Goal: Task Accomplishment & Management: Manage account settings

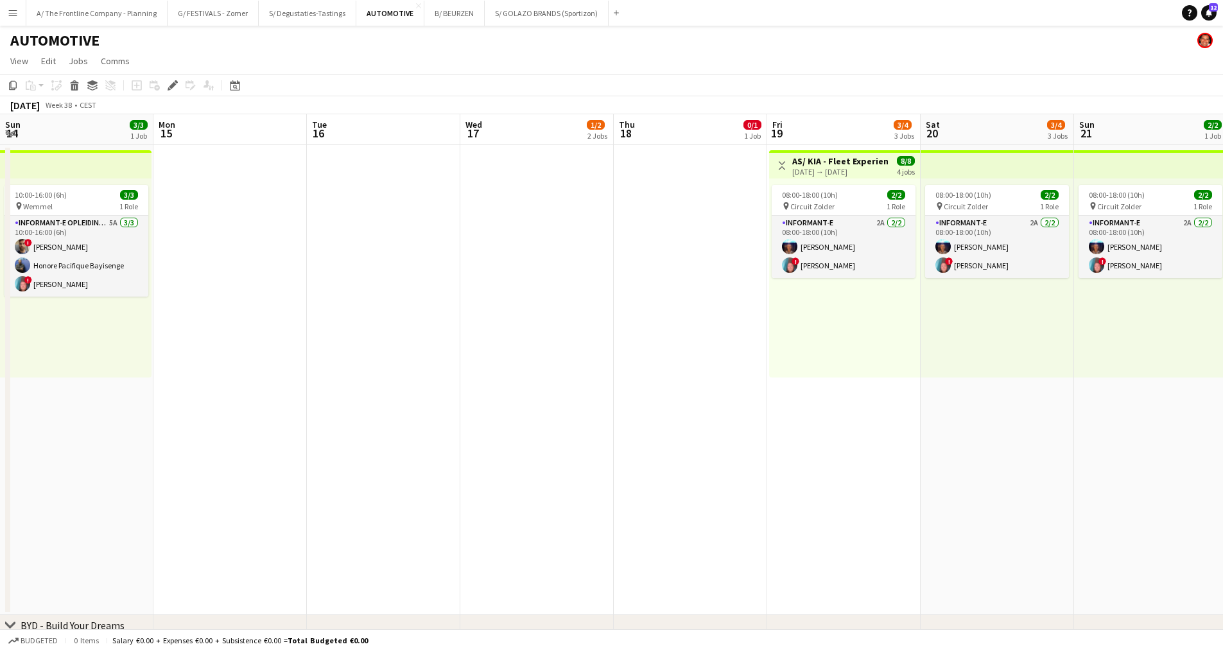
scroll to position [0, 442]
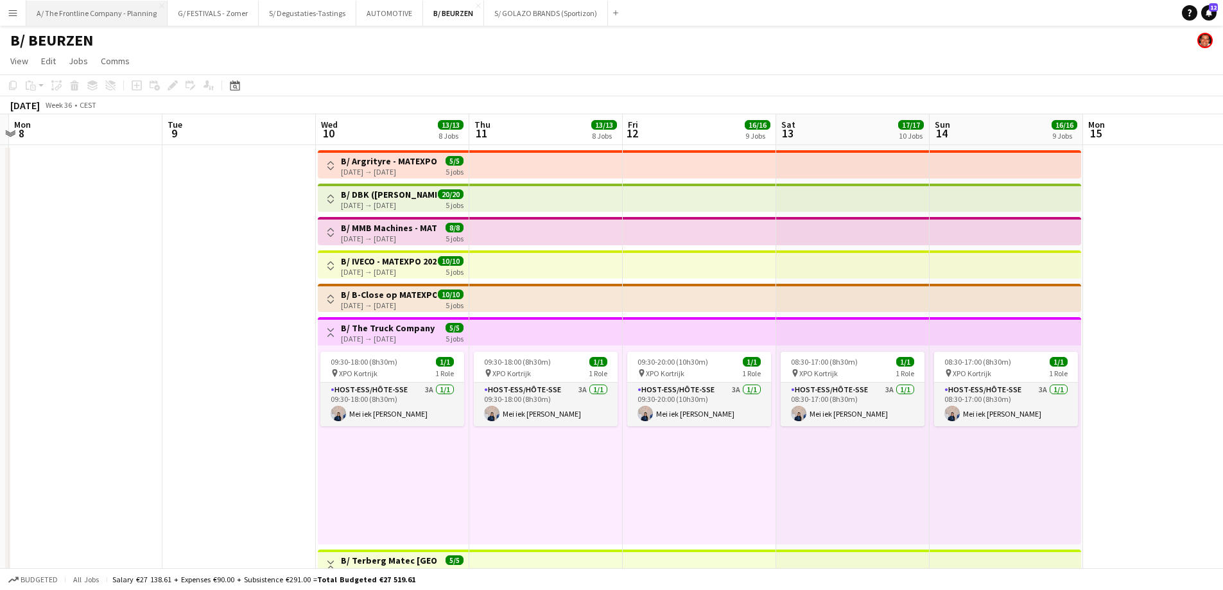
click at [105, 10] on button "A/ The Frontline Company - Planning Close" at bounding box center [96, 13] width 141 height 25
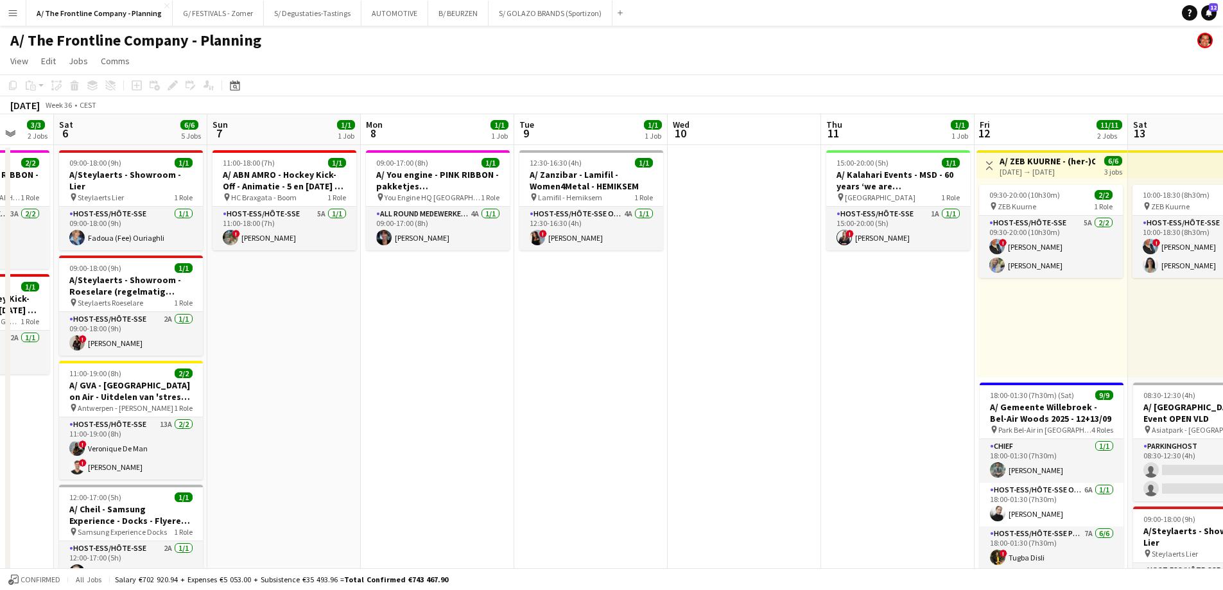
drag, startPoint x: 849, startPoint y: 345, endPoint x: 281, endPoint y: 330, distance: 568.4
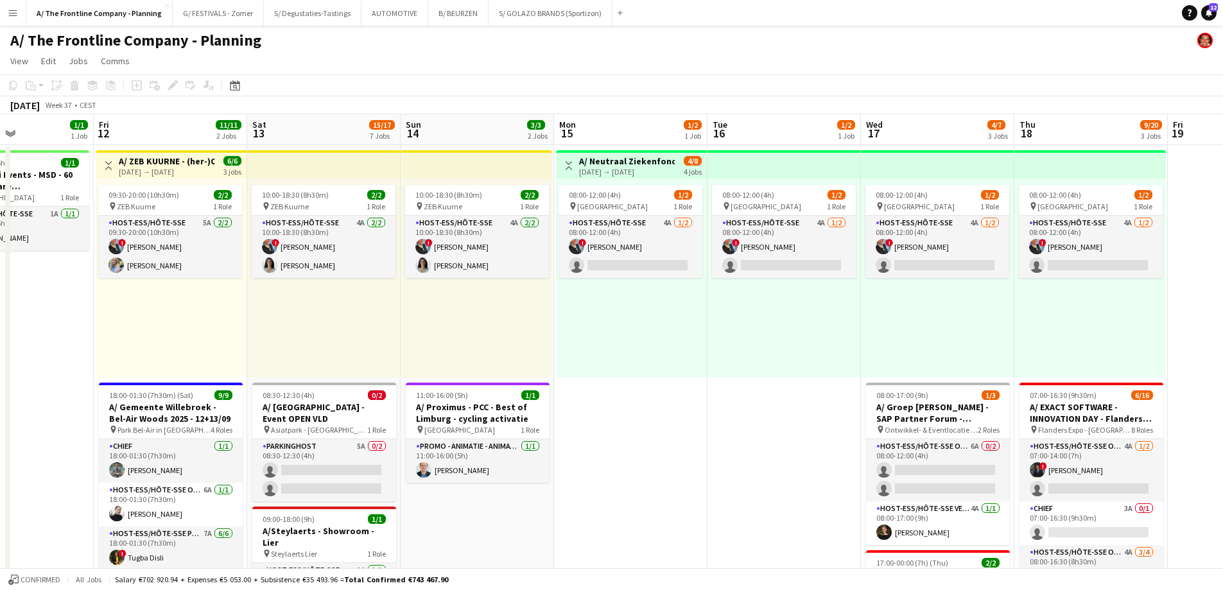
drag, startPoint x: 894, startPoint y: 393, endPoint x: 250, endPoint y: 365, distance: 644.5
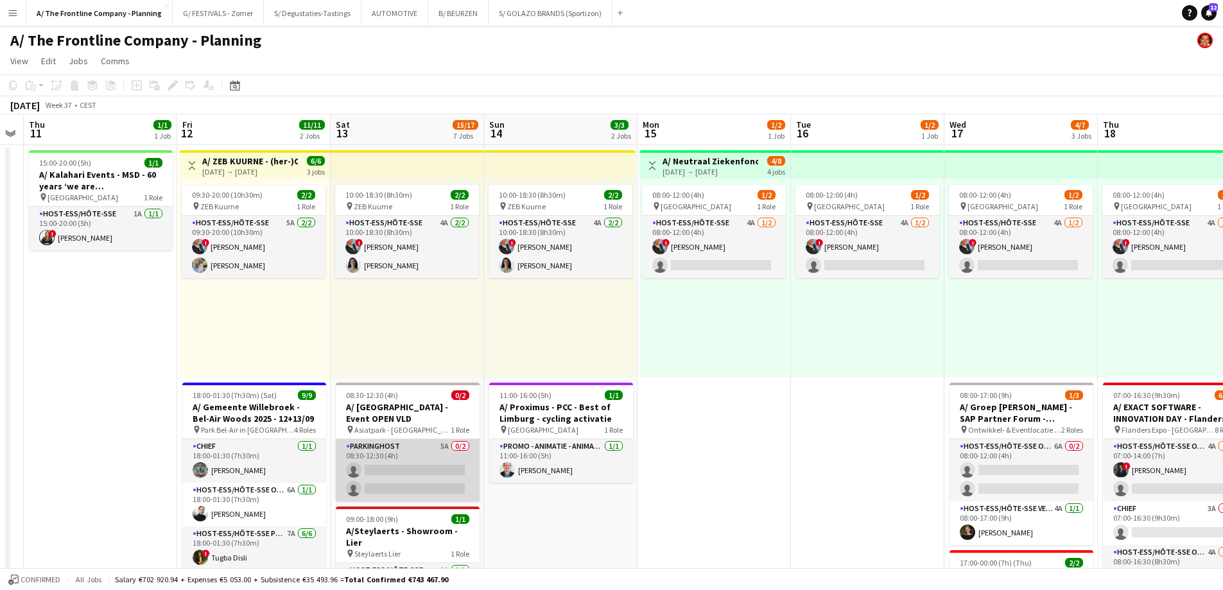
click at [390, 476] on app-card-role "Parkinghost 5A 0/2 08:30-12:30 (4h) single-neutral-actions single-neutral-actio…" at bounding box center [408, 470] width 144 height 62
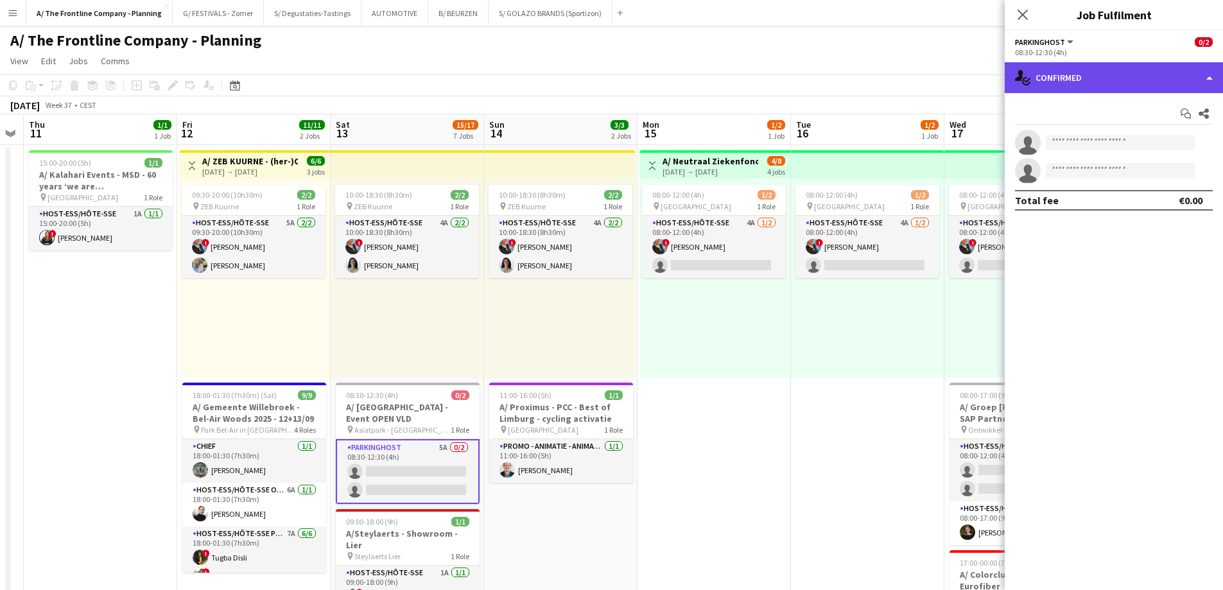
click at [1110, 85] on div "single-neutral-actions-check-2 Confirmed" at bounding box center [1114, 77] width 218 height 31
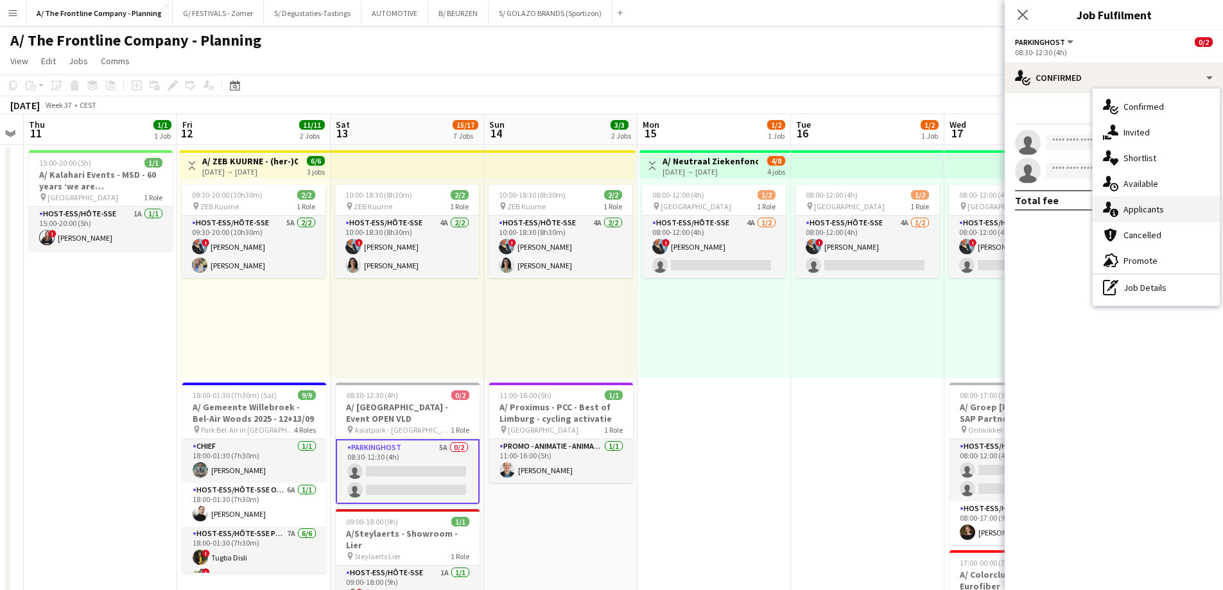
click at [1145, 209] on span "Applicants" at bounding box center [1144, 210] width 40 height 12
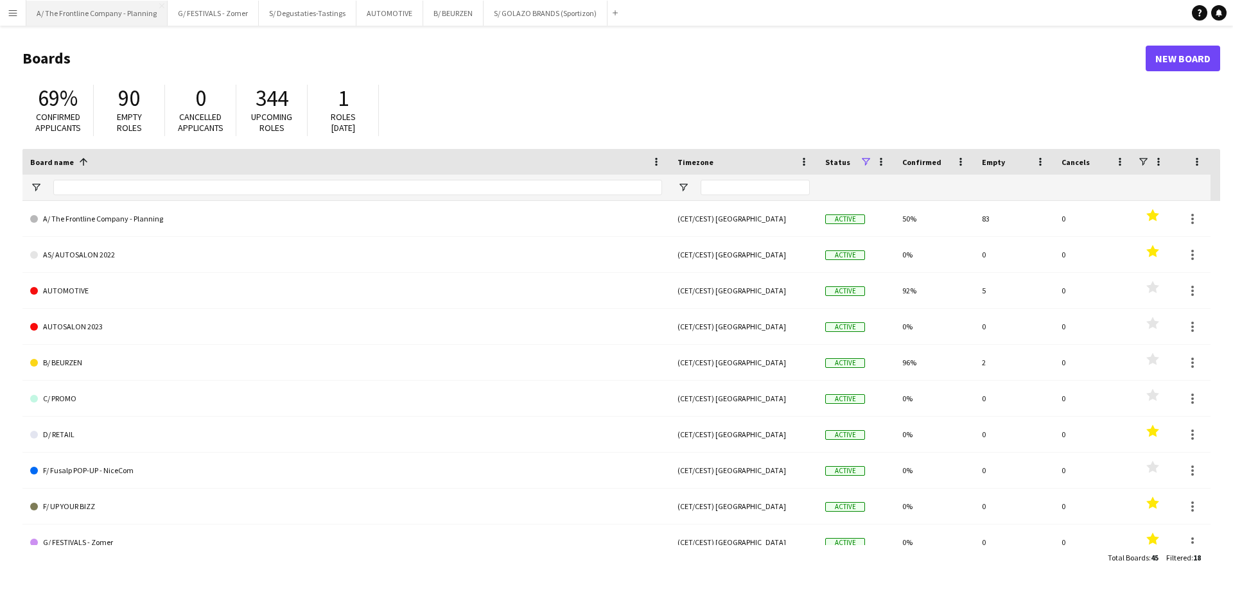
click at [89, 13] on button "A/ The Frontline Company - Planning Close" at bounding box center [96, 13] width 141 height 25
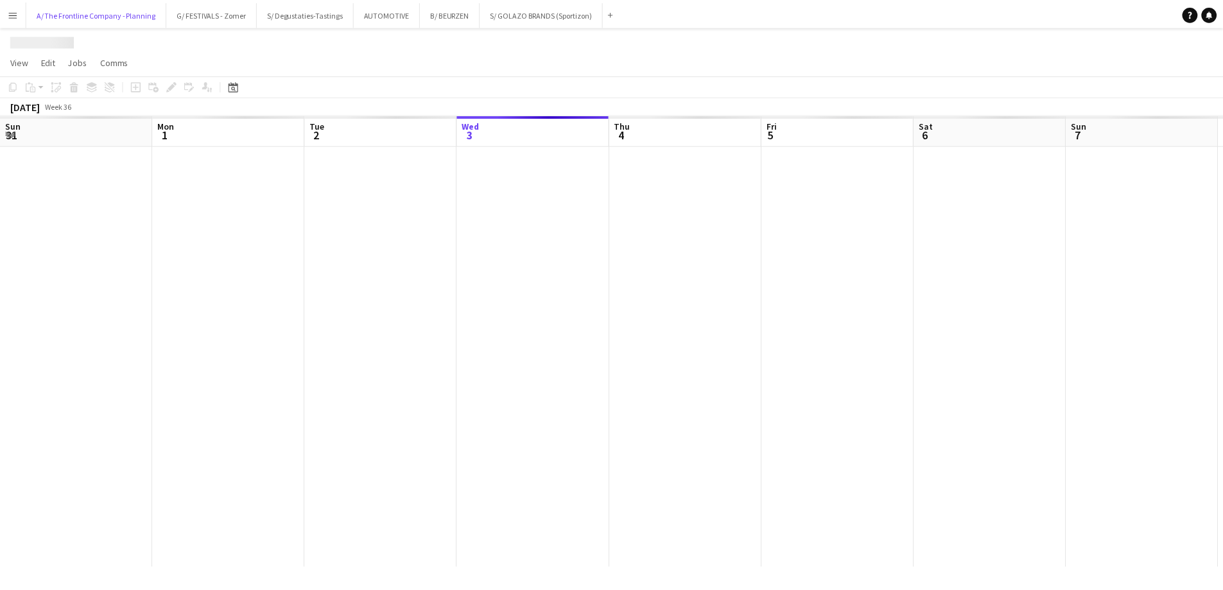
scroll to position [0, 307]
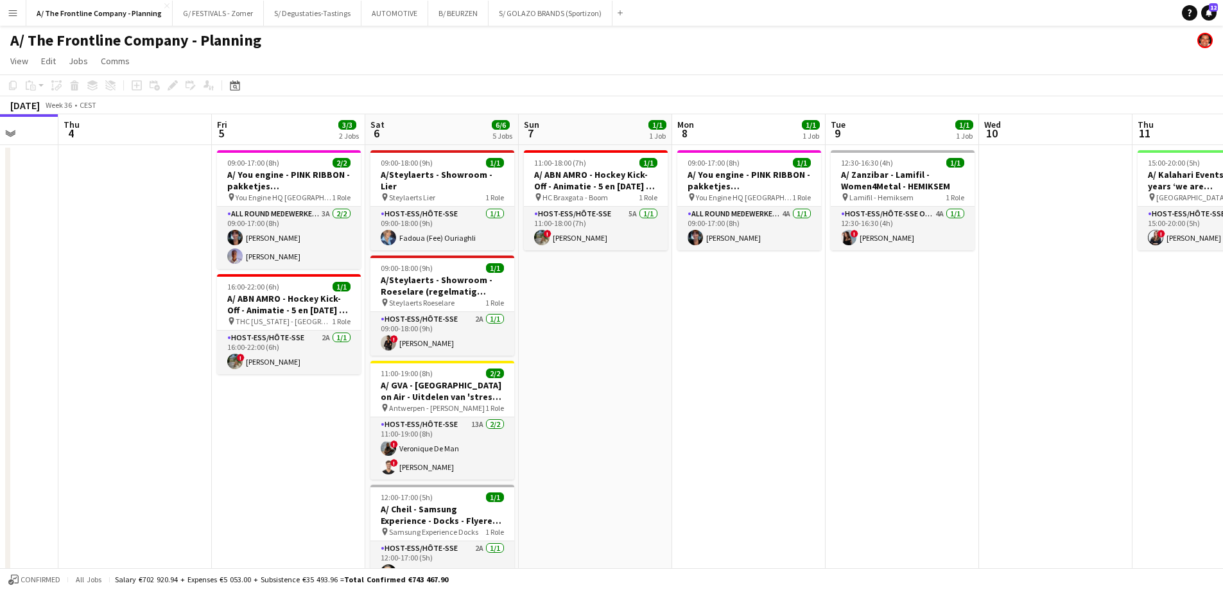
drag, startPoint x: 878, startPoint y: 326, endPoint x: 187, endPoint y: 281, distance: 692.3
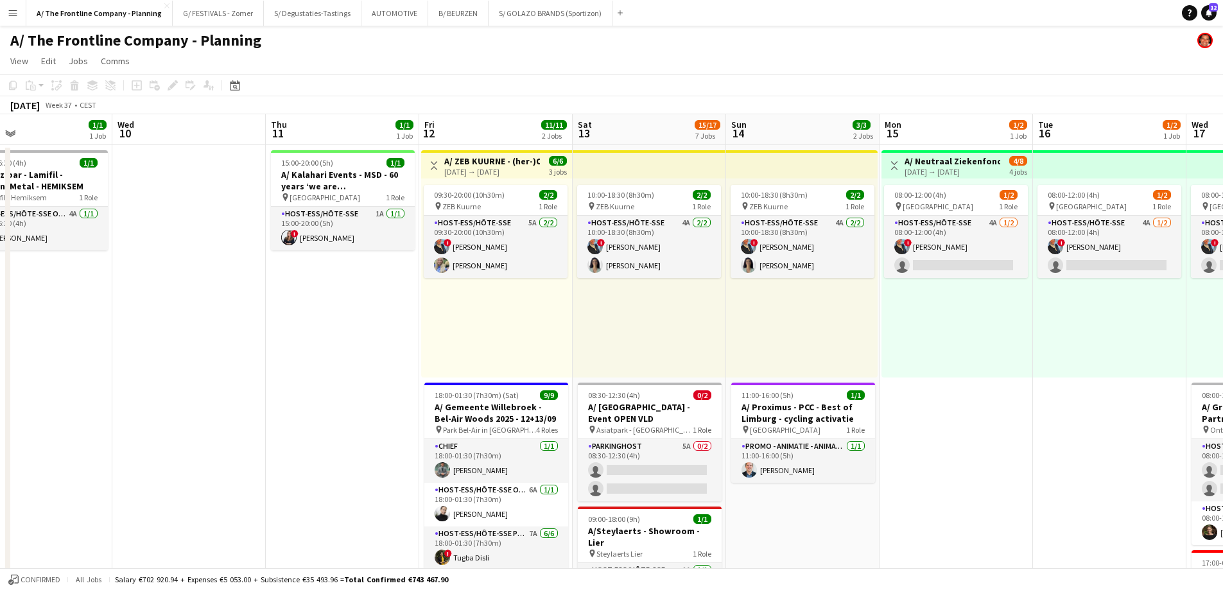
drag, startPoint x: 675, startPoint y: 341, endPoint x: 249, endPoint y: 337, distance: 425.7
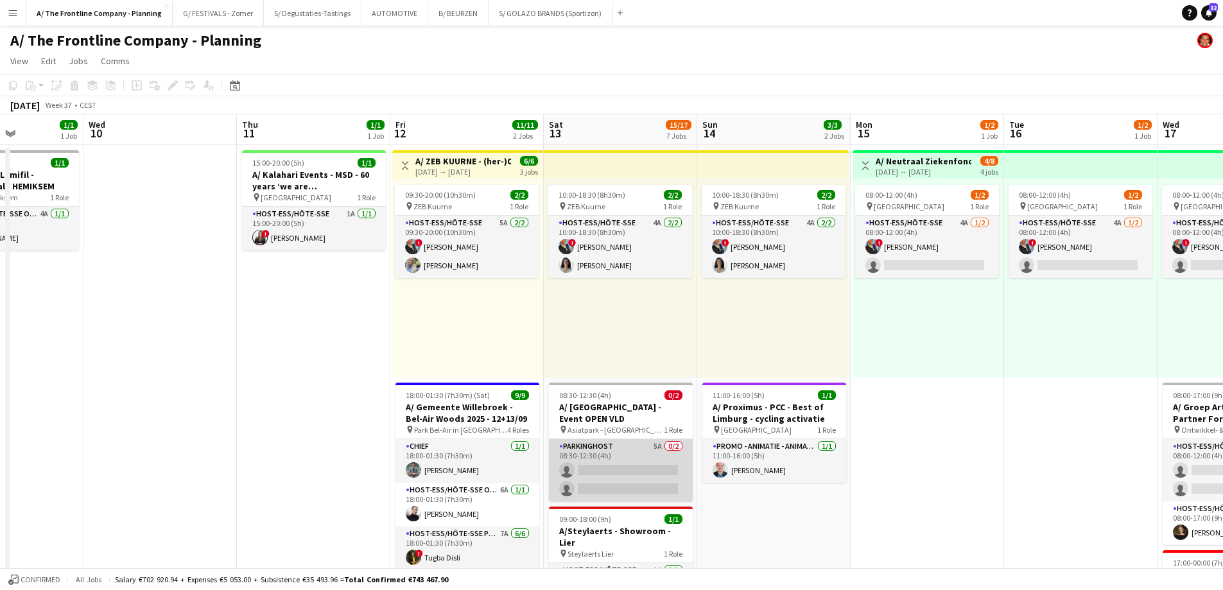
click at [621, 455] on app-card-role "Parkinghost 5A 0/2 08:30-12:30 (4h) single-neutral-actions single-neutral-actio…" at bounding box center [621, 470] width 144 height 62
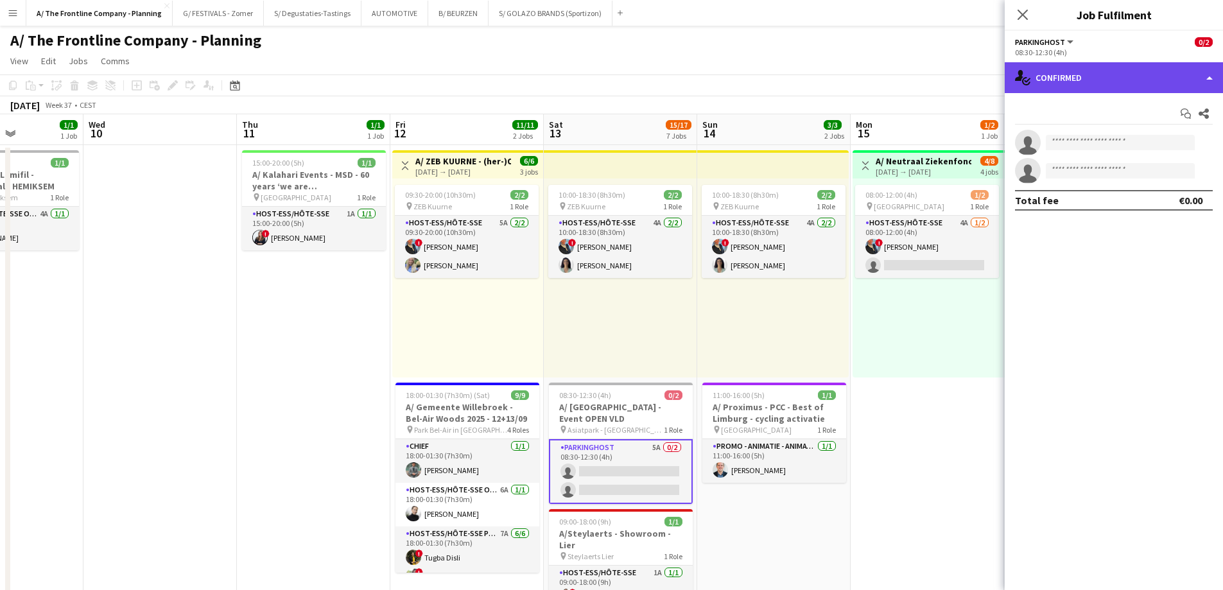
click at [1113, 89] on div "single-neutral-actions-check-2 Confirmed" at bounding box center [1114, 77] width 218 height 31
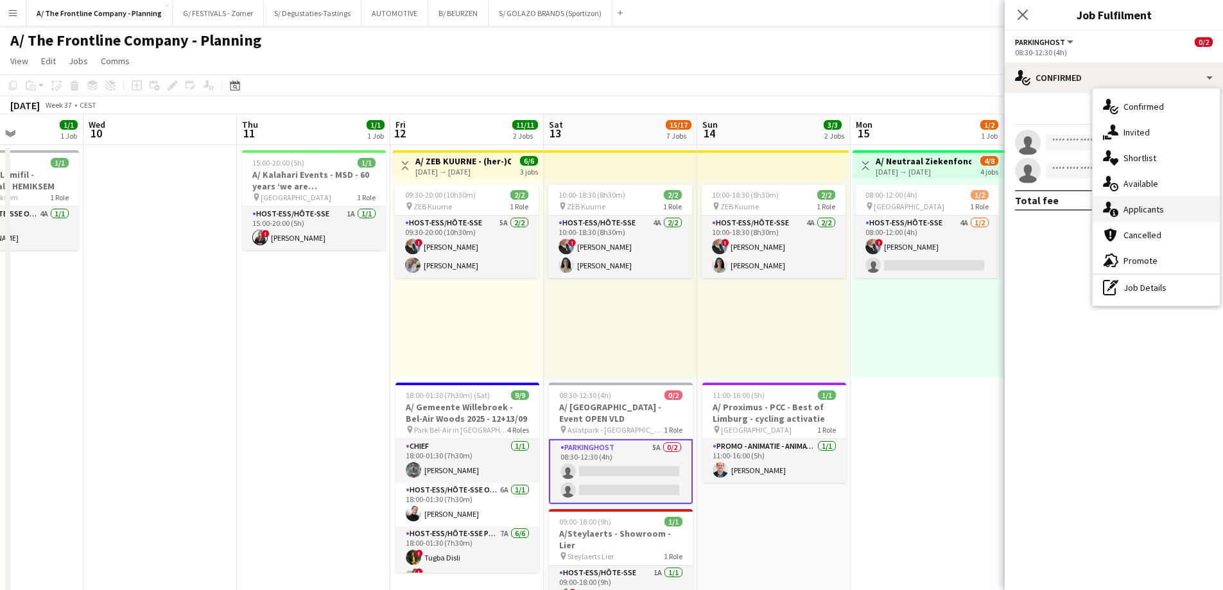
click at [1140, 220] on div "single-neutral-actions-information Applicants" at bounding box center [1156, 209] width 127 height 26
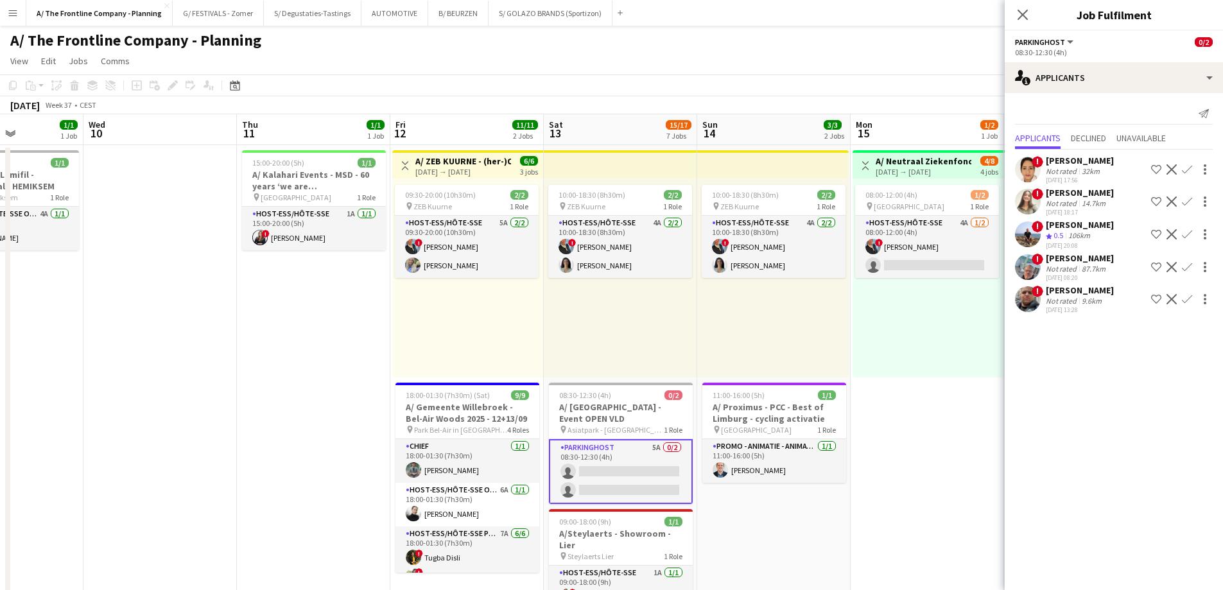
click at [1079, 304] on div "9.6km" at bounding box center [1091, 301] width 25 height 10
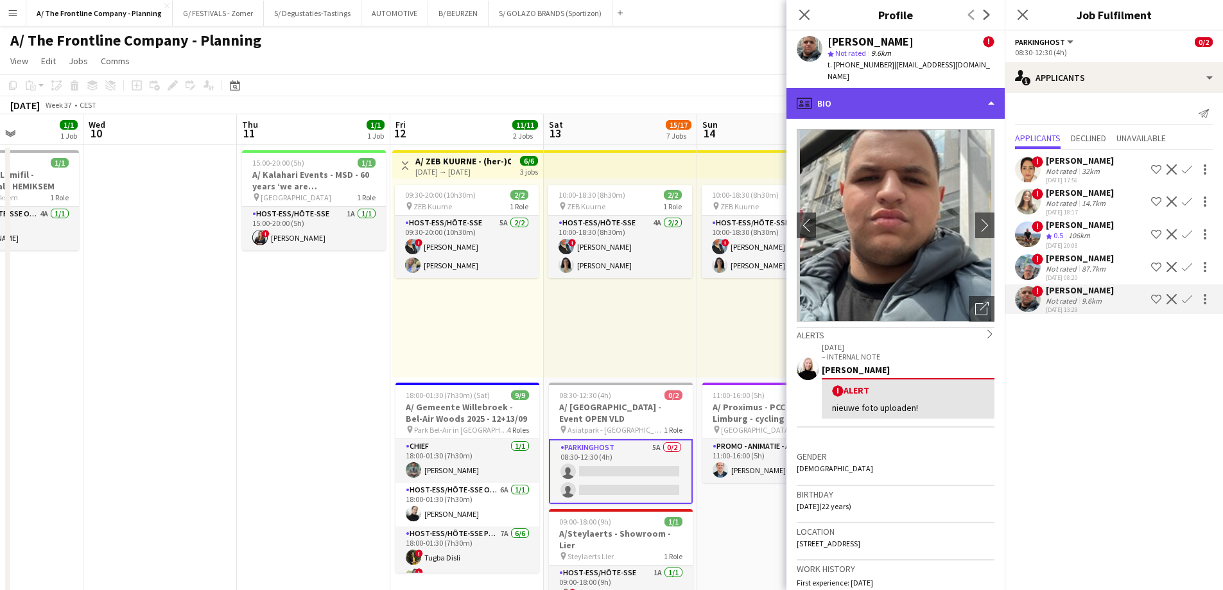
click at [867, 98] on div "profile Bio" at bounding box center [895, 103] width 218 height 31
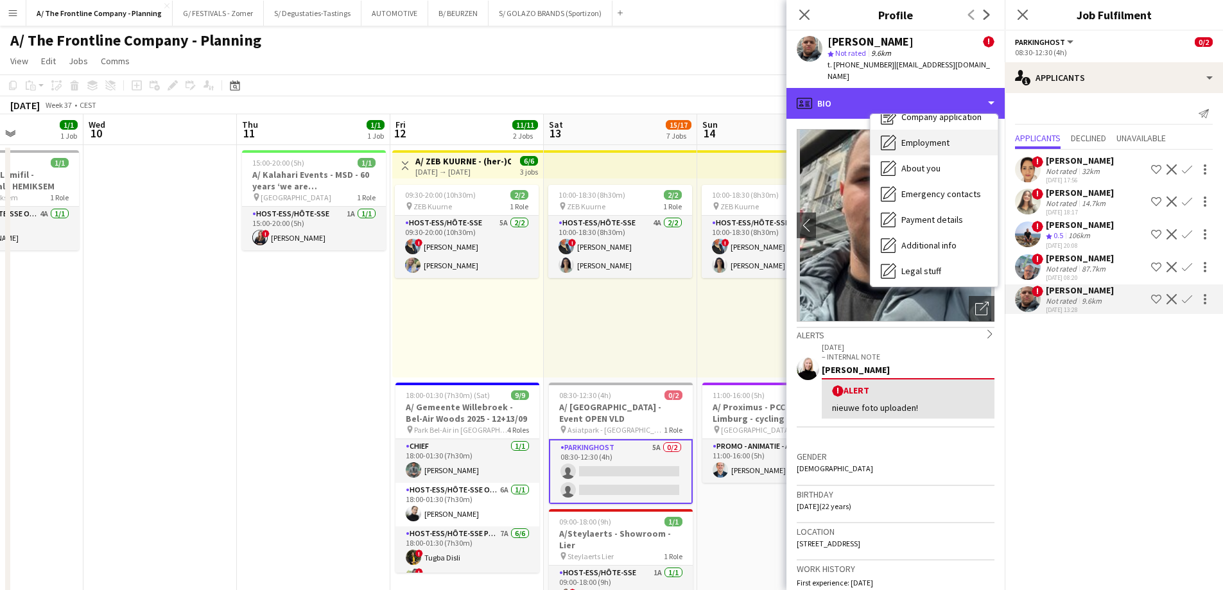
scroll to position [121, 0]
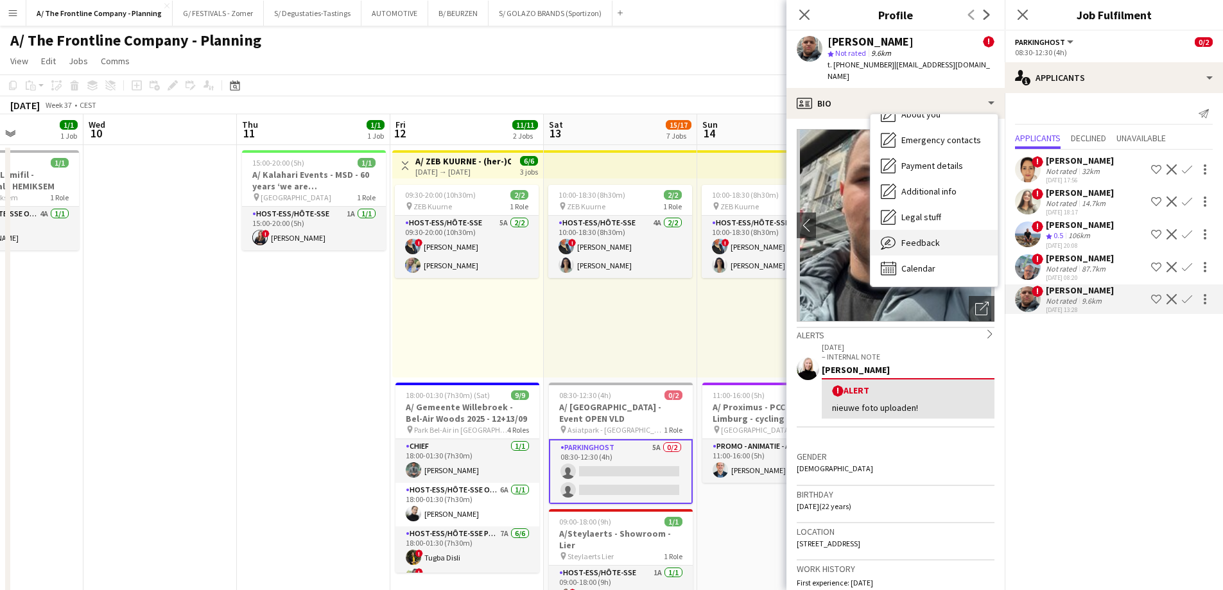
click at [919, 237] on div "Feedback Feedback" at bounding box center [934, 243] width 127 height 26
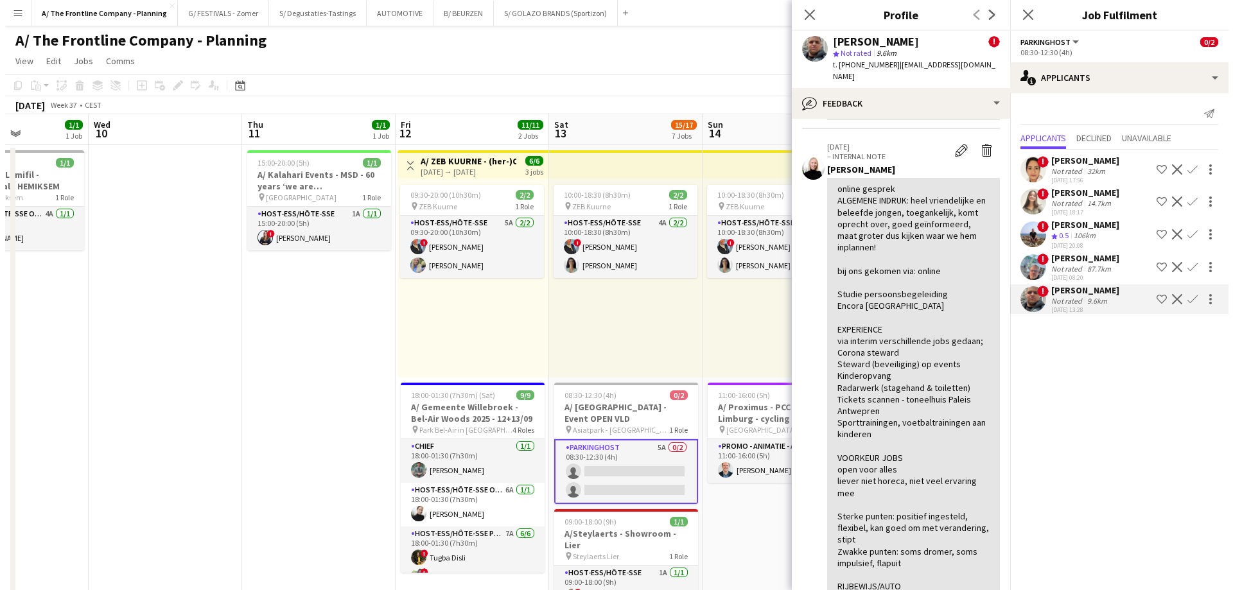
scroll to position [0, 0]
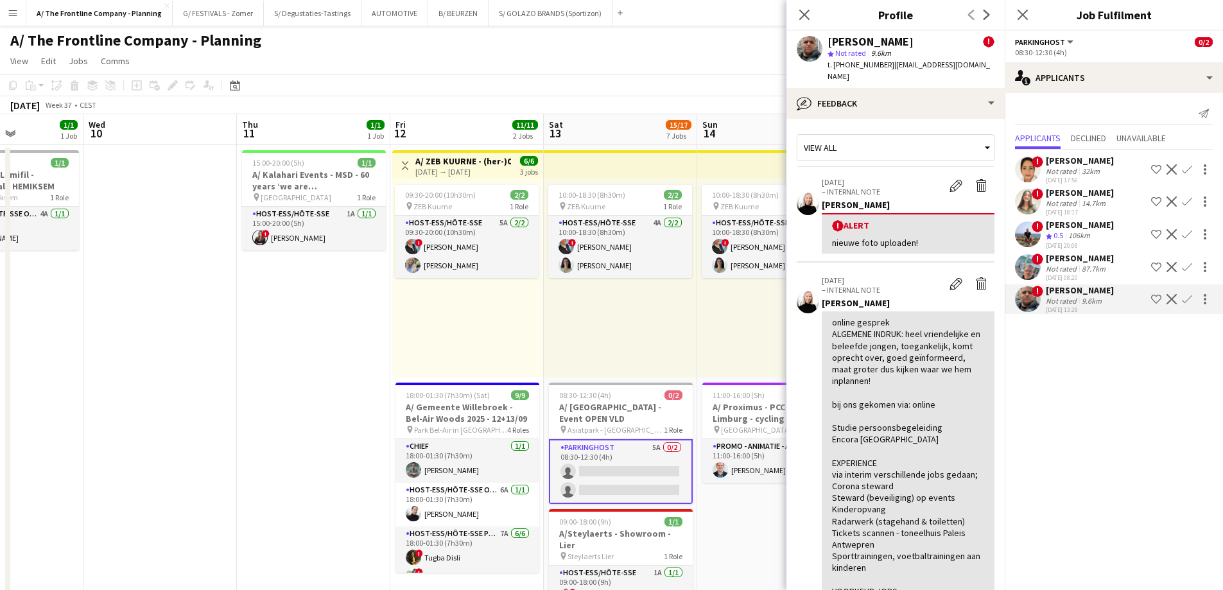
click at [16, 14] on app-icon "Menu" at bounding box center [13, 13] width 10 height 10
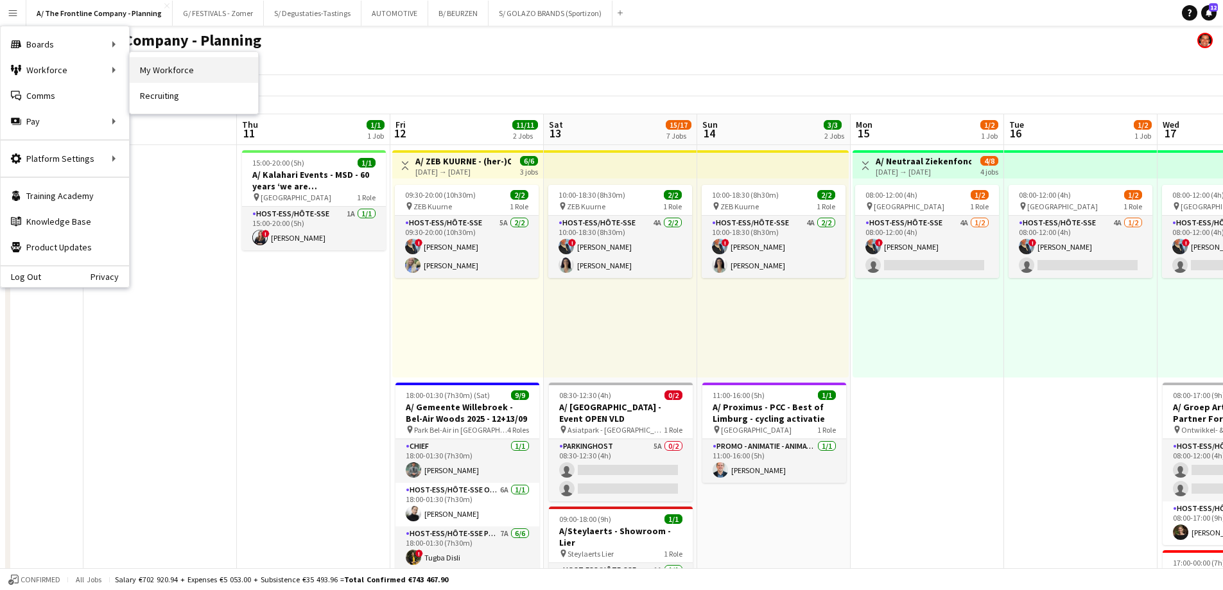
click at [153, 69] on link "My Workforce" at bounding box center [194, 70] width 128 height 26
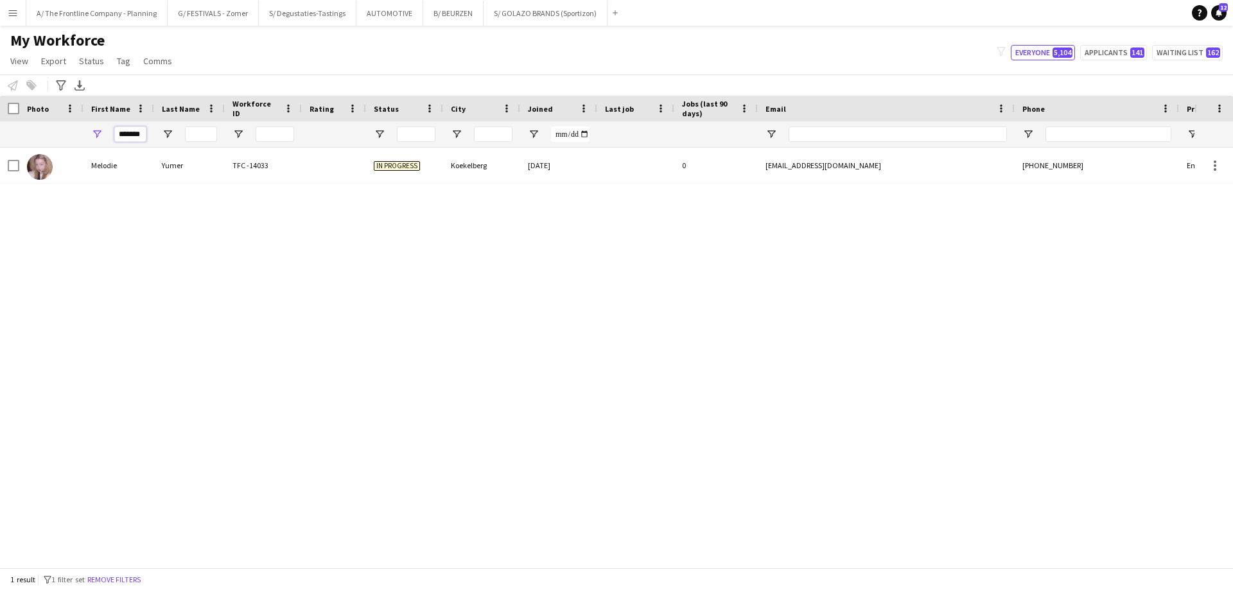
click at [130, 134] on input "*******" at bounding box center [130, 133] width 32 height 15
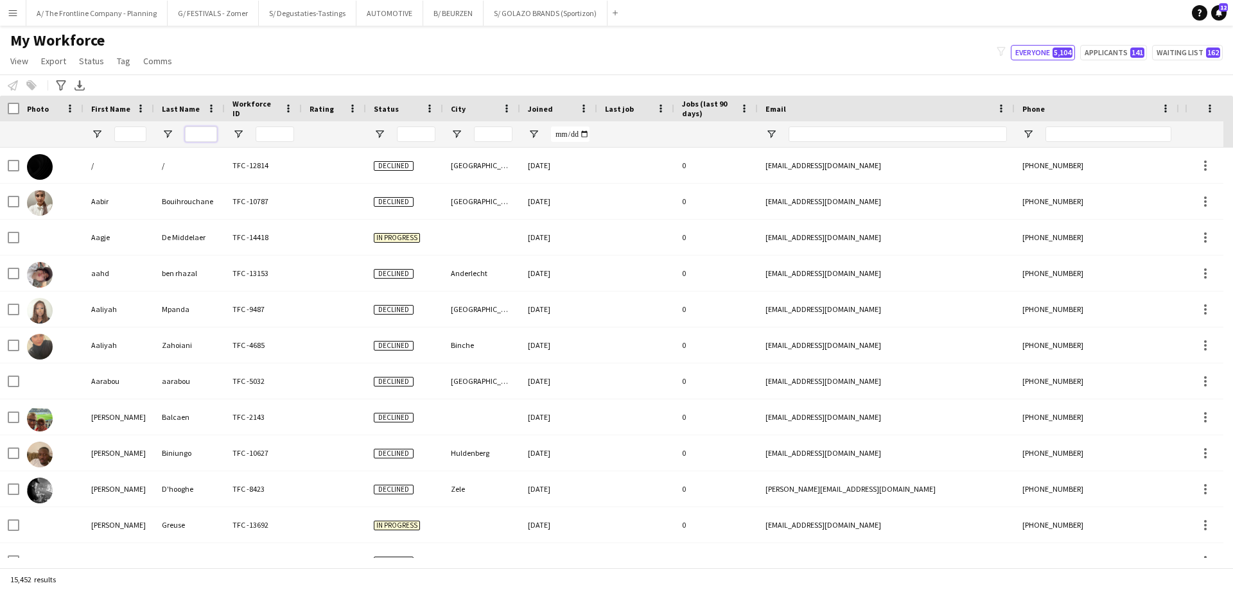
click at [204, 137] on input "Last Name Filter Input" at bounding box center [201, 133] width 32 height 15
type input "*******"
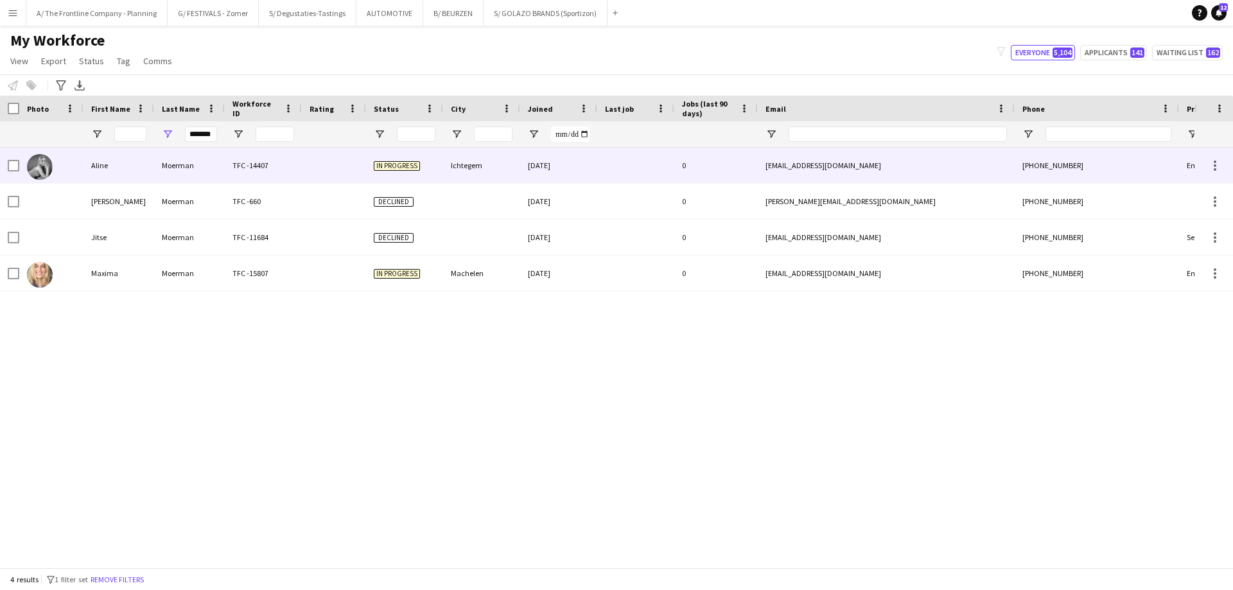
scroll to position [0, 0]
click at [104, 171] on div "Aline" at bounding box center [118, 165] width 71 height 35
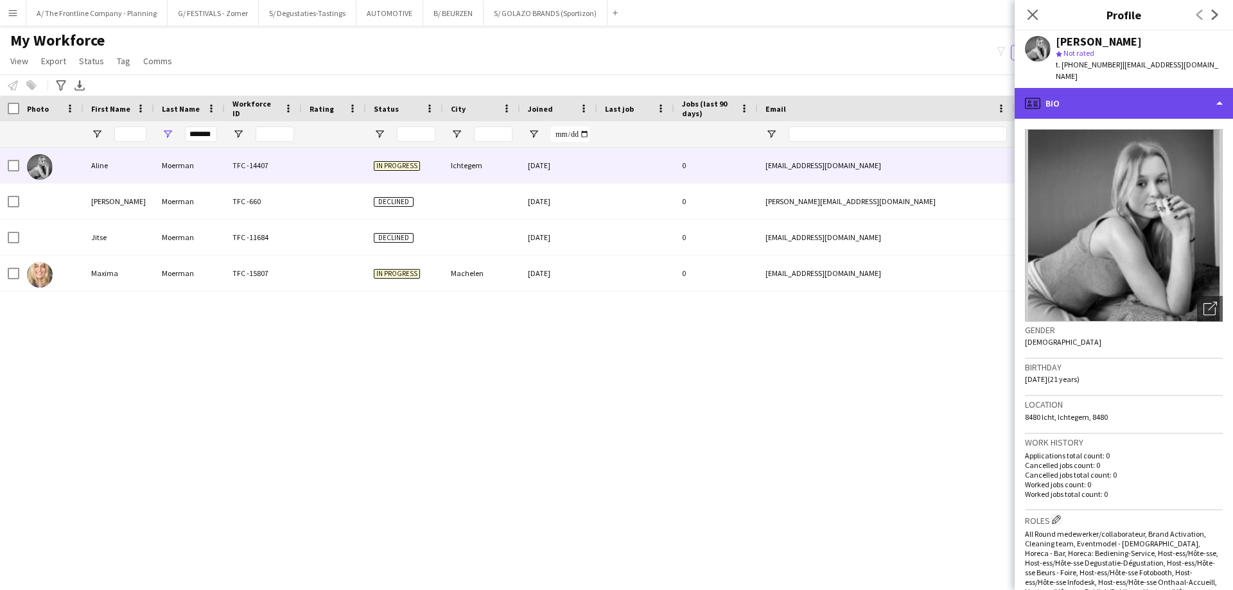
click at [1130, 101] on div "profile Bio" at bounding box center [1123, 103] width 218 height 31
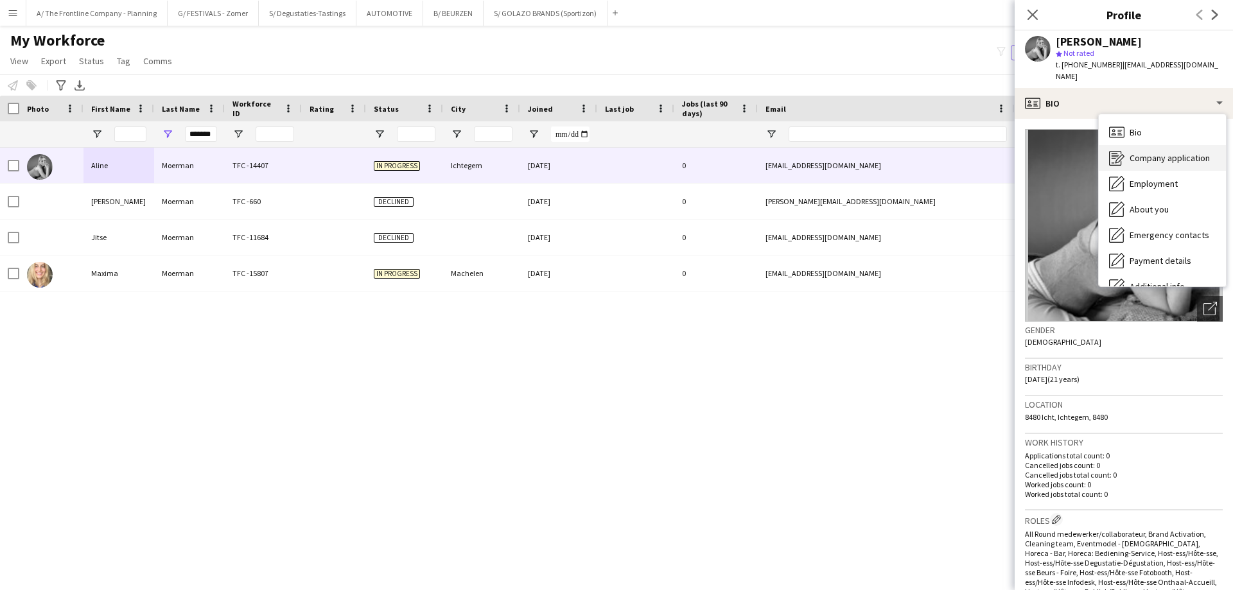
click at [1143, 152] on span "Company application" at bounding box center [1169, 158] width 80 height 12
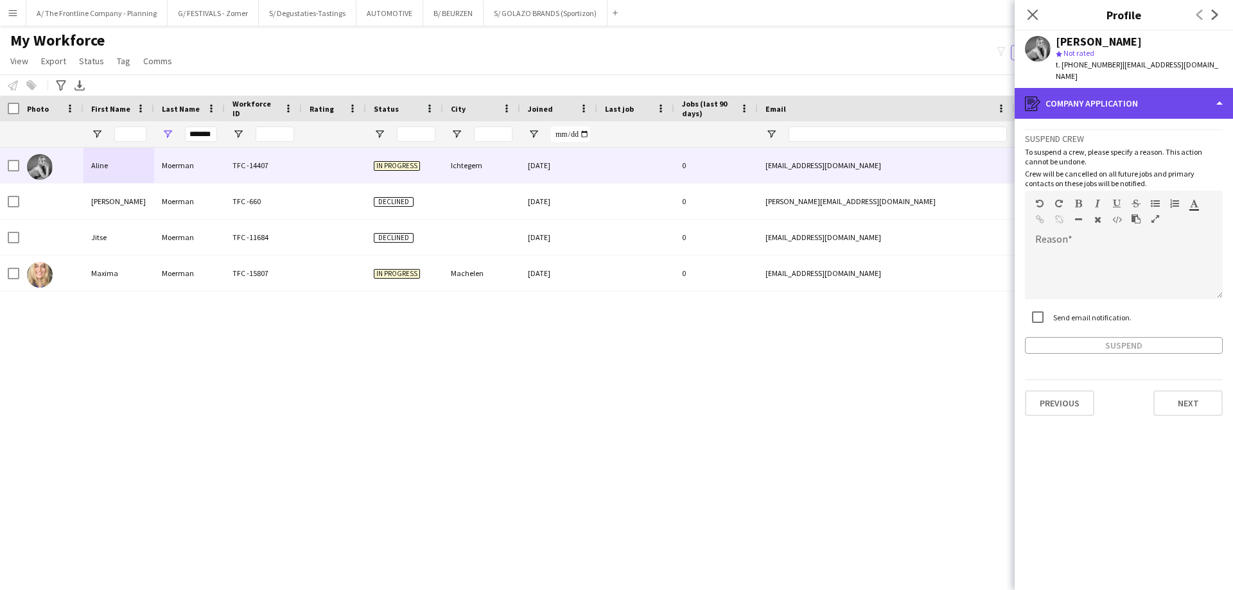
click at [1142, 103] on div "register Company application" at bounding box center [1123, 103] width 218 height 31
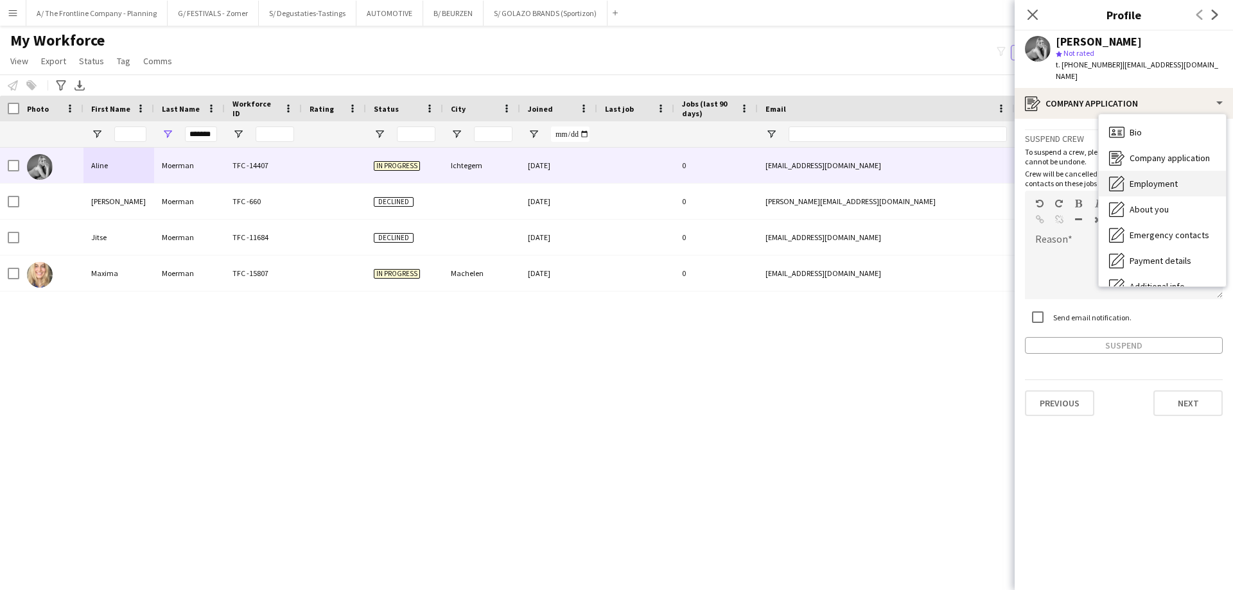
click at [1147, 178] on span "Employment" at bounding box center [1153, 184] width 48 height 12
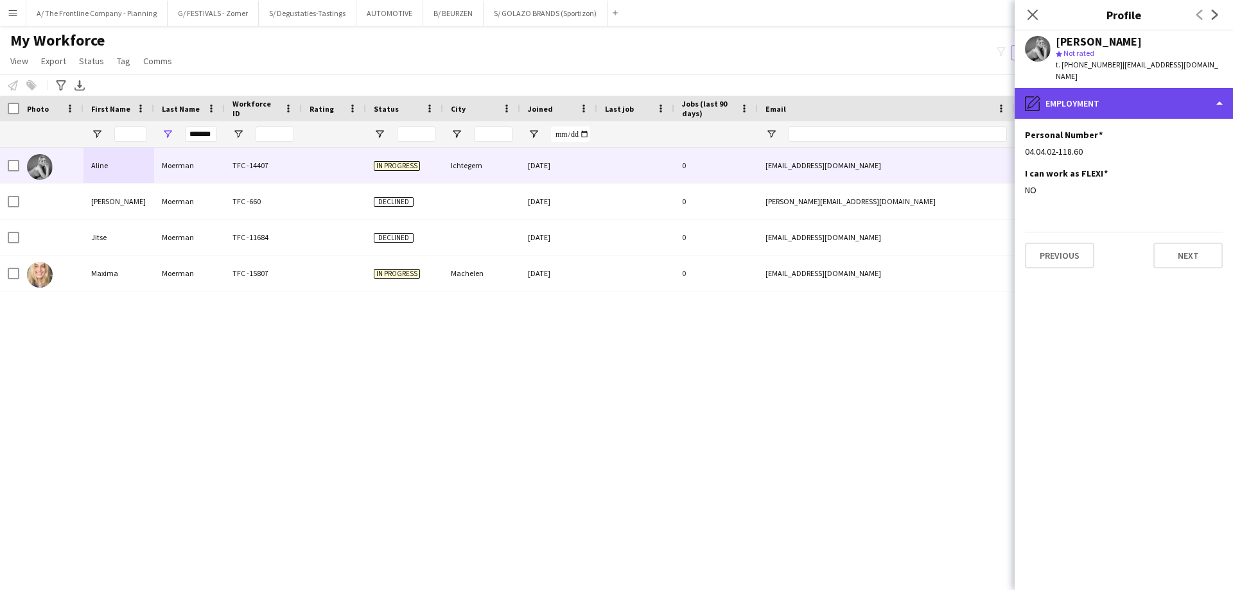
click at [1141, 102] on div "pencil4 Employment" at bounding box center [1123, 103] width 218 height 31
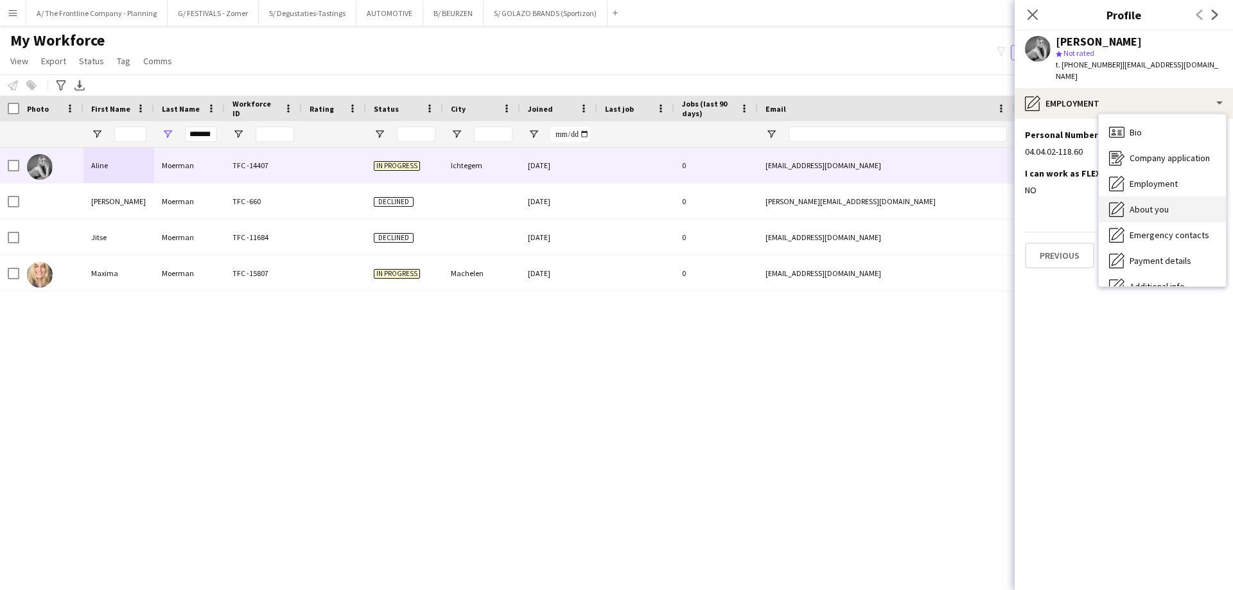
click at [1140, 204] on span "About you" at bounding box center [1148, 210] width 39 height 12
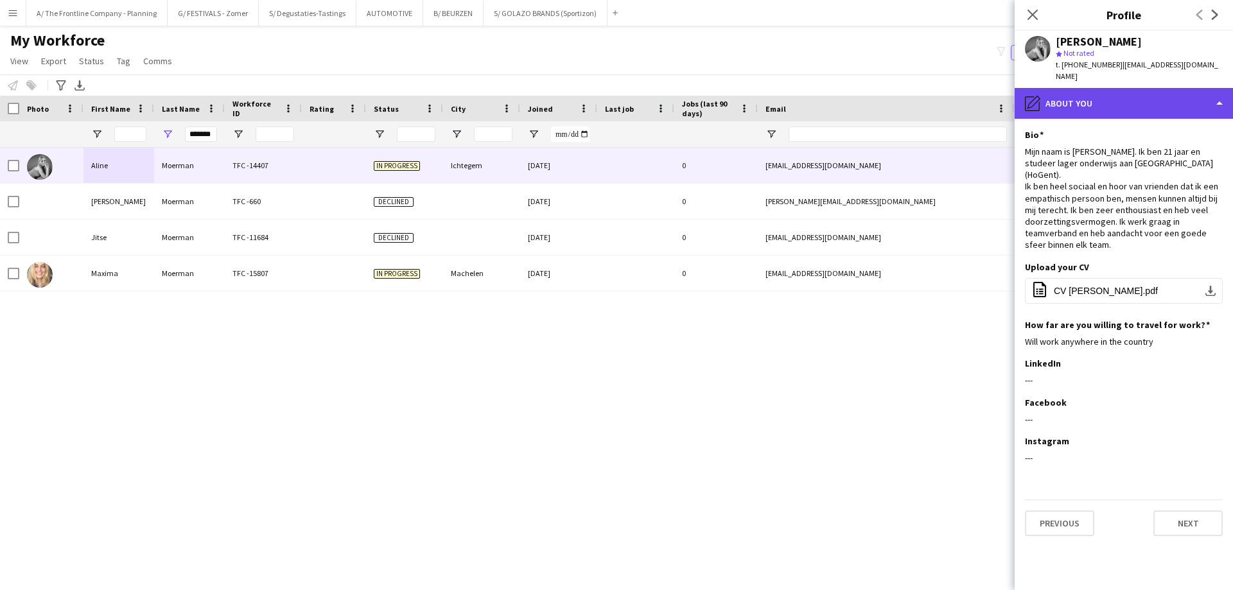
click at [1119, 88] on div "pencil4 About you" at bounding box center [1123, 103] width 218 height 31
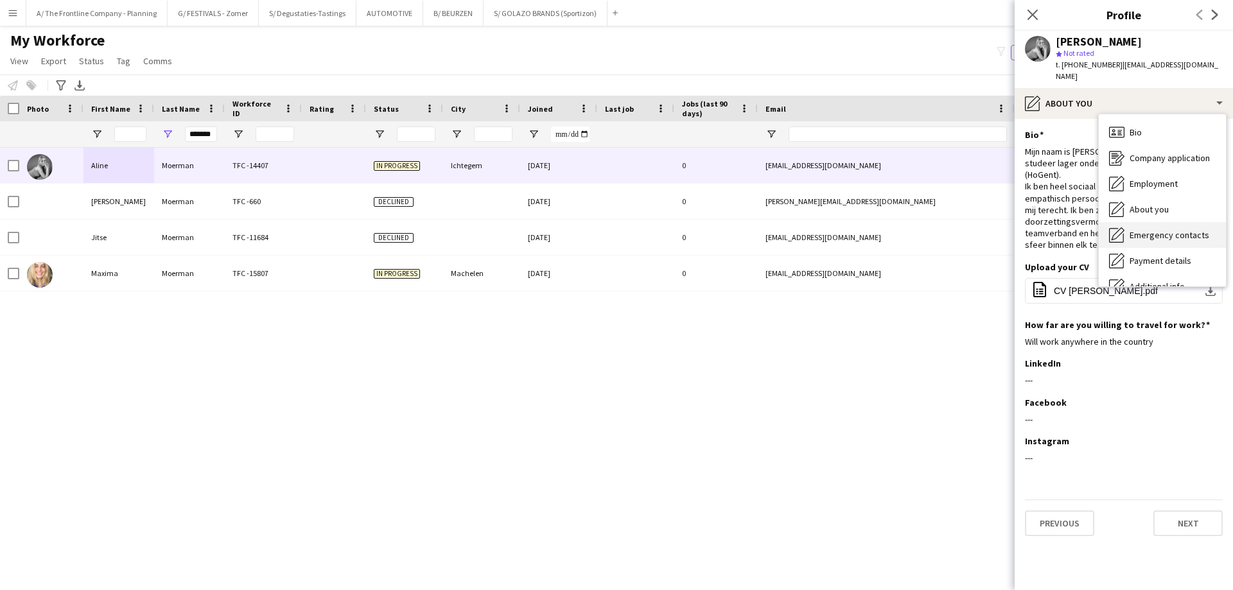
click at [1116, 227] on icon "Emergency contacts" at bounding box center [1116, 234] width 15 height 15
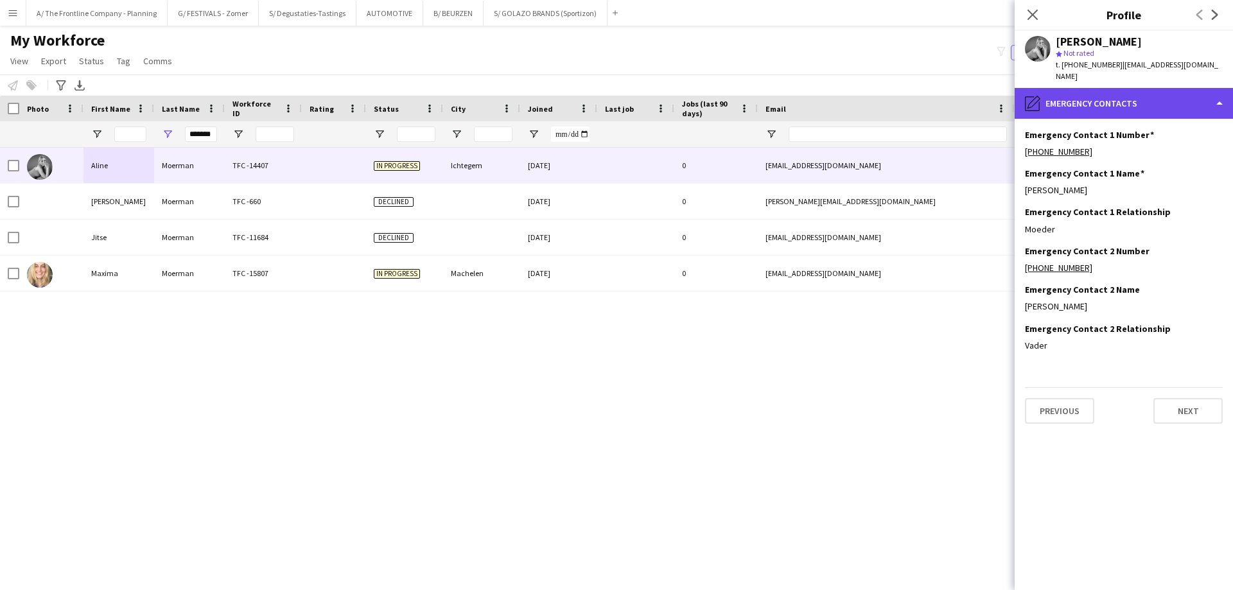
click at [1120, 98] on div "pencil4 Emergency contacts" at bounding box center [1123, 103] width 218 height 31
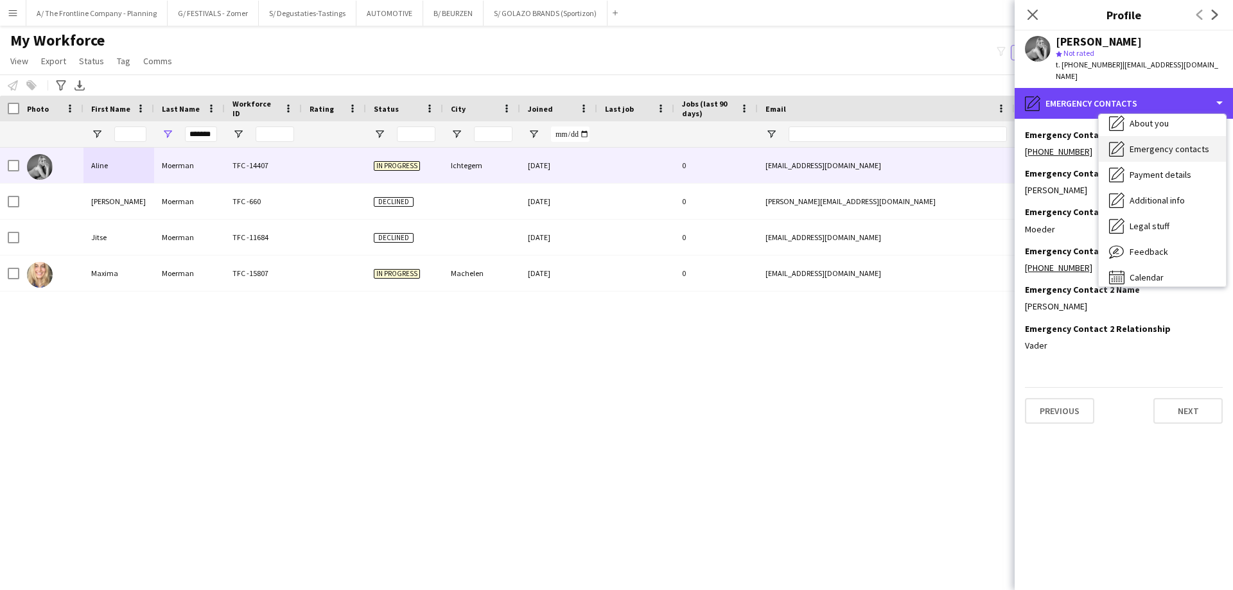
scroll to position [95, 0]
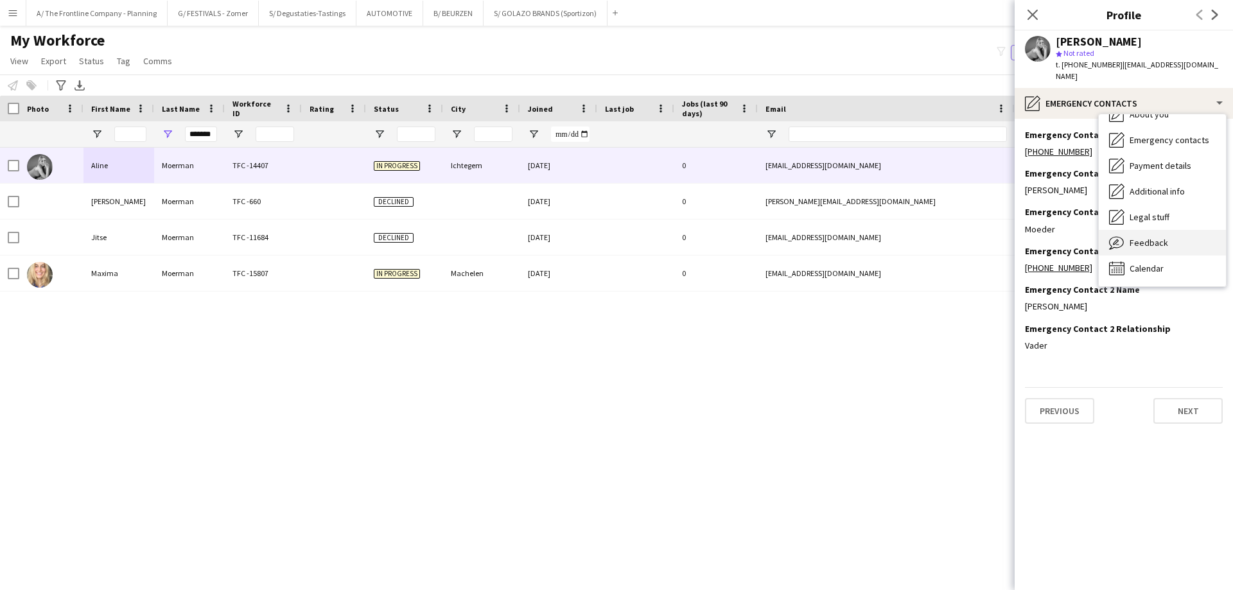
click at [1138, 238] on div "Feedback Feedback" at bounding box center [1162, 243] width 127 height 26
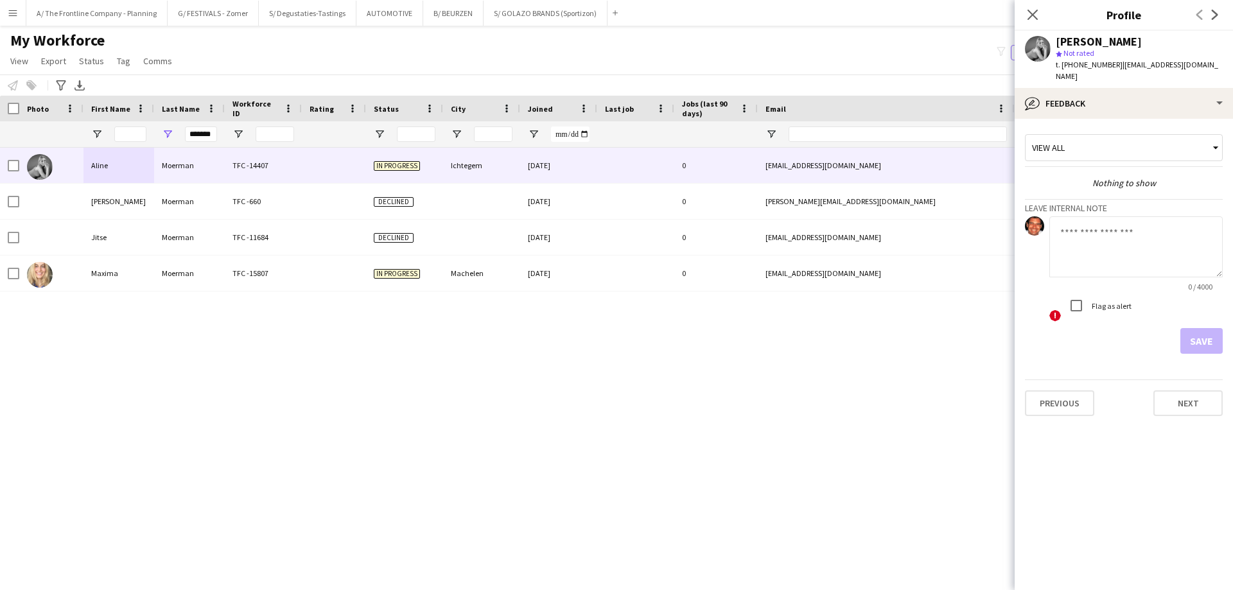
click at [813, 394] on div "[PERSON_NAME] TFC -14407 In progress Ichtegem [DATE] 0 [EMAIL_ADDRESS][DOMAIN_N…" at bounding box center [597, 353] width 1194 height 410
drag, startPoint x: 298, startPoint y: 363, endPoint x: 293, endPoint y: 309, distance: 54.1
click at [298, 363] on div "[PERSON_NAME] TFC -14407 In progress Ichtegem [DATE] 0 [EMAIL_ADDRESS][DOMAIN_N…" at bounding box center [597, 353] width 1194 height 410
click at [440, 17] on button "B/ BEURZEN Close" at bounding box center [453, 13] width 60 height 25
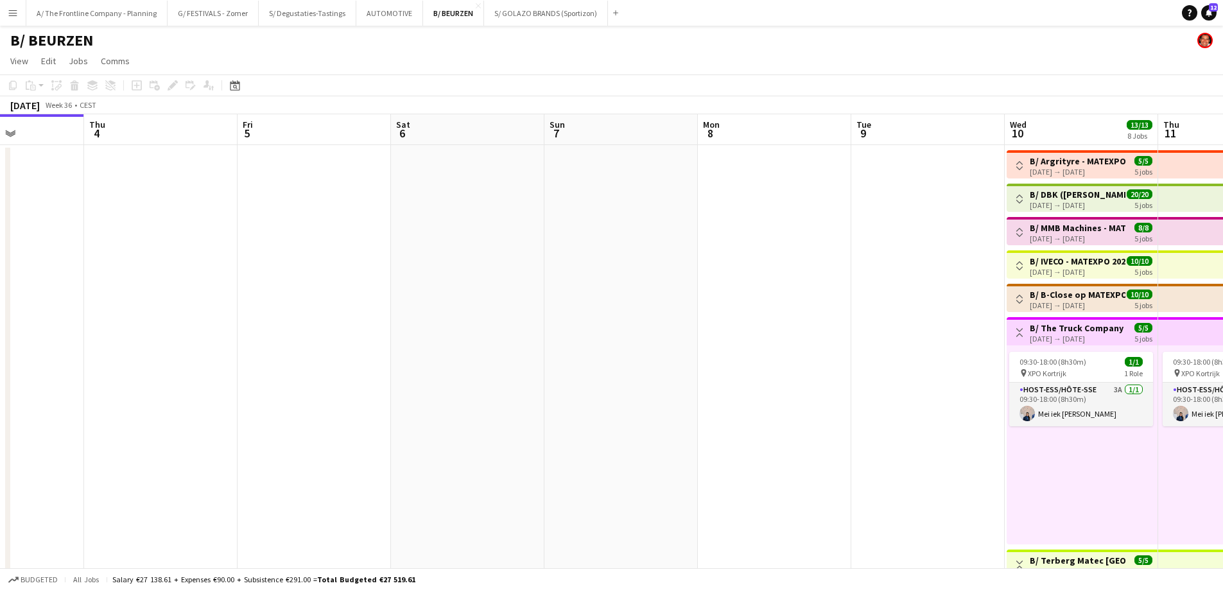
scroll to position [0, 408]
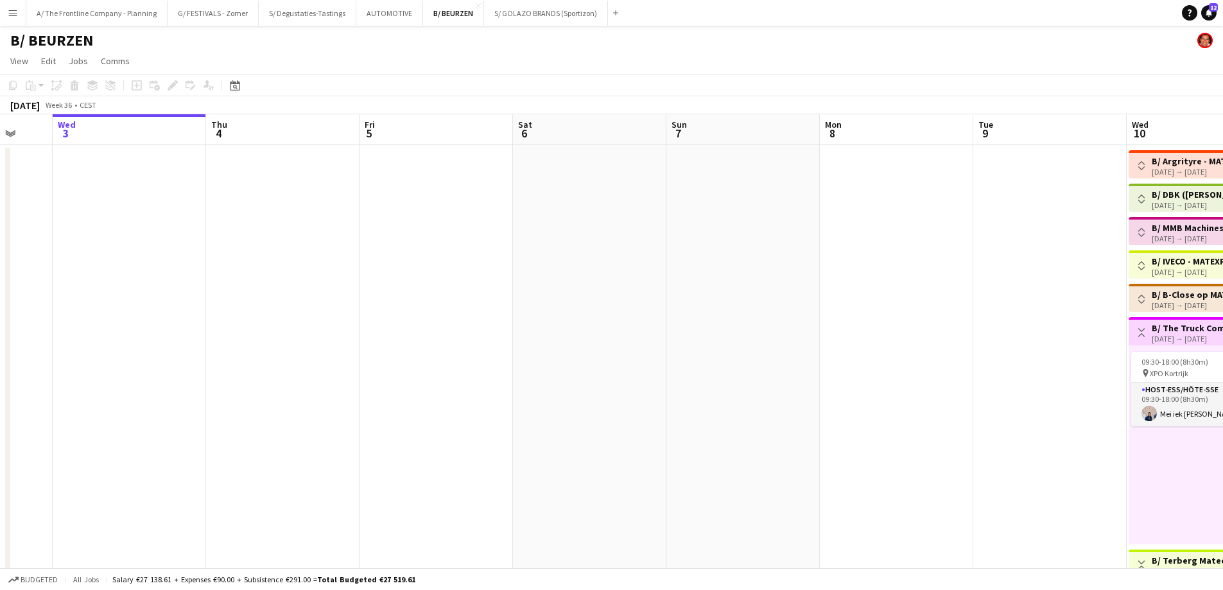
drag, startPoint x: 797, startPoint y: 236, endPoint x: 109, endPoint y: 220, distance: 688.4
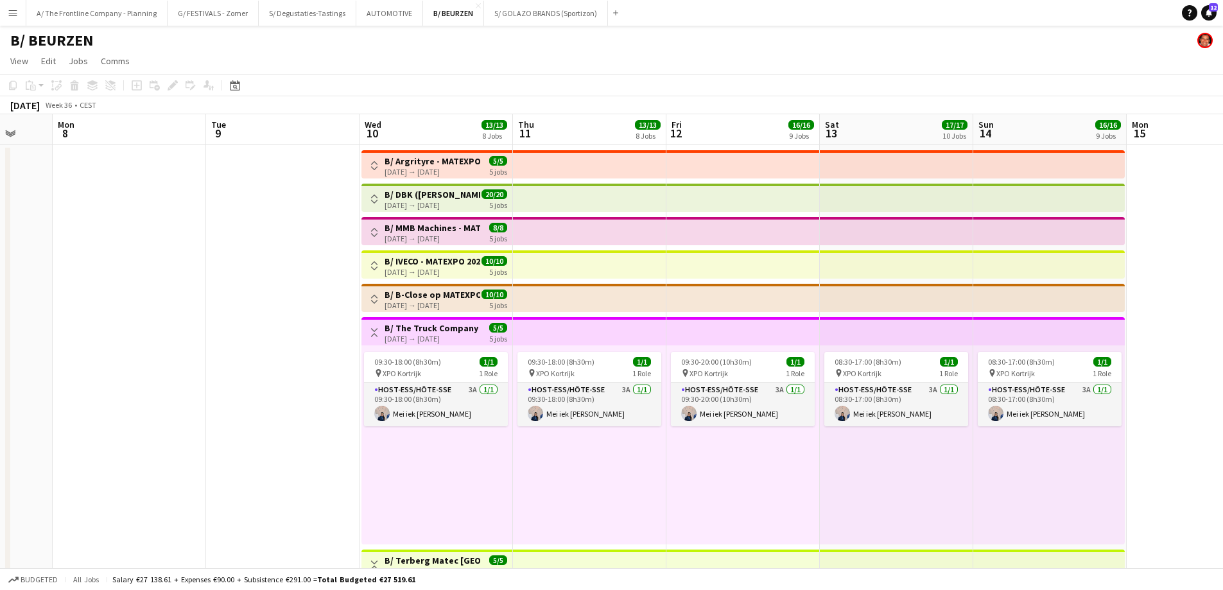
click at [374, 337] on button "Toggle View" at bounding box center [374, 332] width 15 height 15
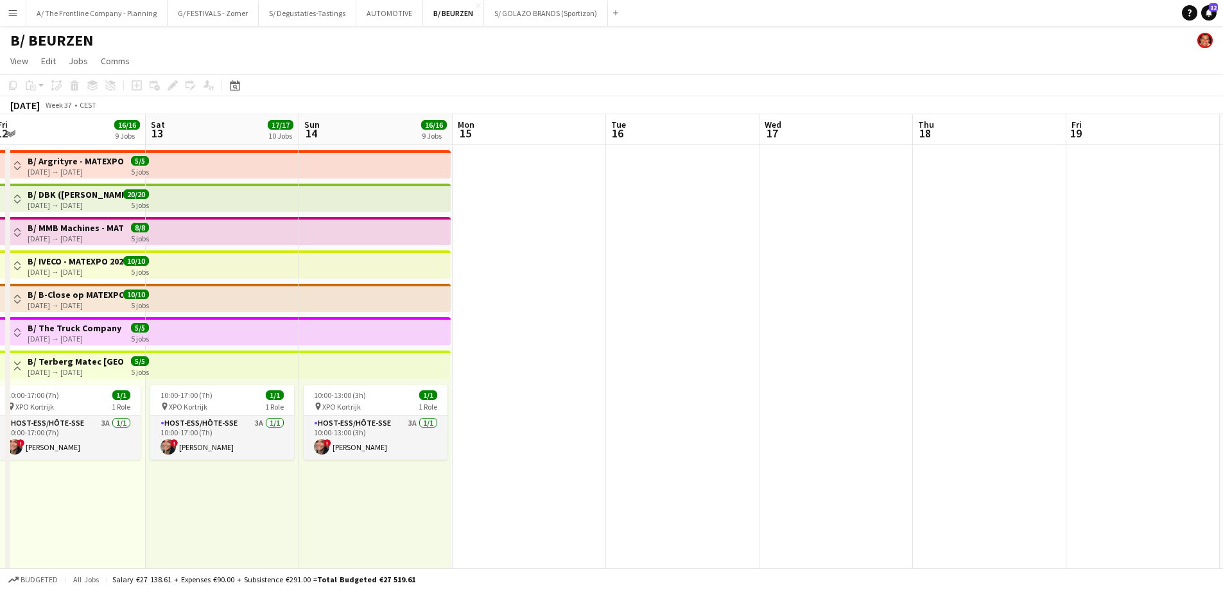
drag, startPoint x: 741, startPoint y: 313, endPoint x: 67, endPoint y: 318, distance: 674.2
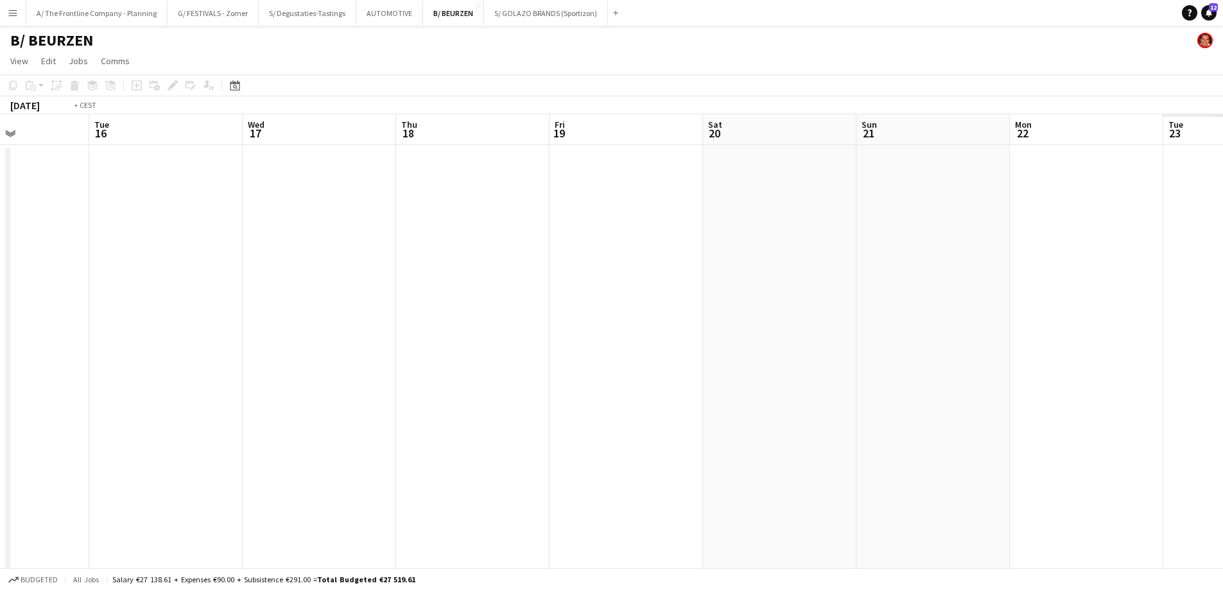
drag, startPoint x: 387, startPoint y: 292, endPoint x: 214, endPoint y: 309, distance: 173.5
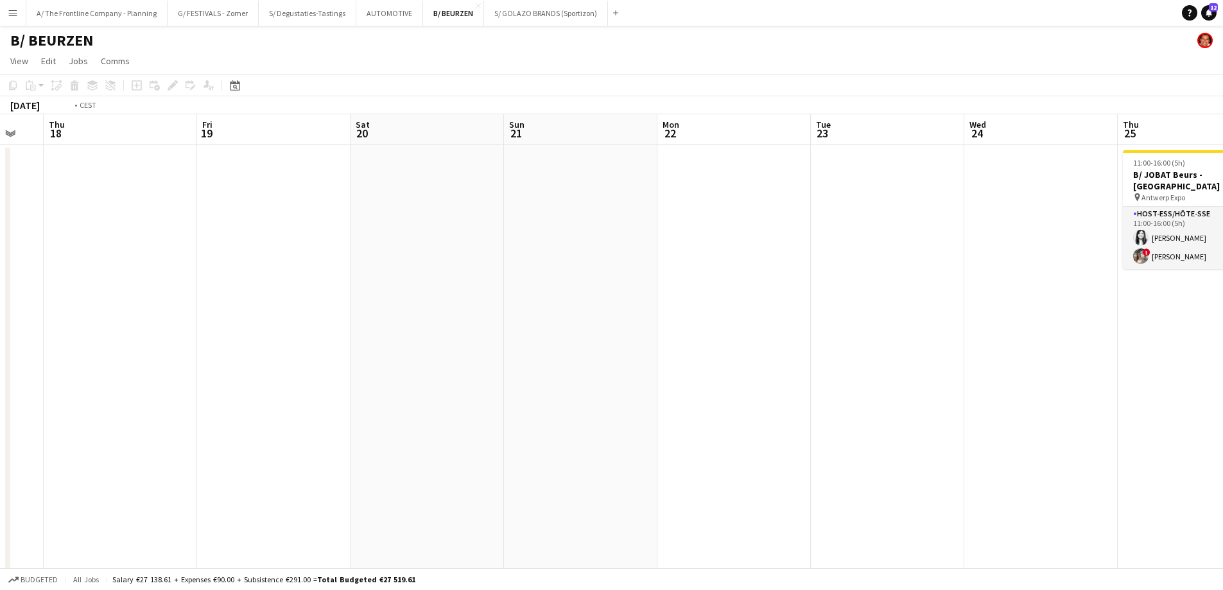
drag, startPoint x: 878, startPoint y: 313, endPoint x: 220, endPoint y: 299, distance: 658.2
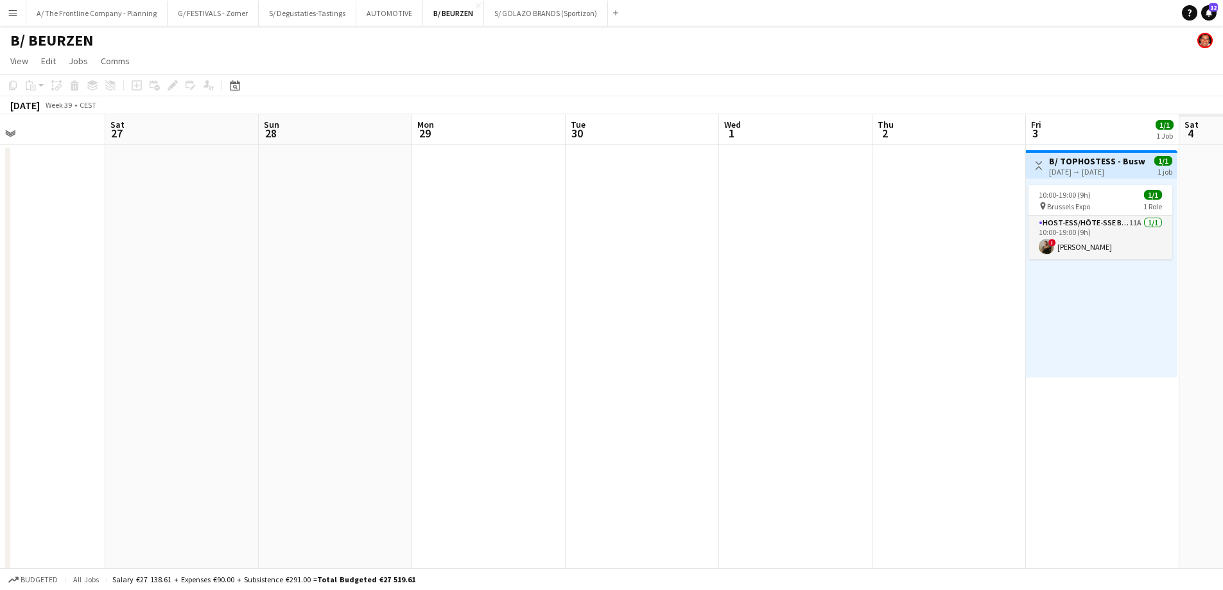
drag, startPoint x: 815, startPoint y: 309, endPoint x: 474, endPoint y: 317, distance: 340.4
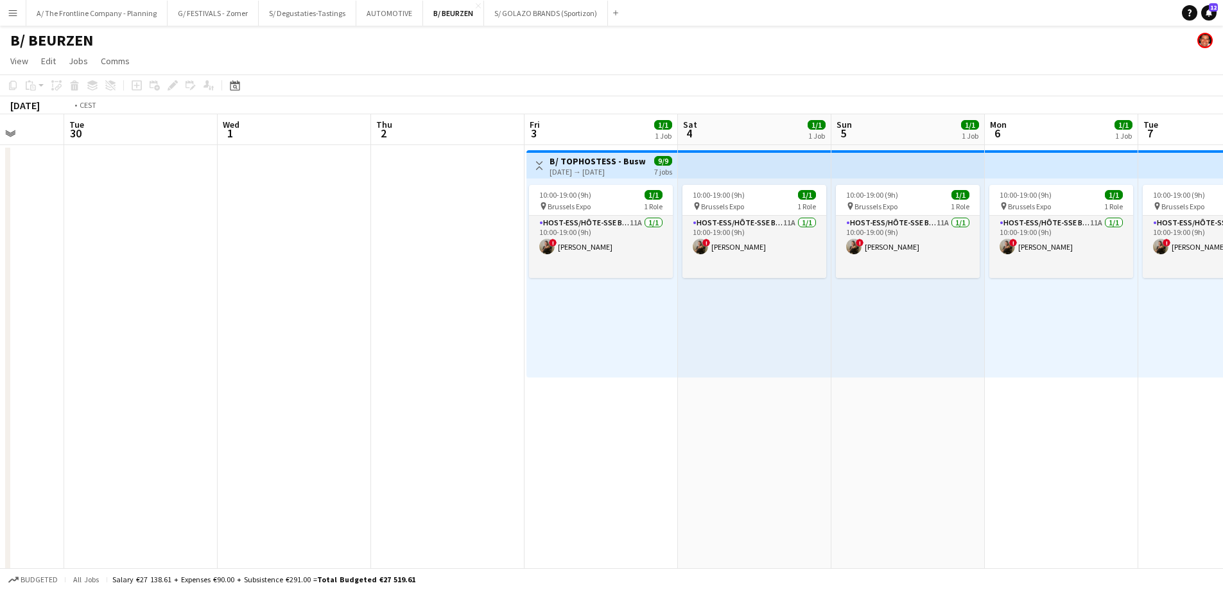
drag, startPoint x: 565, startPoint y: 301, endPoint x: 211, endPoint y: 291, distance: 354.5
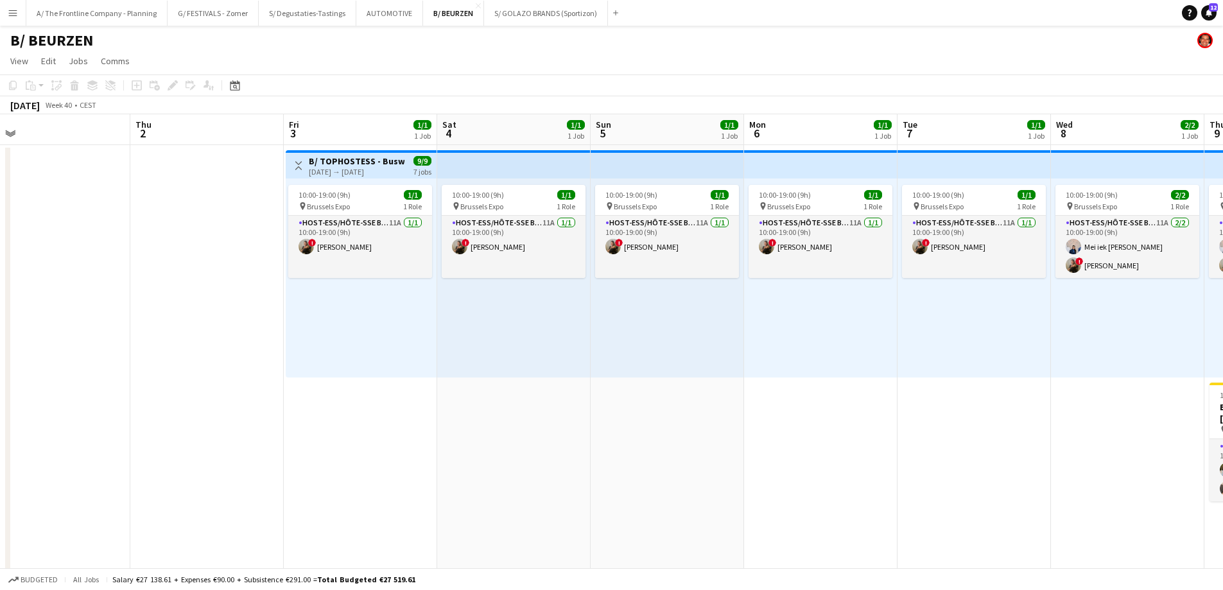
scroll to position [0, 498]
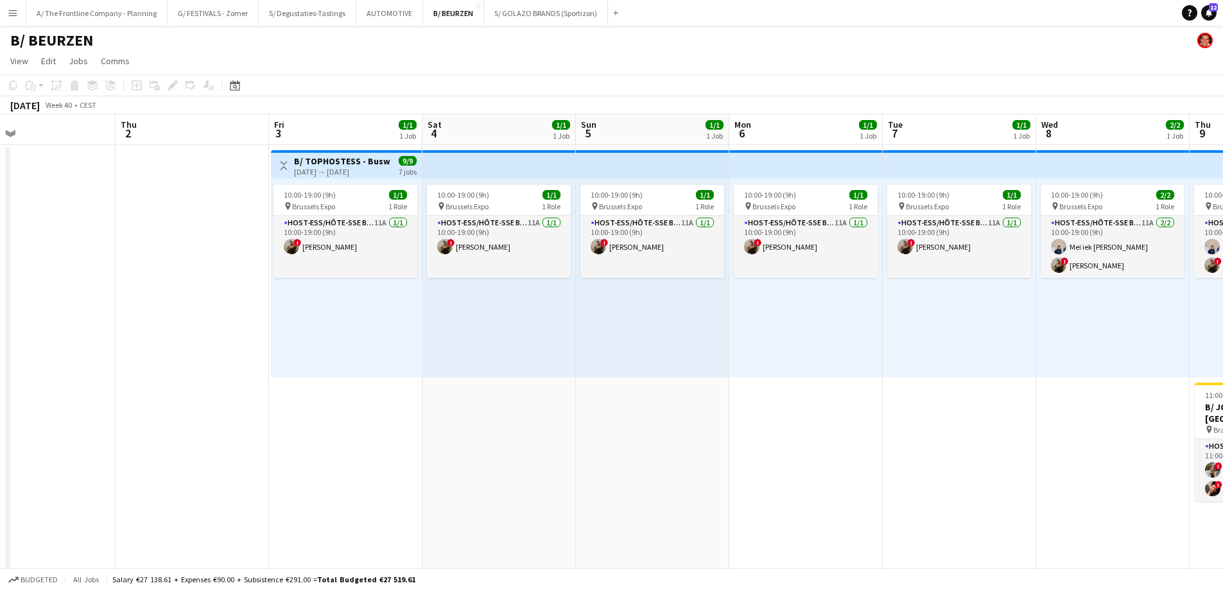
drag, startPoint x: 649, startPoint y: 327, endPoint x: 482, endPoint y: 326, distance: 166.9
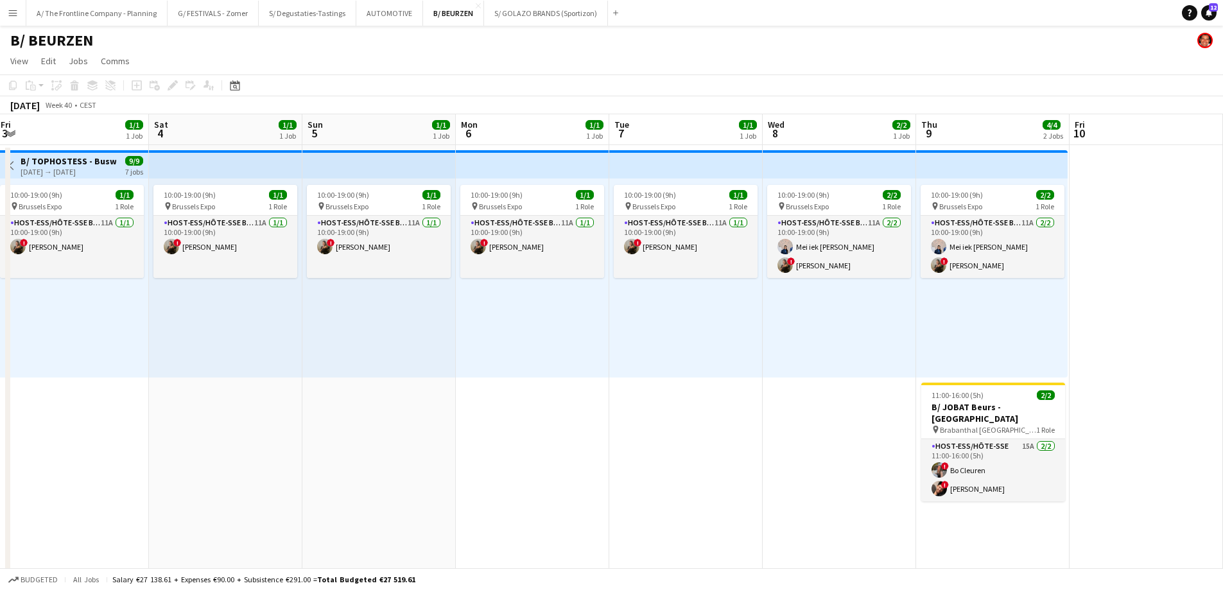
scroll to position [0, 471]
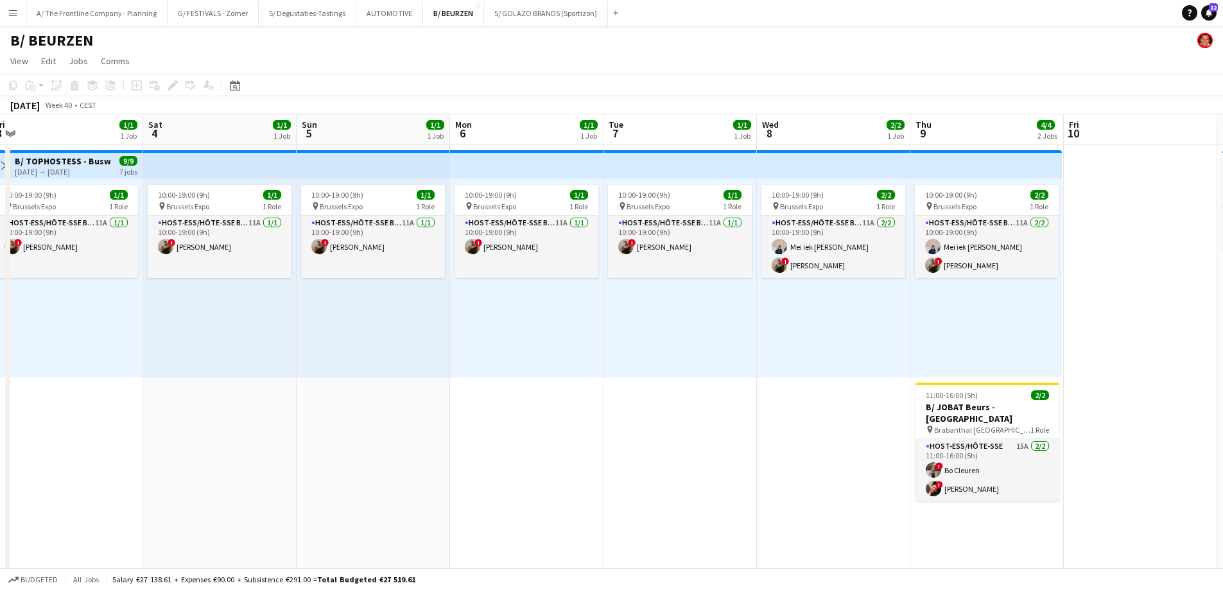
drag, startPoint x: 720, startPoint y: 313, endPoint x: 595, endPoint y: 324, distance: 126.3
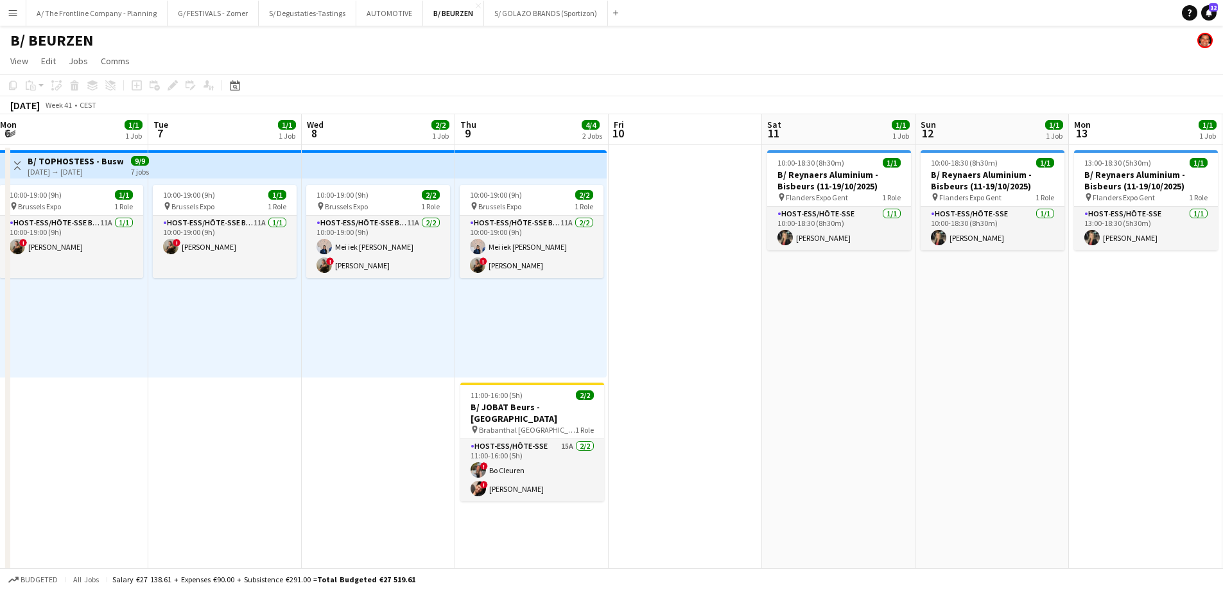
drag, startPoint x: 858, startPoint y: 313, endPoint x: 403, endPoint y: 304, distance: 455.3
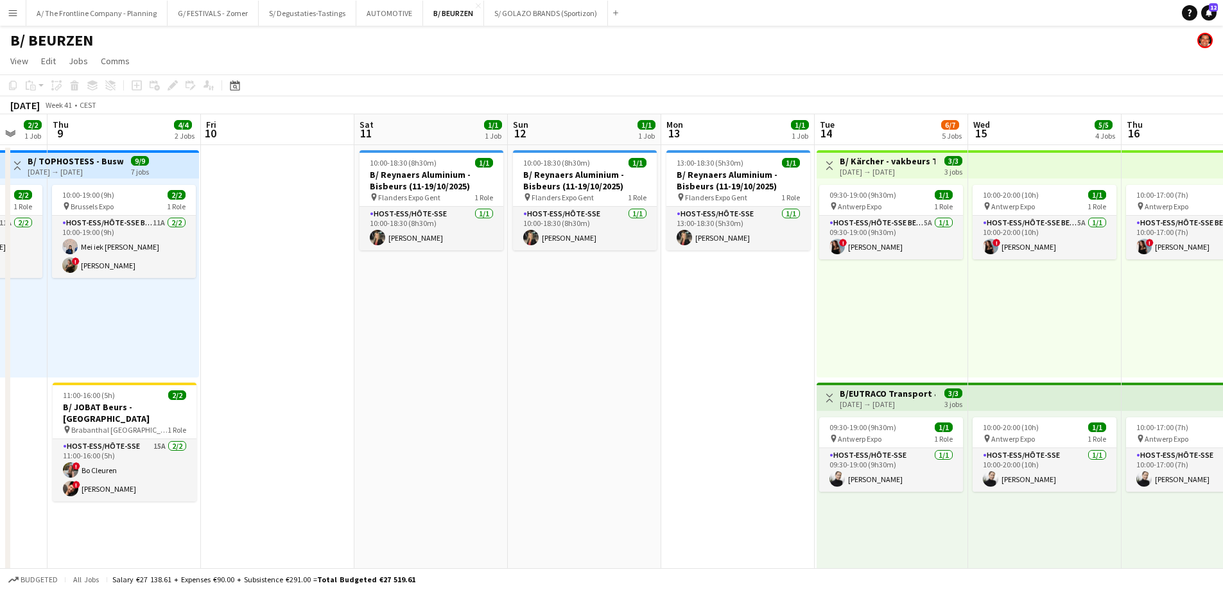
drag, startPoint x: 592, startPoint y: 305, endPoint x: 559, endPoint y: 303, distance: 33.4
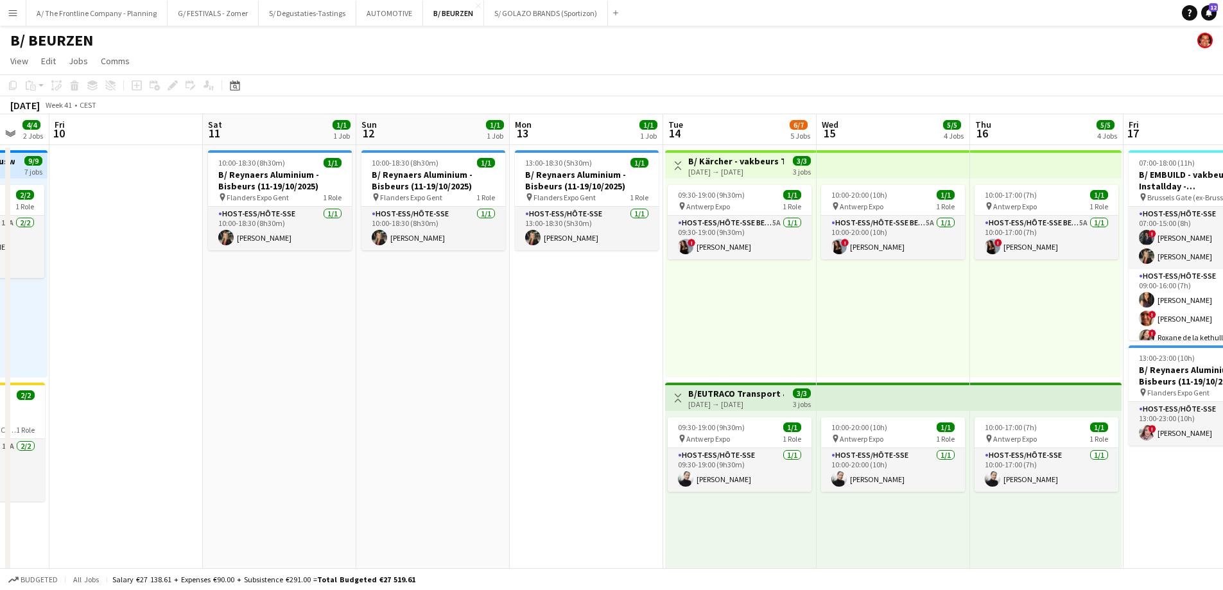
scroll to position [0, 459]
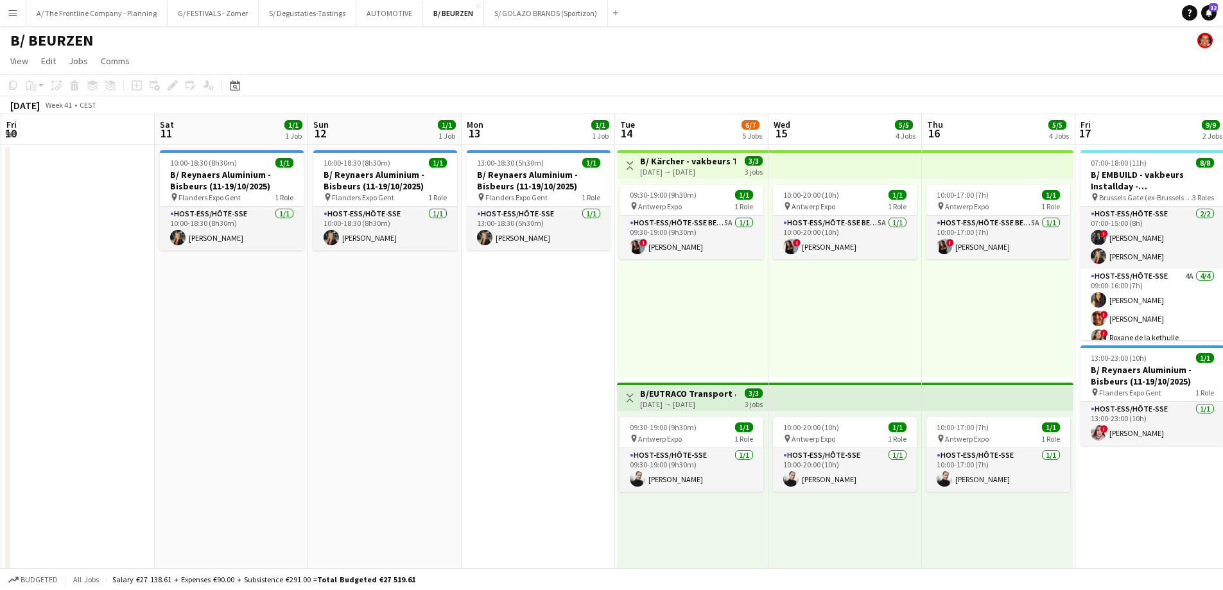
drag, startPoint x: 682, startPoint y: 303, endPoint x: 487, endPoint y: 300, distance: 195.2
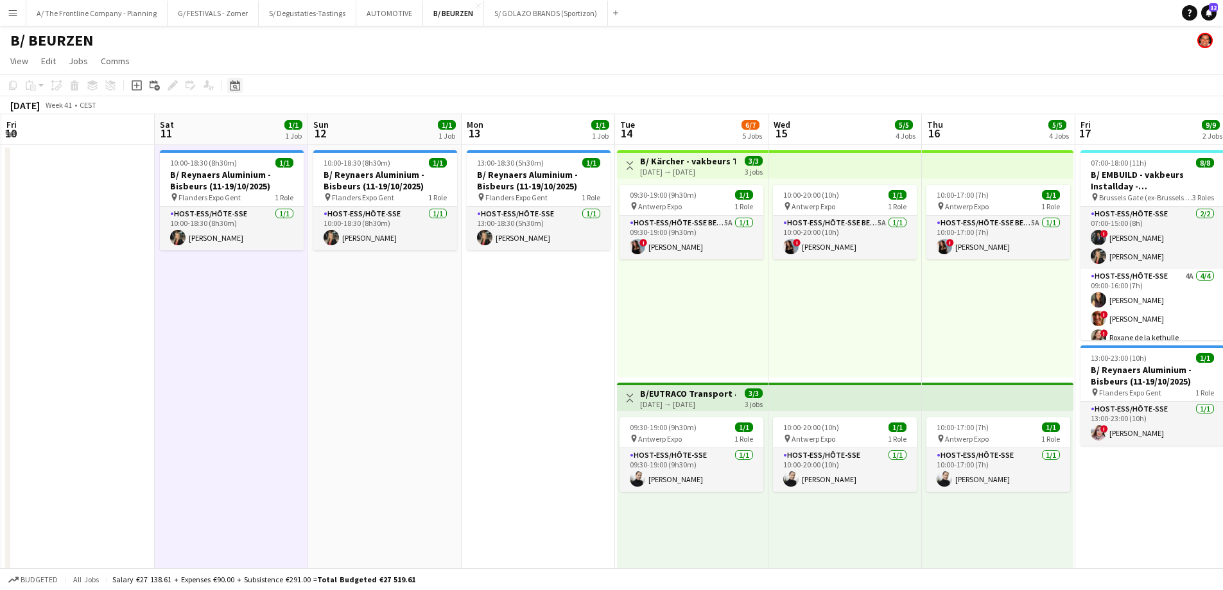
click at [232, 92] on div "Date picker" at bounding box center [234, 85] width 15 height 15
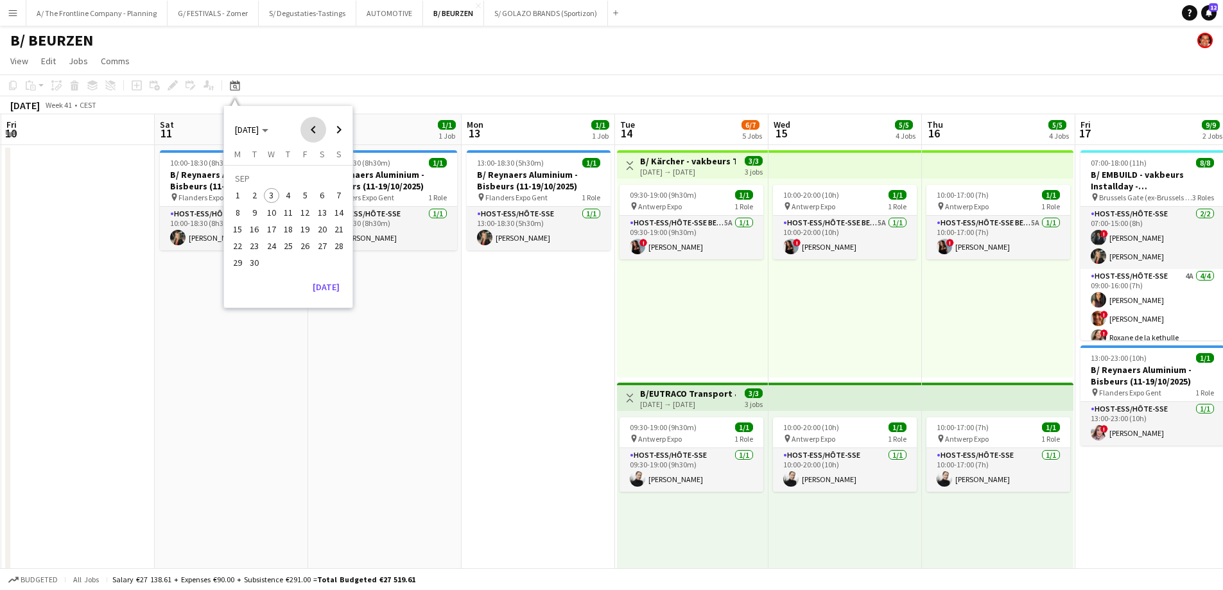
click at [312, 137] on span "Previous month" at bounding box center [313, 130] width 26 height 26
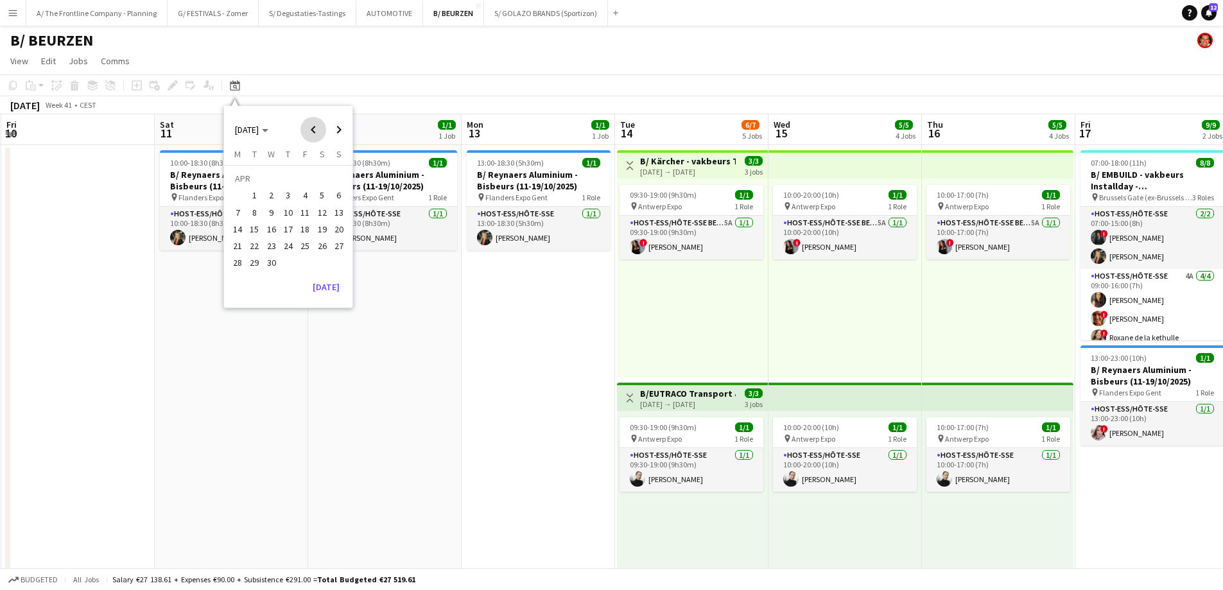
click at [312, 137] on span "Previous month" at bounding box center [313, 130] width 26 height 26
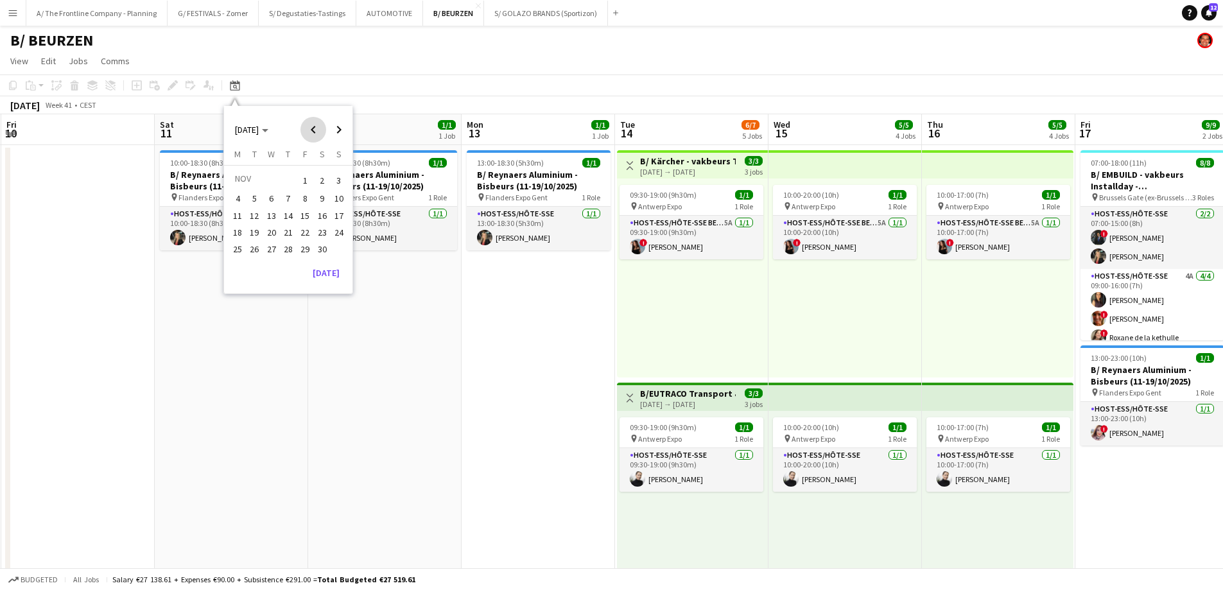
click at [312, 137] on span "Previous month" at bounding box center [313, 130] width 26 height 26
click at [322, 214] on span "12" at bounding box center [322, 212] width 15 height 15
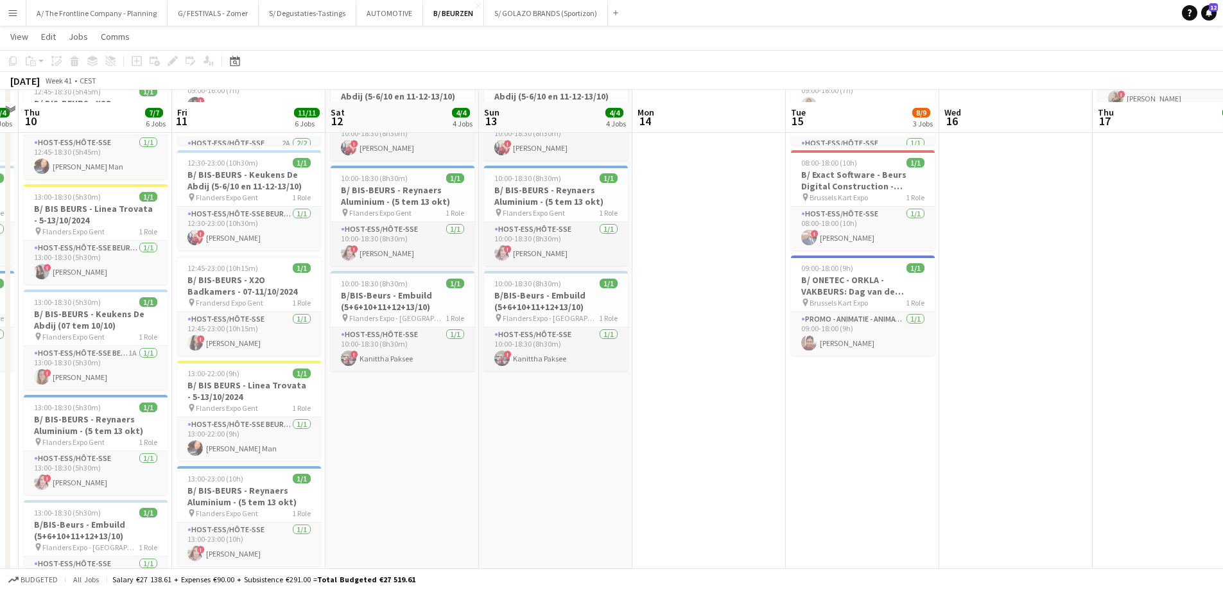
scroll to position [193, 0]
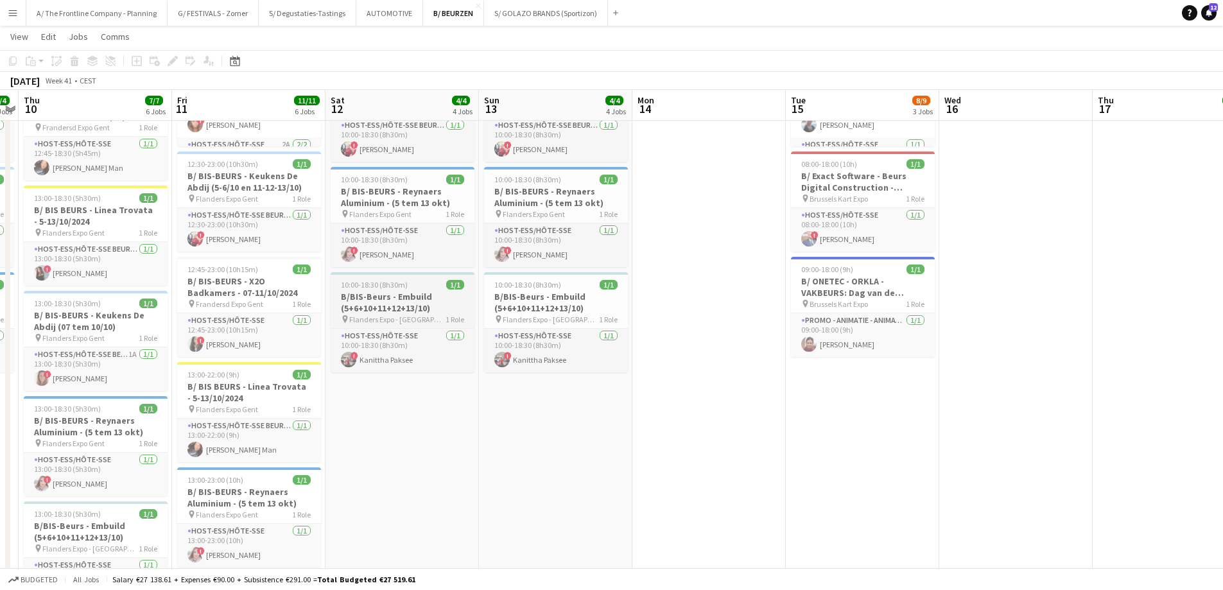
click at [361, 306] on h3 "B/BIS-Beurs - Embuild (5+6+10+11+12+13/10)" at bounding box center [403, 302] width 144 height 23
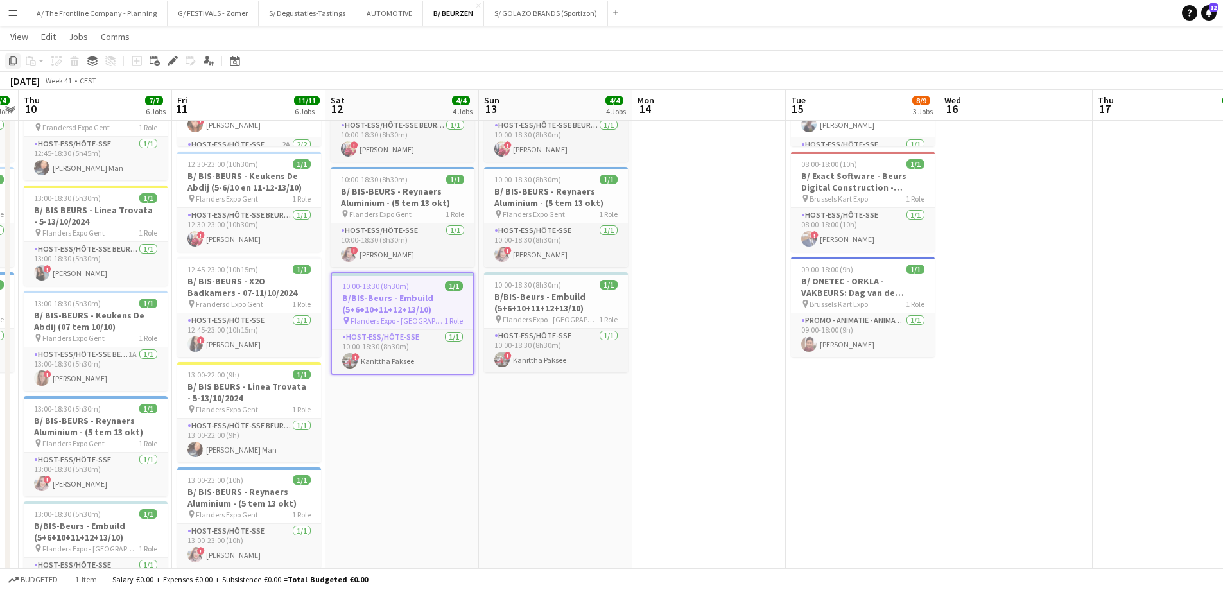
click at [9, 64] on icon "Copy" at bounding box center [13, 61] width 10 height 10
click at [242, 56] on div "Date picker" at bounding box center [234, 60] width 15 height 15
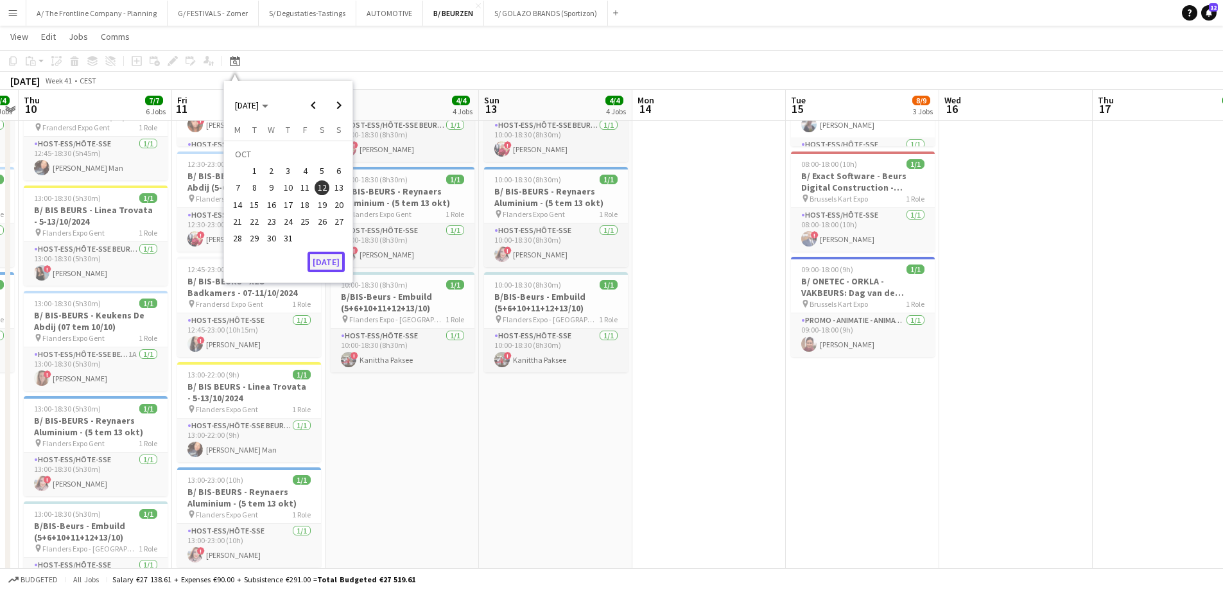
click at [329, 270] on button "[DATE]" at bounding box center [326, 262] width 37 height 21
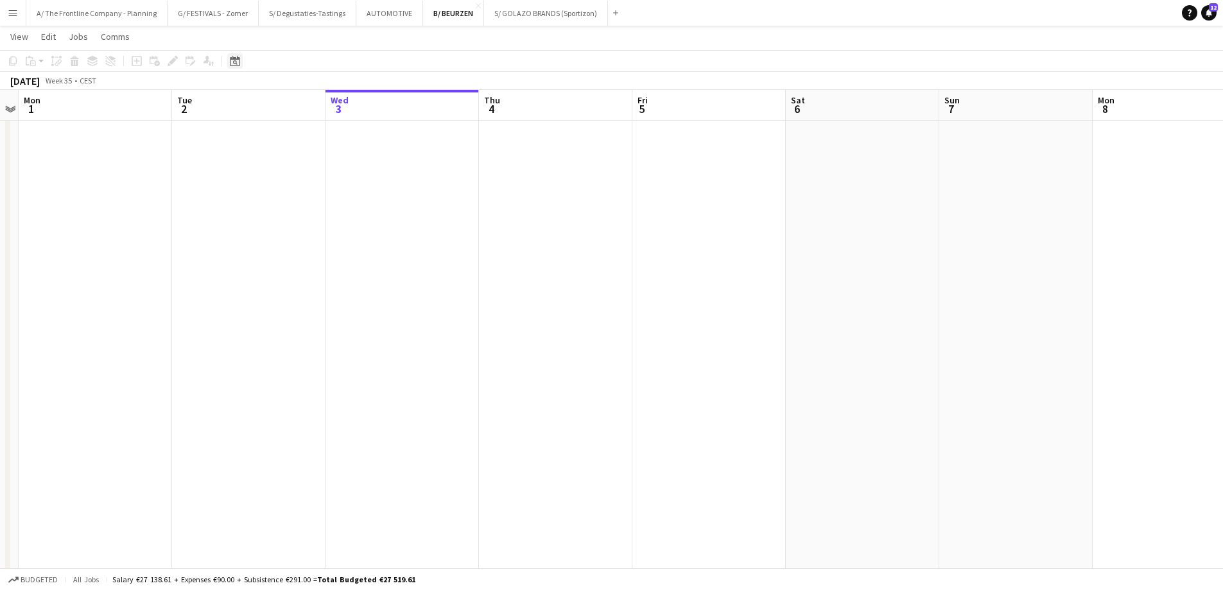
click at [241, 64] on div "Date picker" at bounding box center [234, 60] width 15 height 15
click at [344, 105] on span "Next month" at bounding box center [339, 105] width 26 height 26
click at [321, 192] on span "11" at bounding box center [322, 187] width 15 height 15
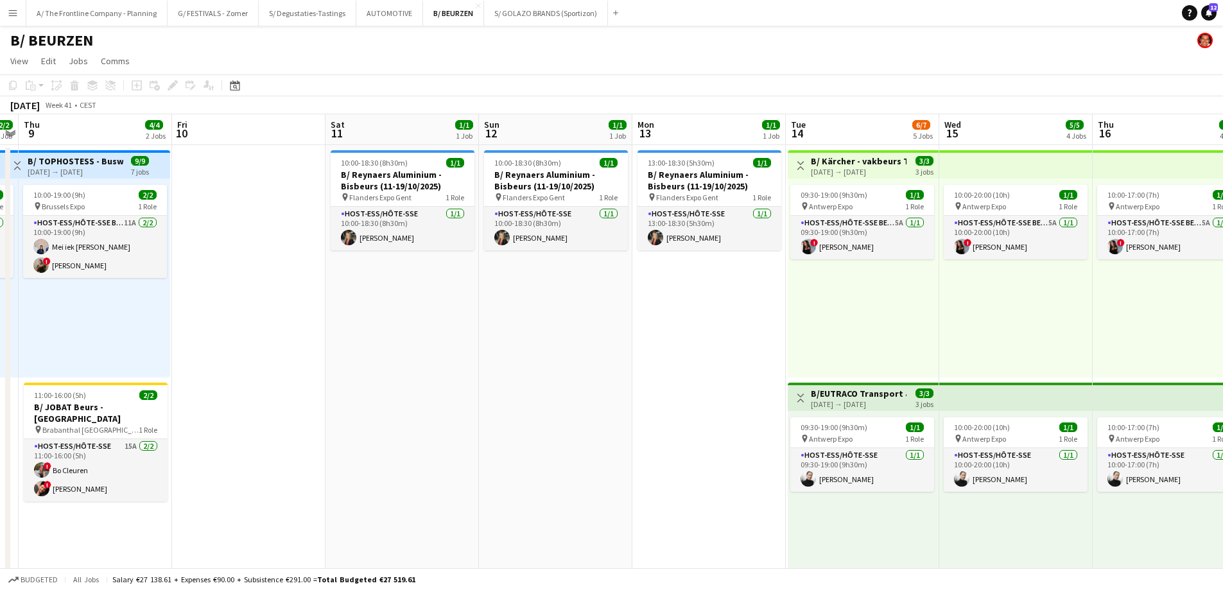
scroll to position [0, 441]
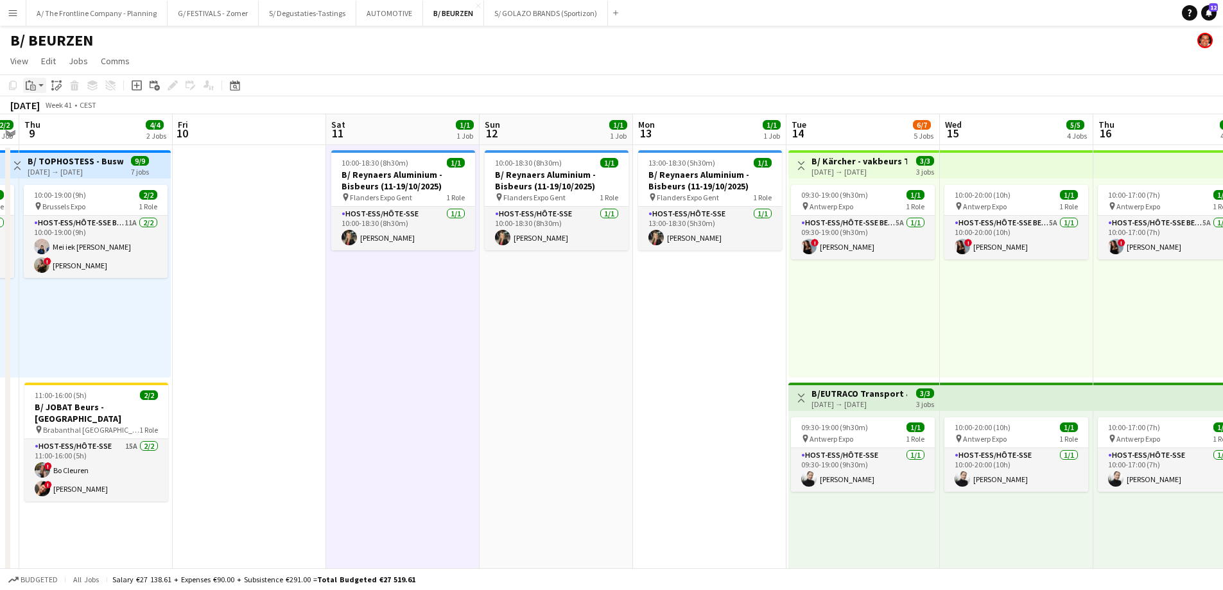
click at [29, 89] on icon "Paste" at bounding box center [31, 85] width 10 height 10
click at [41, 110] on link "Paste Ctrl+V" at bounding box center [94, 110] width 121 height 12
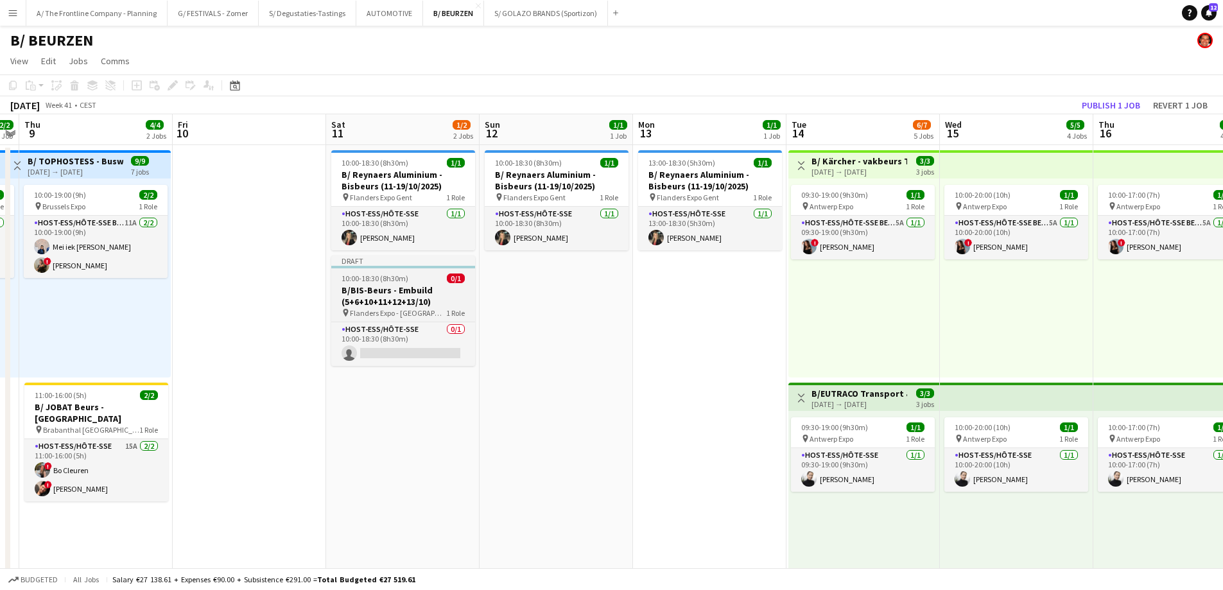
click at [417, 276] on div "10:00-18:30 (8h30m) 0/1" at bounding box center [403, 279] width 144 height 10
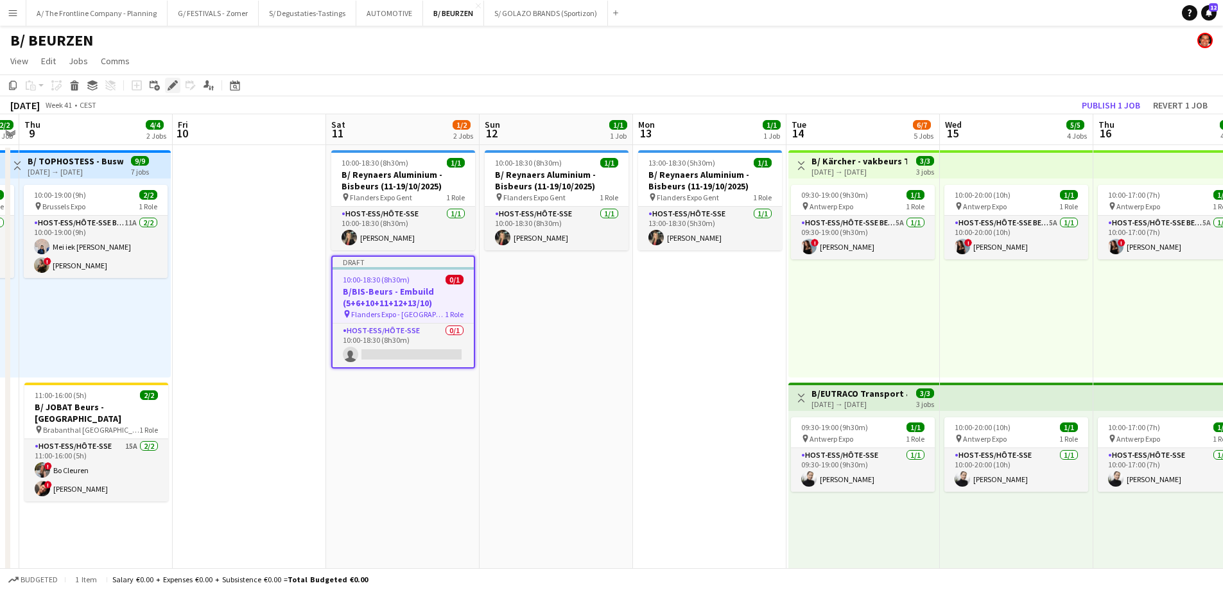
click at [170, 85] on icon "Edit" at bounding box center [173, 85] width 10 height 10
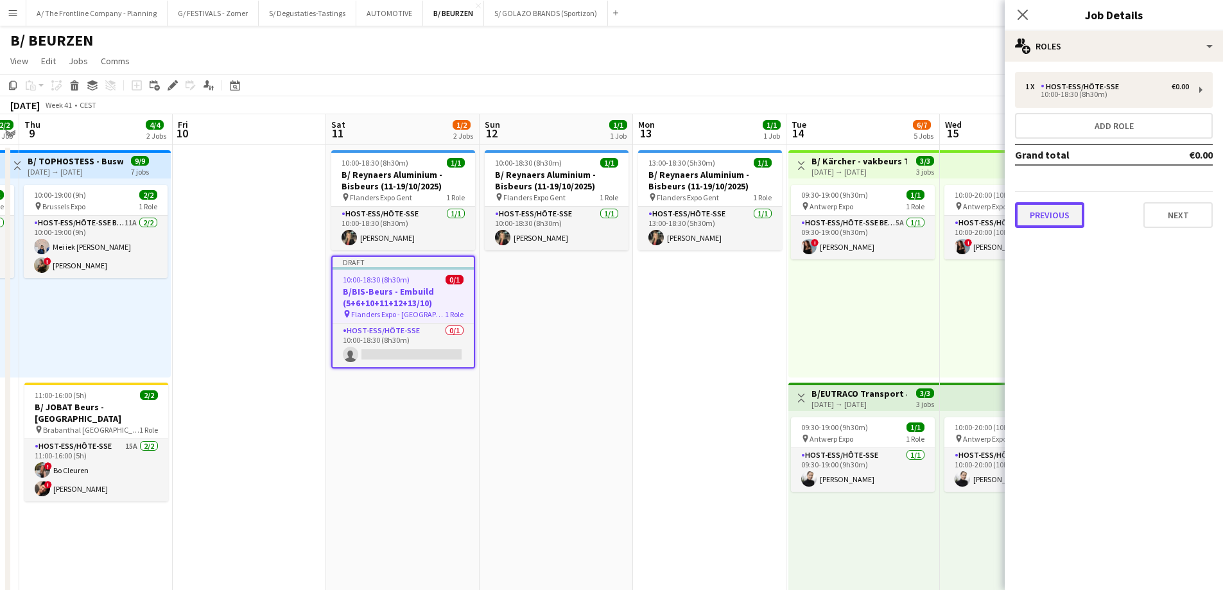
click at [1038, 210] on button "Previous" at bounding box center [1049, 215] width 69 height 26
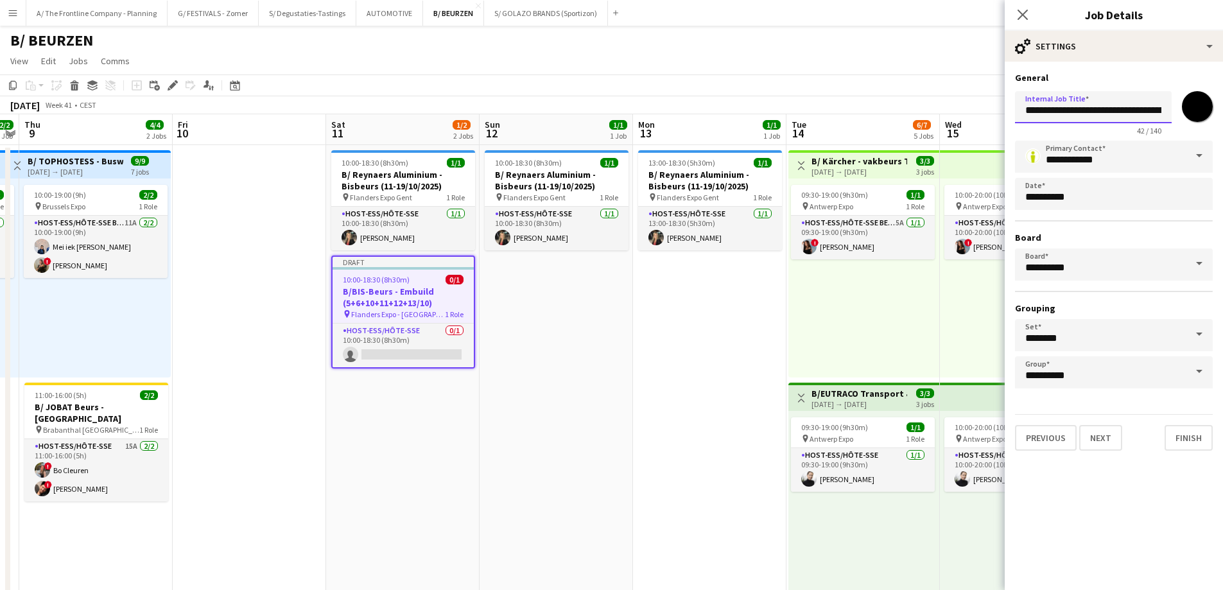
drag, startPoint x: 1127, startPoint y: 110, endPoint x: 1140, endPoint y: 125, distance: 19.6
click at [1129, 113] on input "**********" at bounding box center [1093, 107] width 157 height 32
type input "**********"
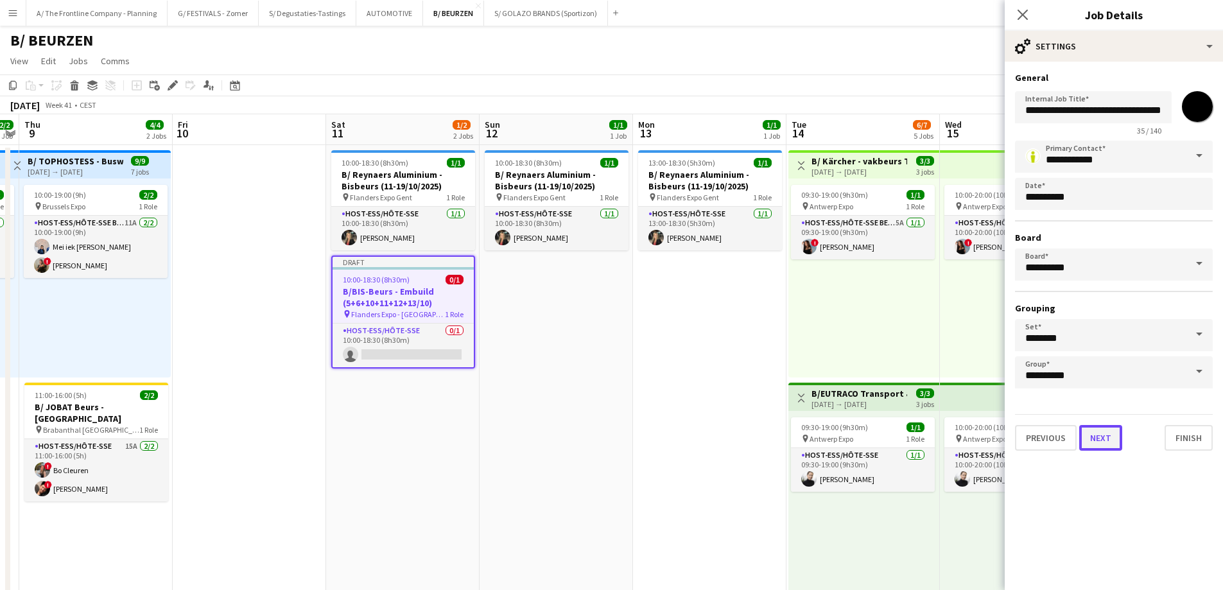
click at [1116, 433] on button "Next" at bounding box center [1100, 438] width 43 height 26
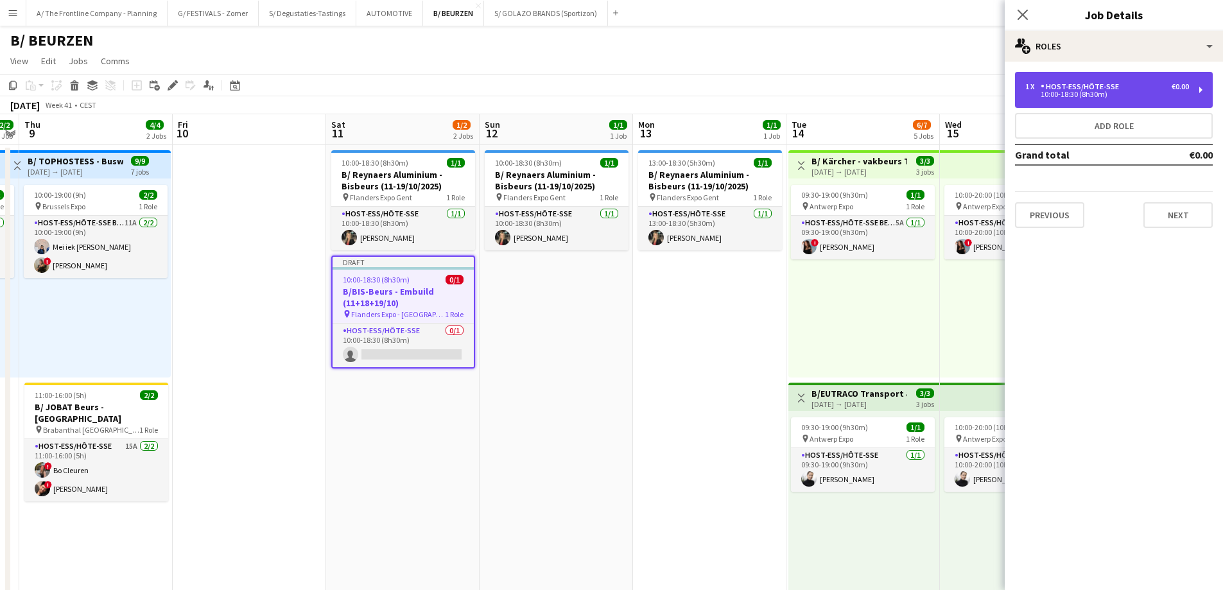
click at [1121, 97] on div "10:00-18:30 (8h30m)" at bounding box center [1107, 94] width 164 height 6
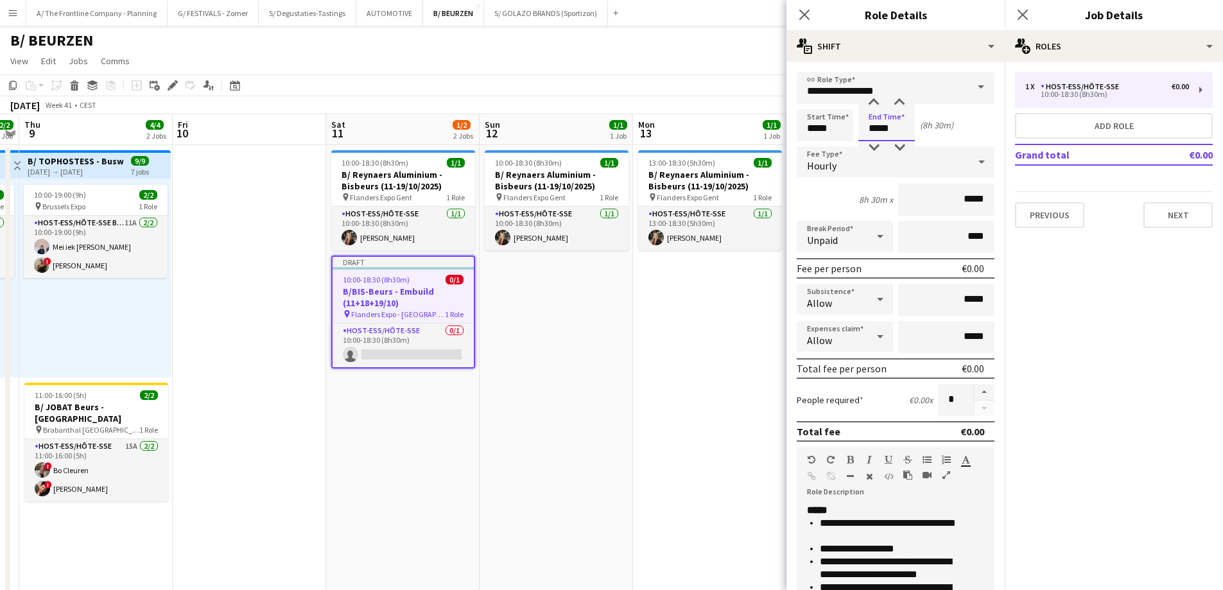
click at [894, 131] on input "*****" at bounding box center [886, 125] width 56 height 32
click at [899, 150] on div at bounding box center [900, 147] width 26 height 13
type input "*****"
click at [898, 146] on div at bounding box center [900, 147] width 26 height 13
click at [848, 343] on div "Allow" at bounding box center [832, 336] width 71 height 31
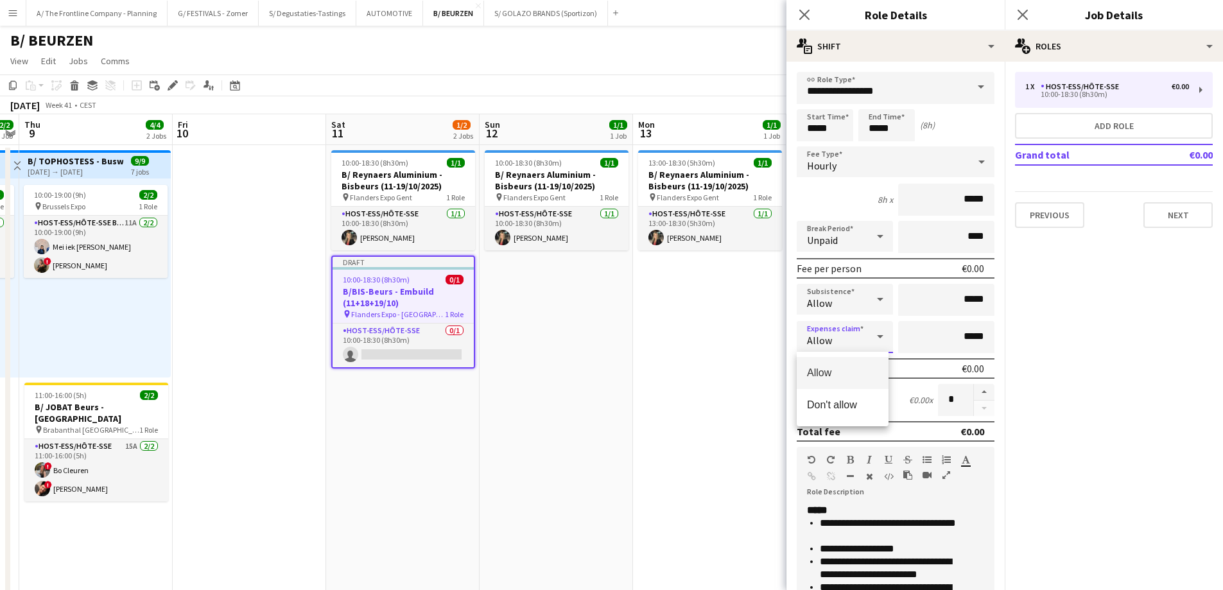
click at [848, 343] on div at bounding box center [611, 295] width 1223 height 590
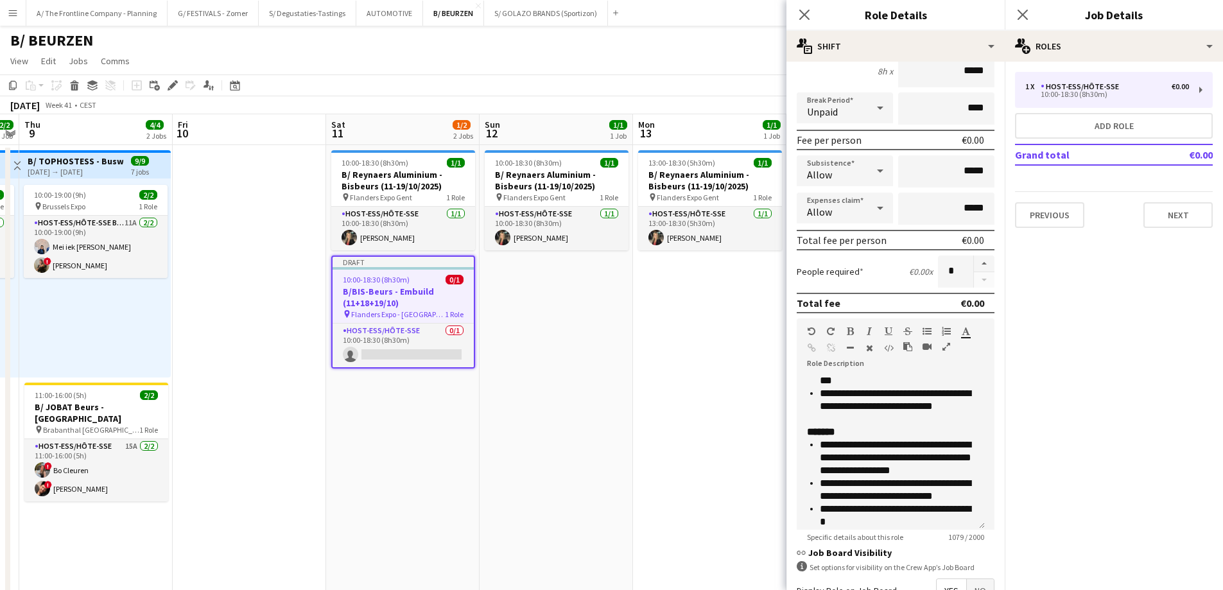
scroll to position [193, 0]
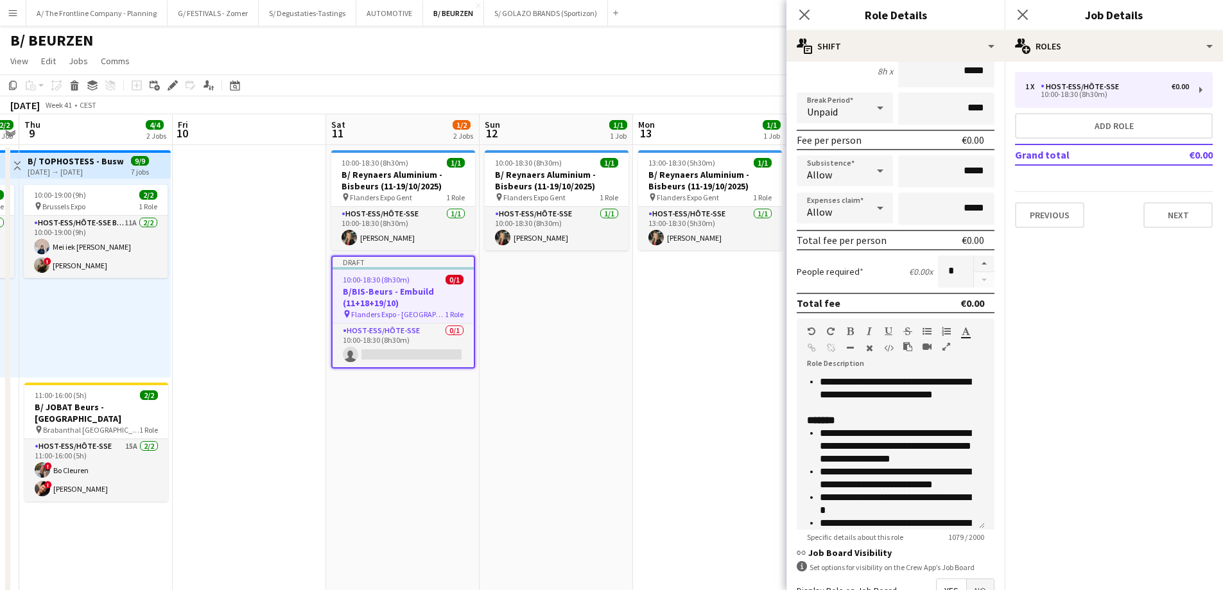
click at [942, 345] on icon "button" at bounding box center [946, 346] width 8 height 9
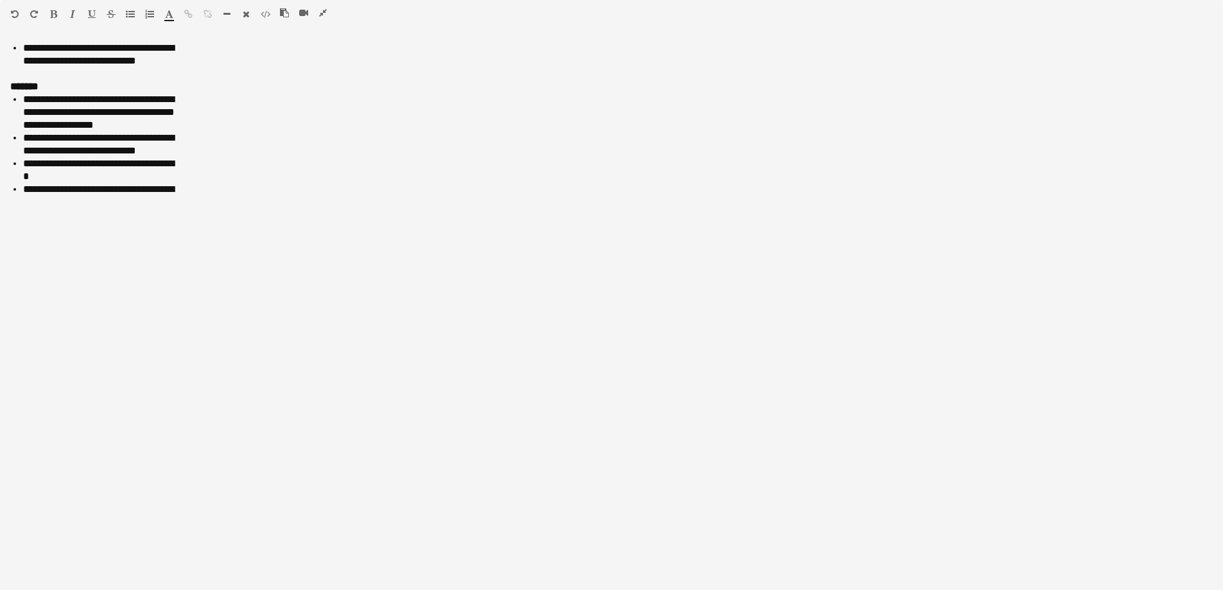
scroll to position [0, 0]
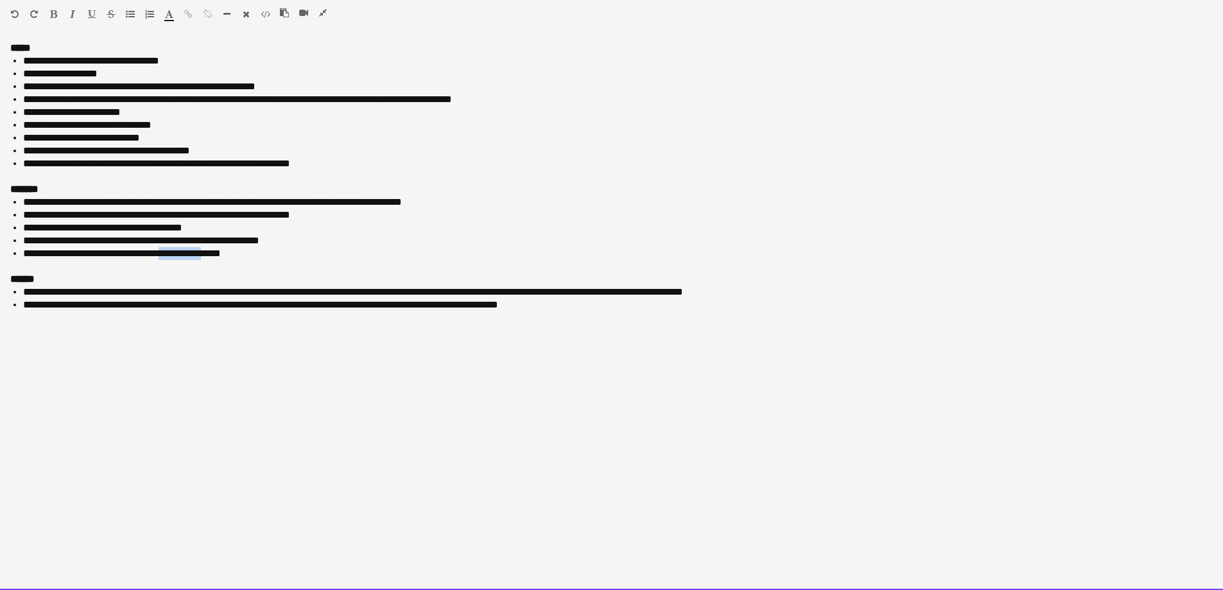
drag, startPoint x: 178, startPoint y: 254, endPoint x: 235, endPoint y: 252, distance: 57.2
click at [221, 252] on span "**********" at bounding box center [122, 253] width 198 height 10
click at [141, 256] on span "**********" at bounding box center [120, 253] width 194 height 10
click at [73, 278] on div "******" at bounding box center [611, 279] width 1203 height 13
click at [60, 344] on div "**********" at bounding box center [611, 316] width 1223 height 548
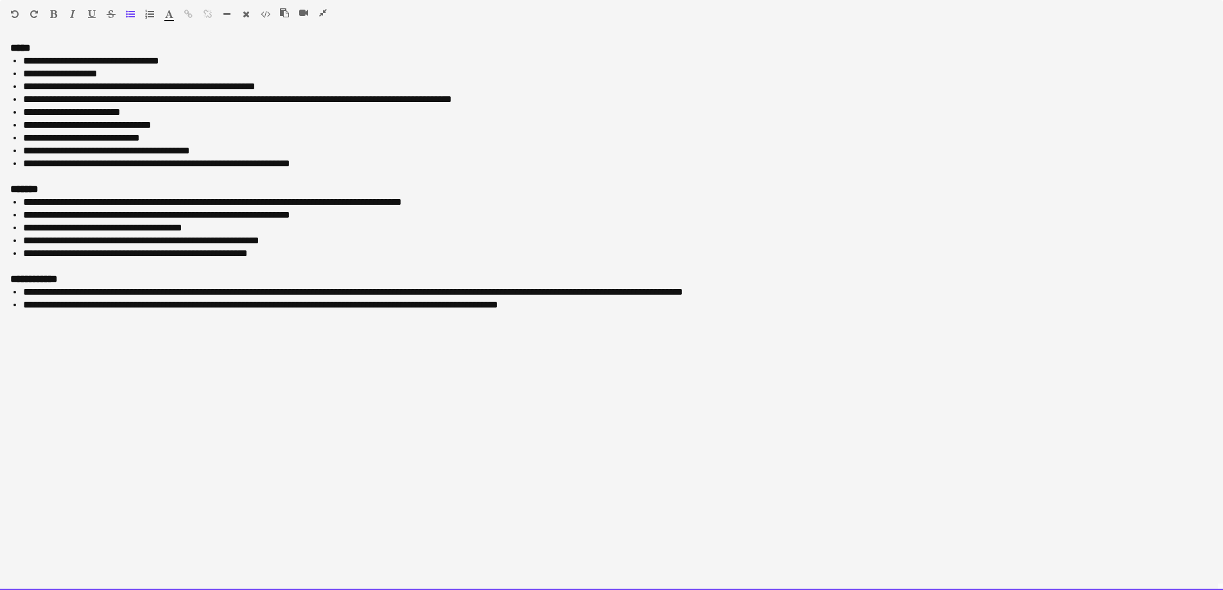
click at [696, 327] on div "**********" at bounding box center [611, 316] width 1223 height 548
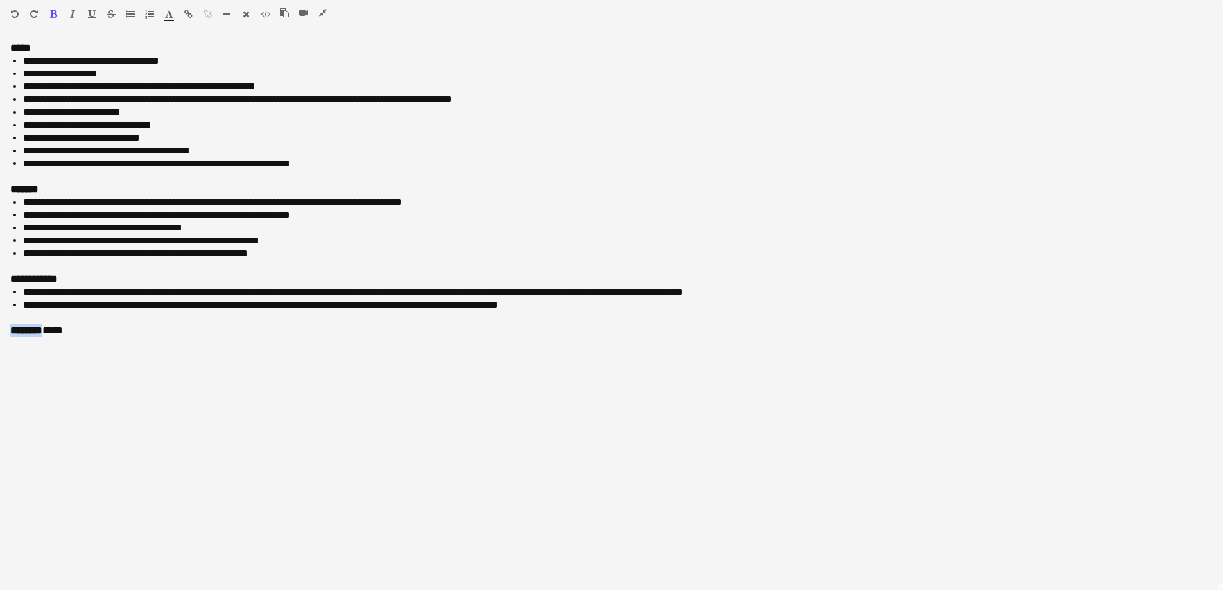
click at [322, 13] on icon "button" at bounding box center [323, 12] width 8 height 9
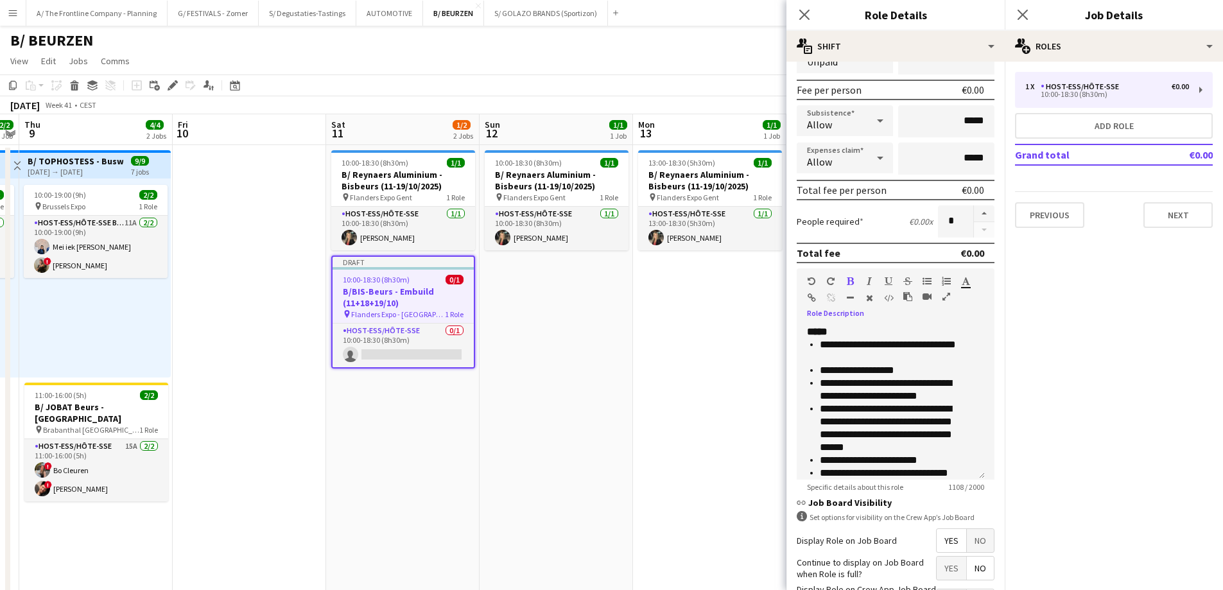
scroll to position [280, 0]
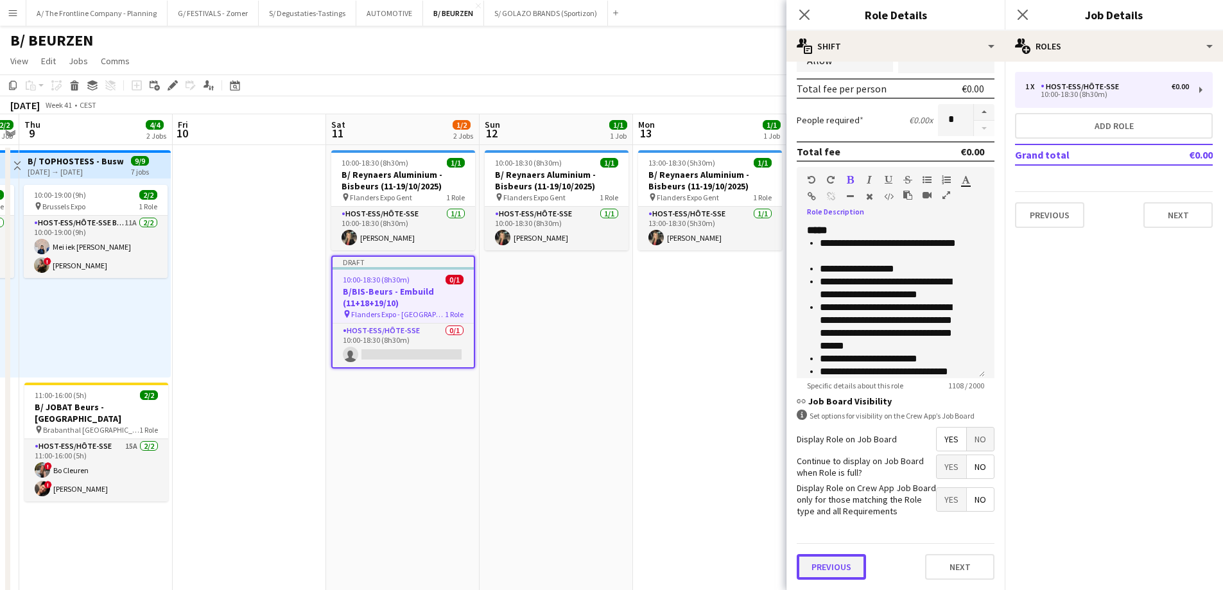
click at [826, 573] on button "Previous" at bounding box center [831, 567] width 69 height 26
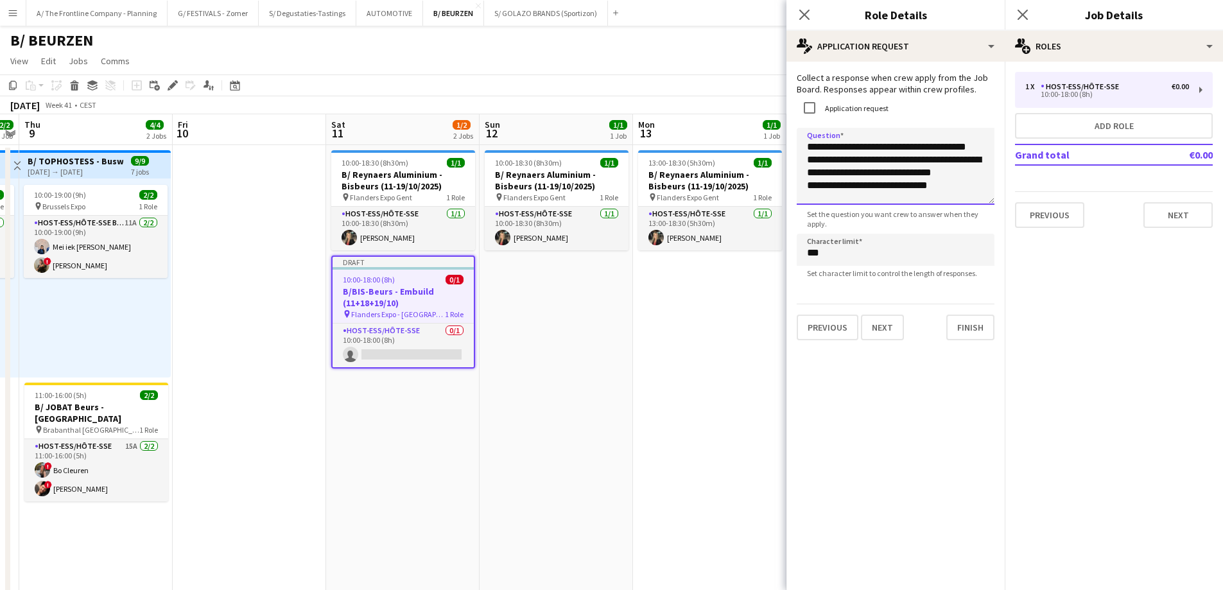
scroll to position [19, 0]
drag, startPoint x: 874, startPoint y: 187, endPoint x: 810, endPoint y: 170, distance: 66.5
click at [810, 170] on textarea "**********" at bounding box center [891, 166] width 188 height 77
type textarea "**********"
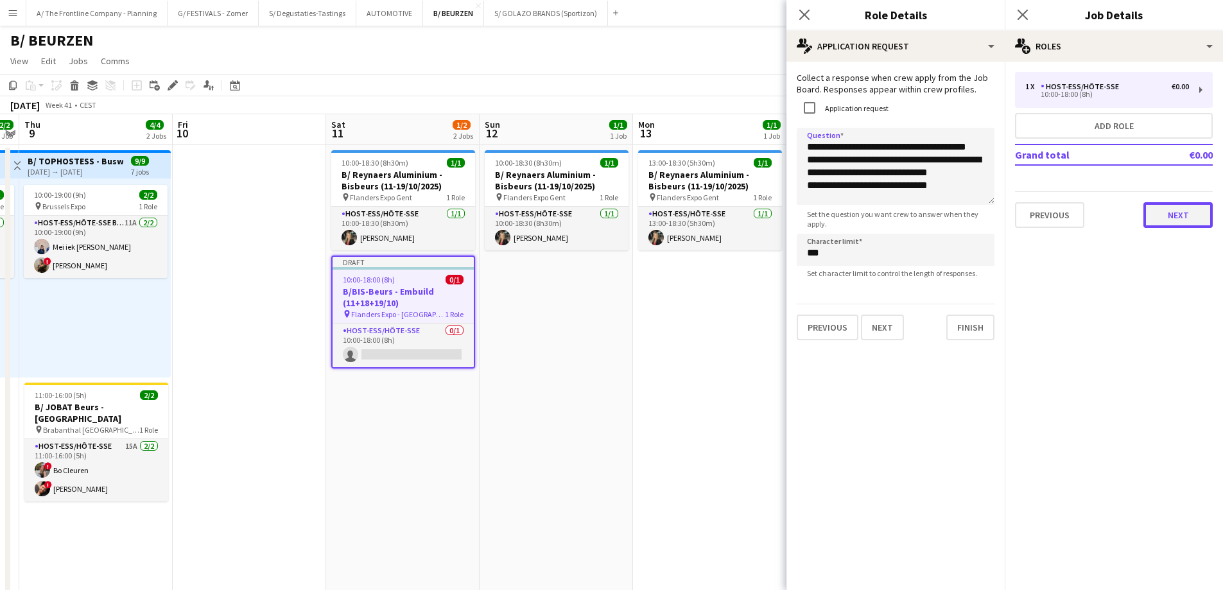
click at [1159, 214] on button "Next" at bounding box center [1177, 215] width 69 height 26
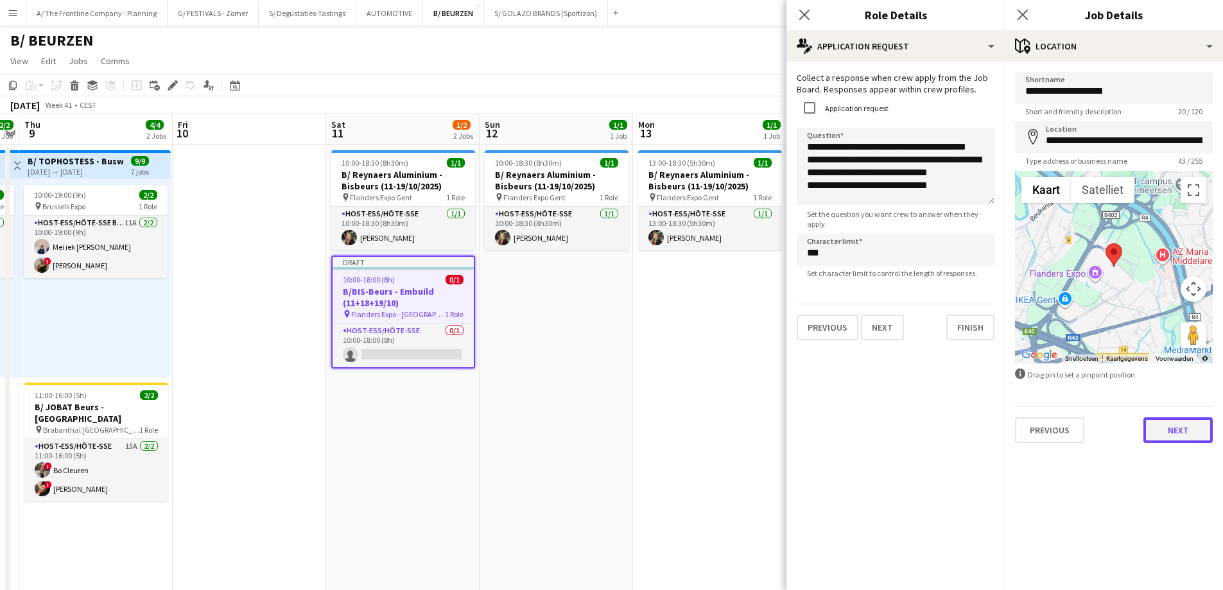
click at [1166, 435] on button "Next" at bounding box center [1177, 430] width 69 height 26
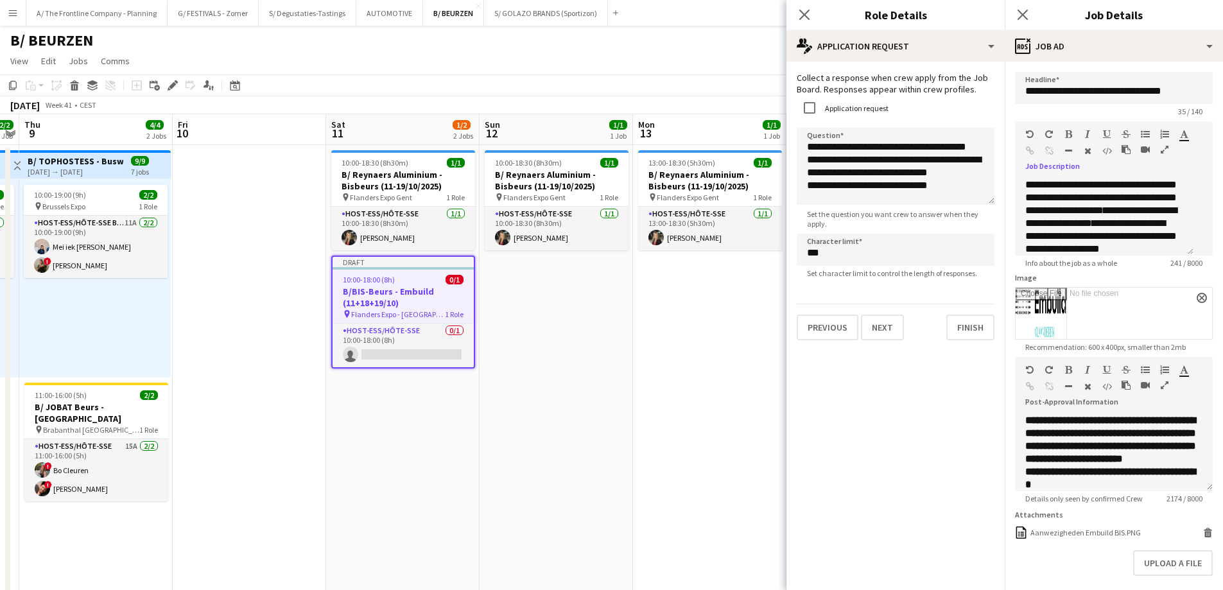
click at [1161, 154] on icon "button" at bounding box center [1165, 149] width 8 height 9
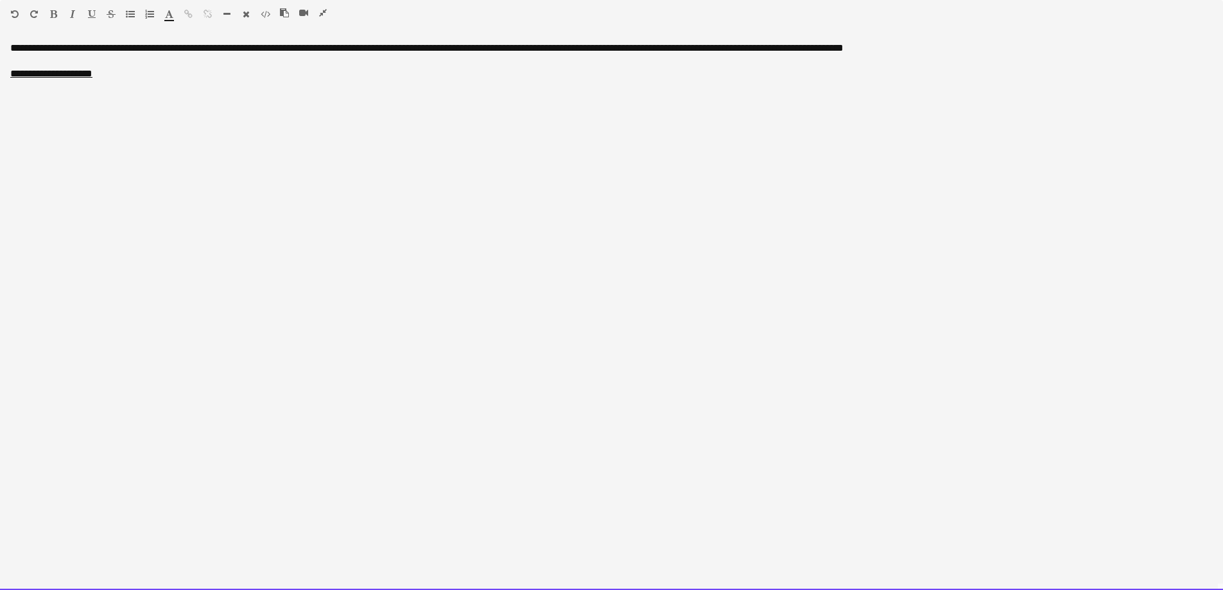
click at [82, 62] on div at bounding box center [611, 61] width 1203 height 13
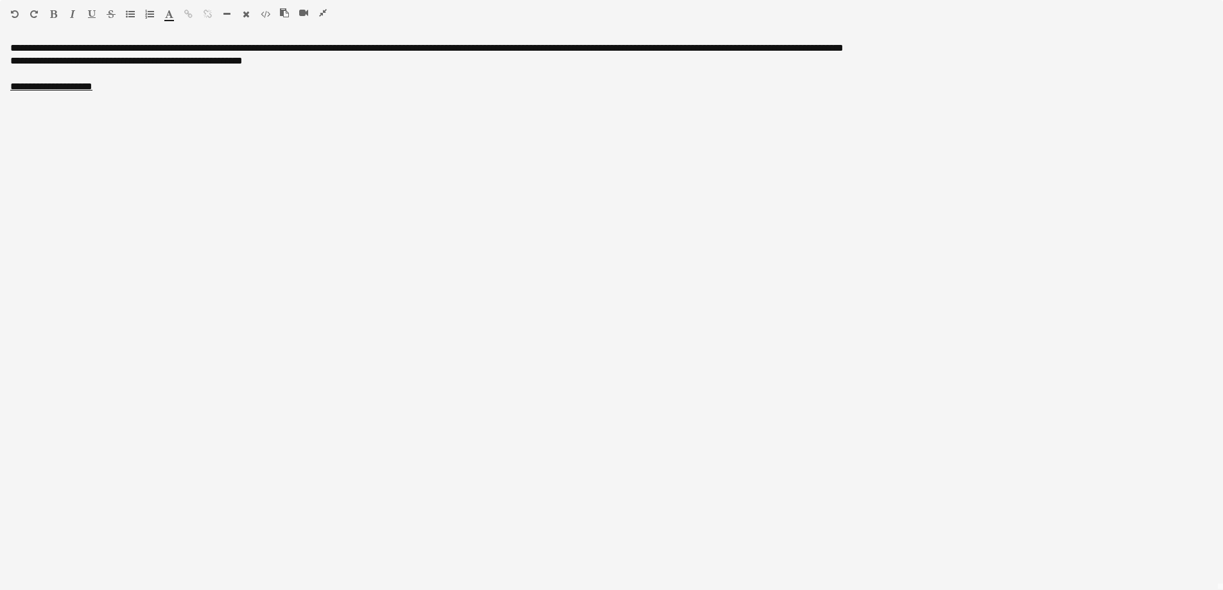
click at [322, 12] on icon "button" at bounding box center [323, 12] width 8 height 9
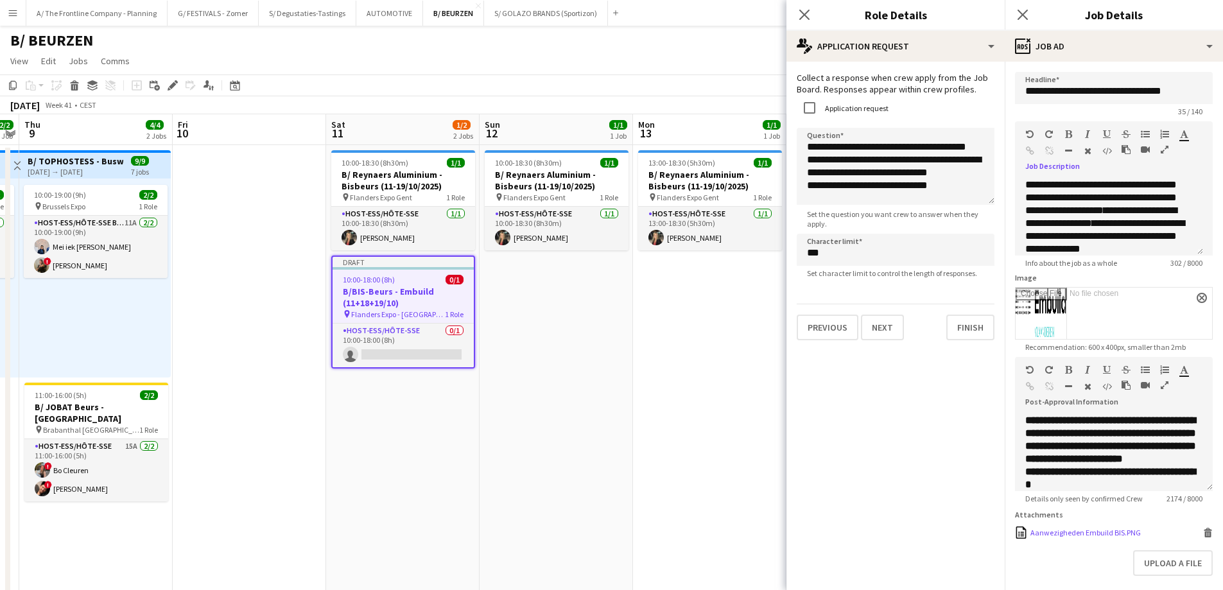
click at [1205, 537] on icon at bounding box center [1208, 535] width 6 height 6
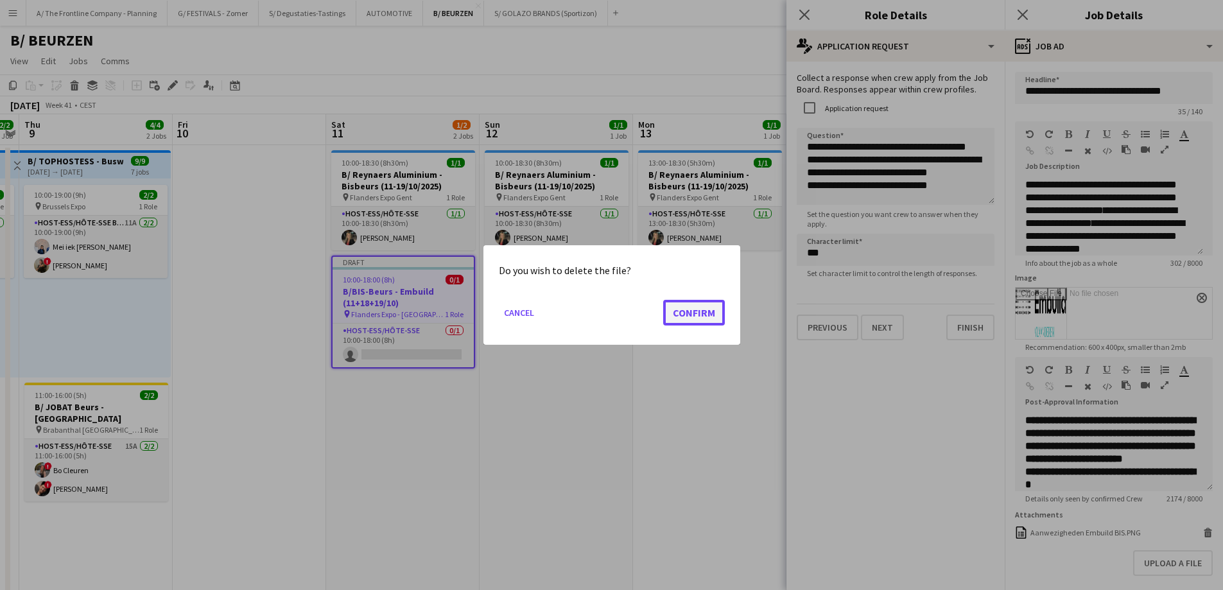
click at [689, 313] on button "Confirm" at bounding box center [694, 313] width 62 height 26
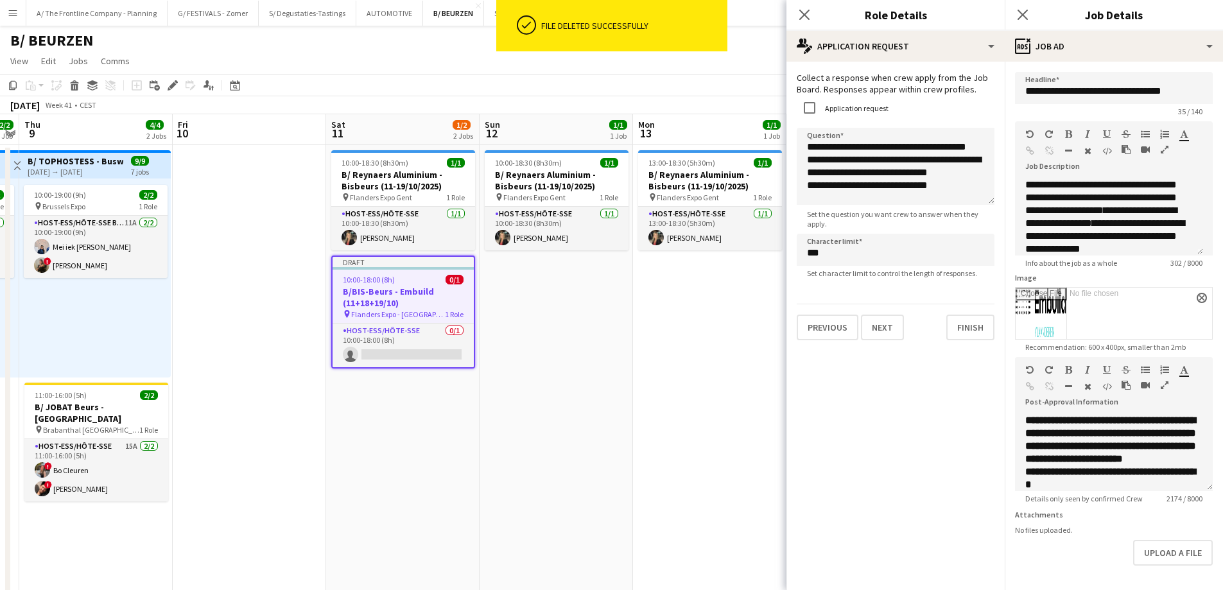
click at [1163, 384] on icon "button" at bounding box center [1165, 385] width 8 height 9
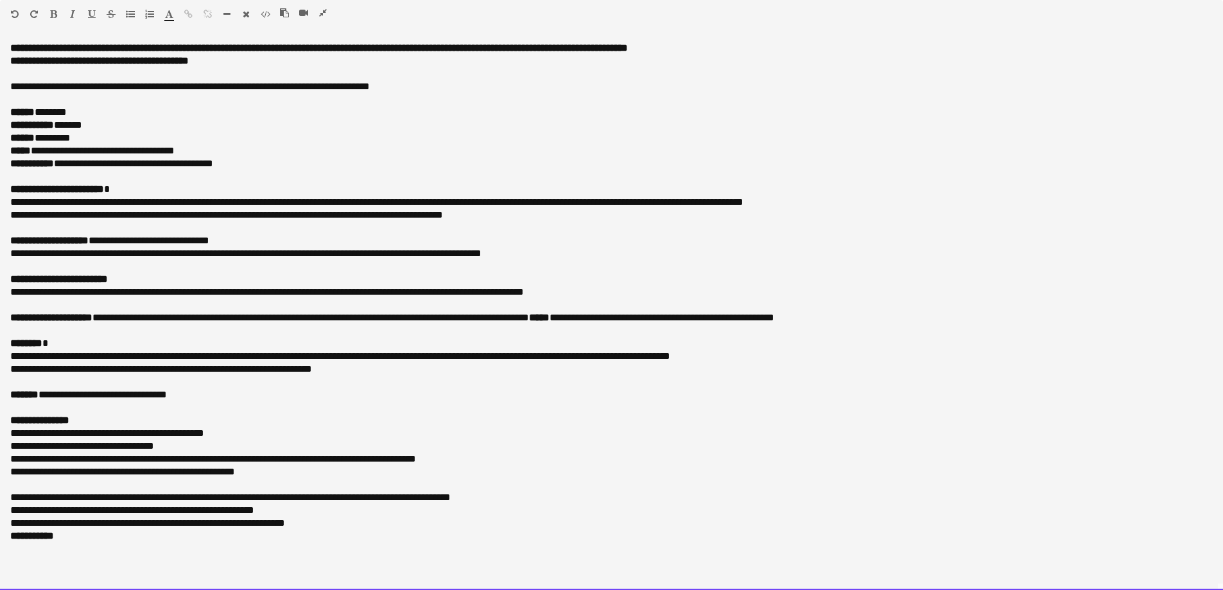
click at [179, 115] on div "****** *******" at bounding box center [611, 112] width 1203 height 13
click at [88, 166] on div "**********" at bounding box center [611, 163] width 1203 height 13
drag, startPoint x: 88, startPoint y: 166, endPoint x: 242, endPoint y: 163, distance: 154.1
click at [242, 163] on div "**********" at bounding box center [611, 163] width 1203 height 13
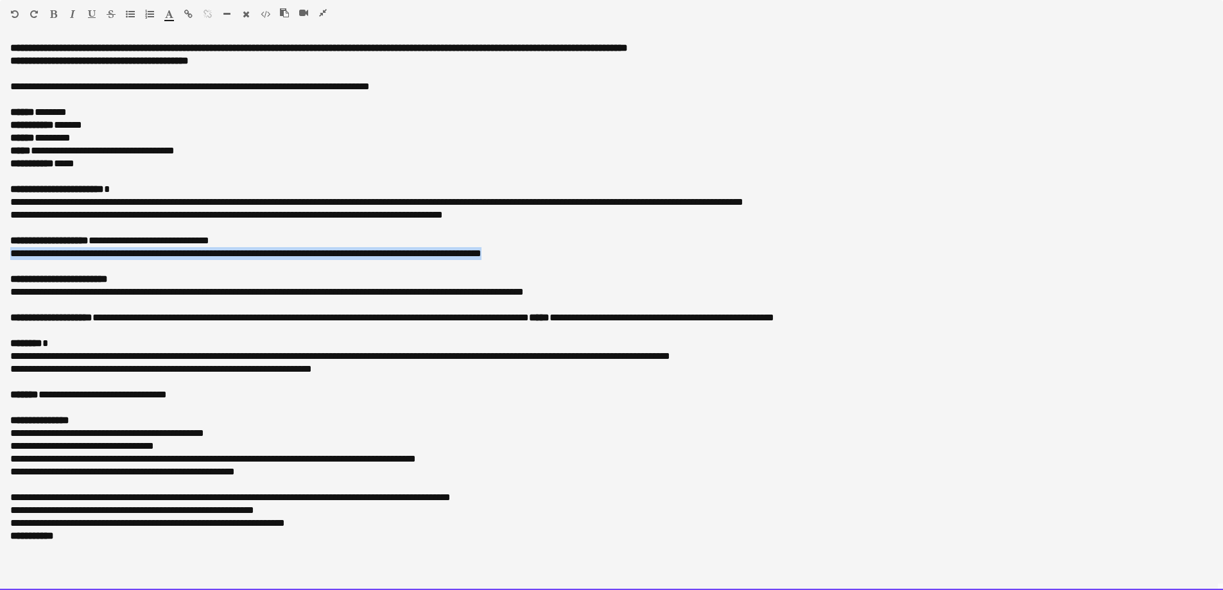
drag, startPoint x: 543, startPoint y: 258, endPoint x: -8, endPoint y: 251, distance: 551.5
click at [13, 257] on div "**********" at bounding box center [611, 253] width 1203 height 13
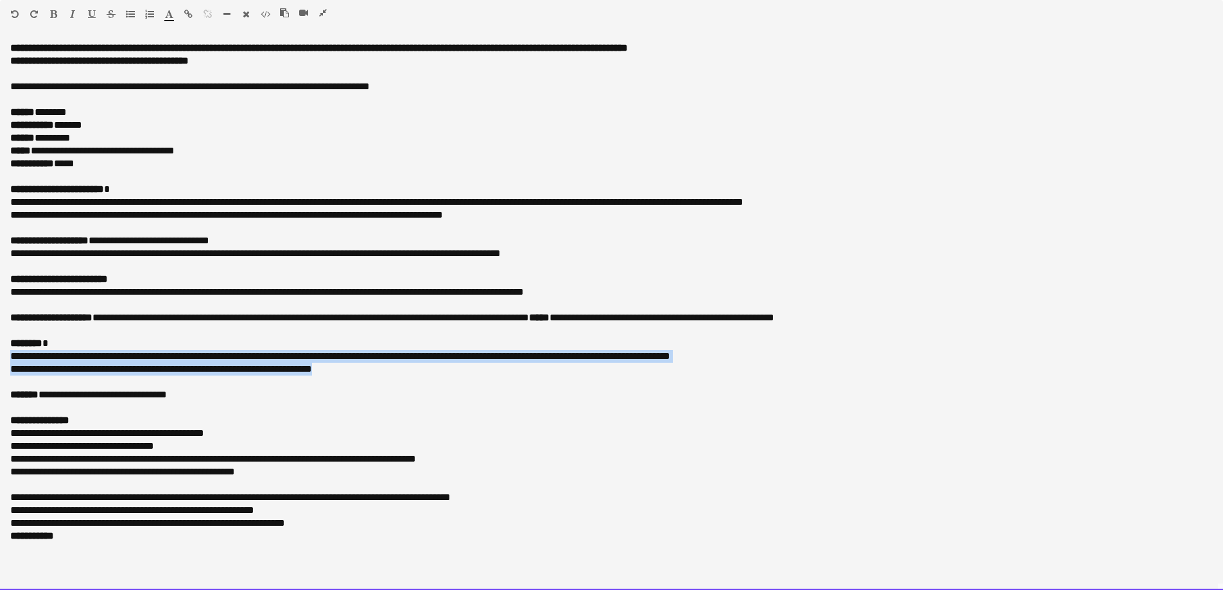
drag, startPoint x: 360, startPoint y: 372, endPoint x: -5, endPoint y: 352, distance: 365.8
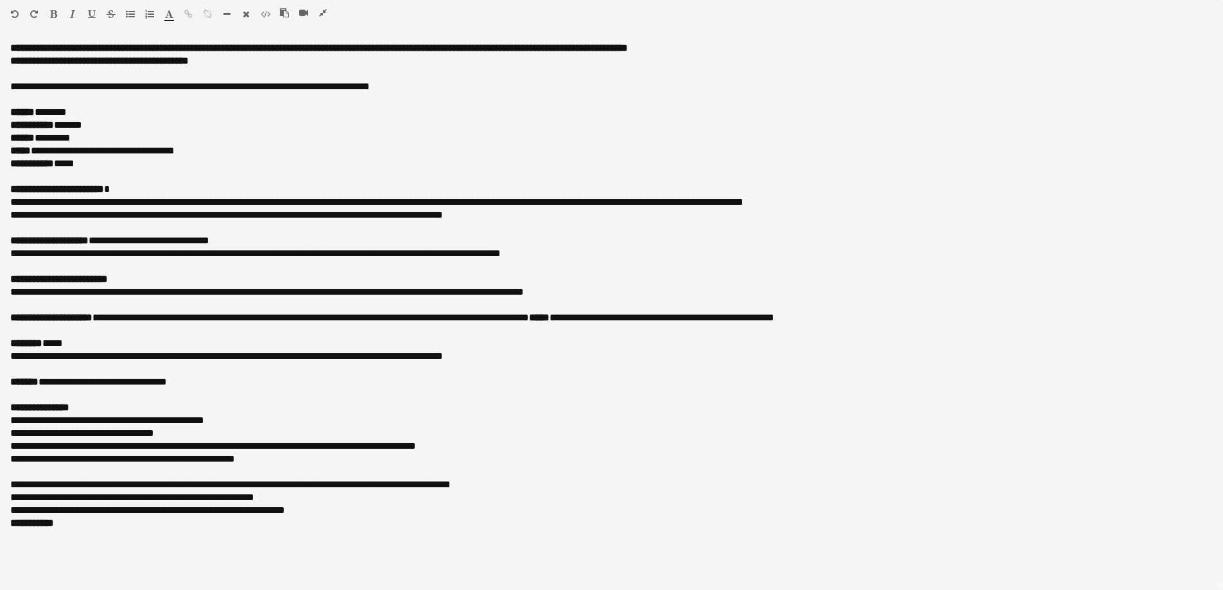
click at [326, 15] on icon "button" at bounding box center [323, 12] width 8 height 9
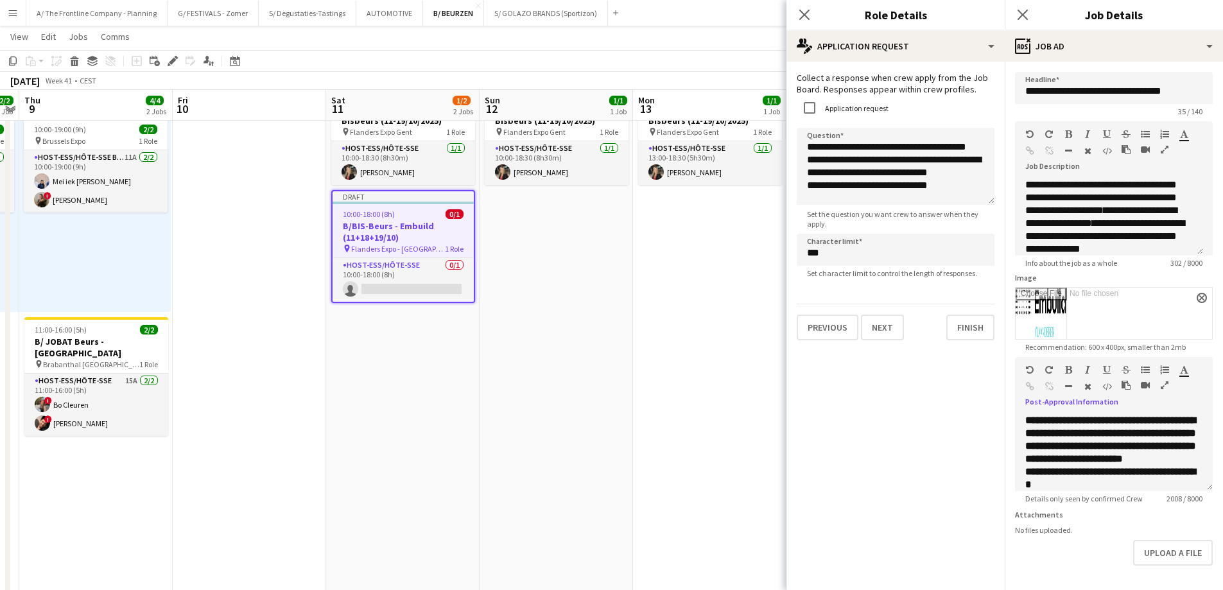
scroll to position [58, 0]
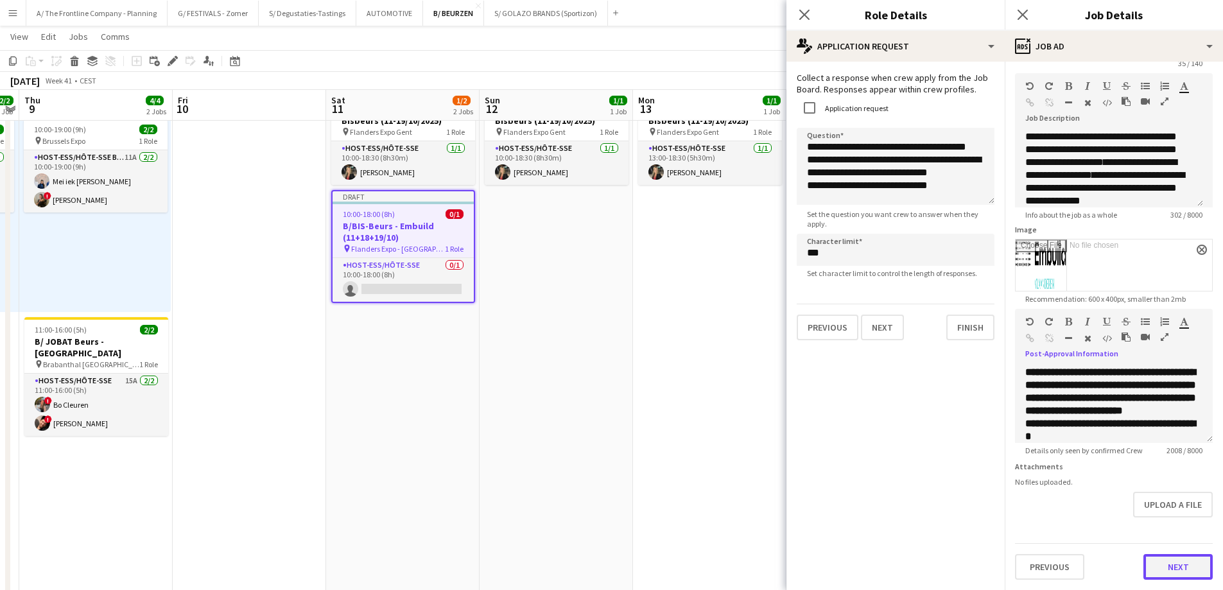
click at [1160, 567] on button "Next" at bounding box center [1177, 567] width 69 height 26
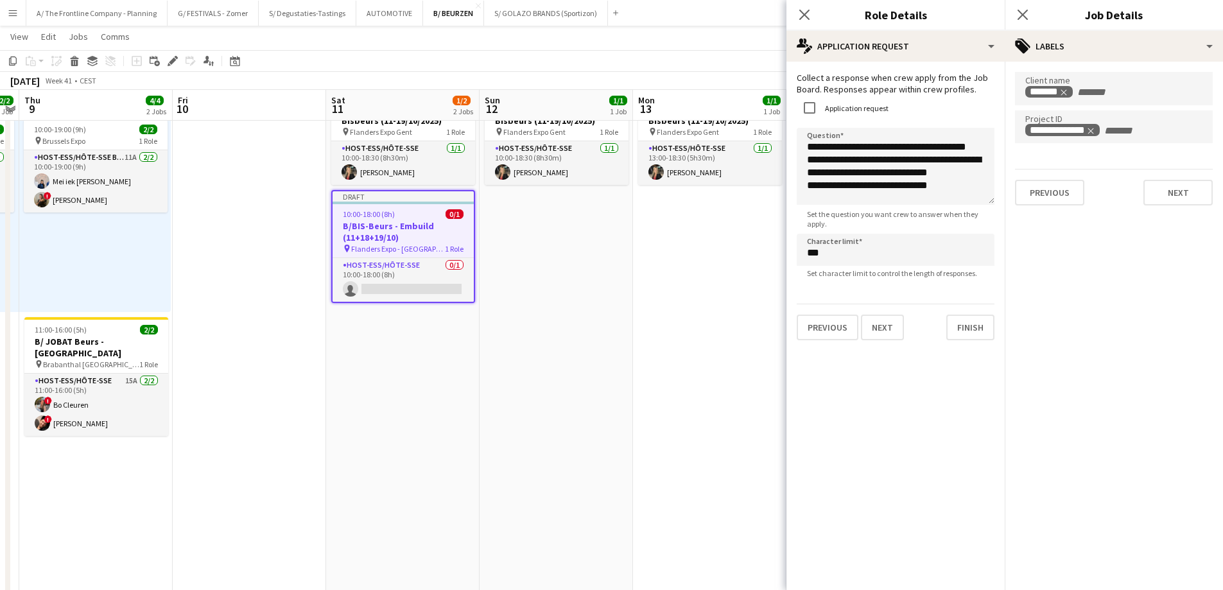
scroll to position [0, 0]
click at [1174, 192] on button "Next" at bounding box center [1177, 193] width 69 height 26
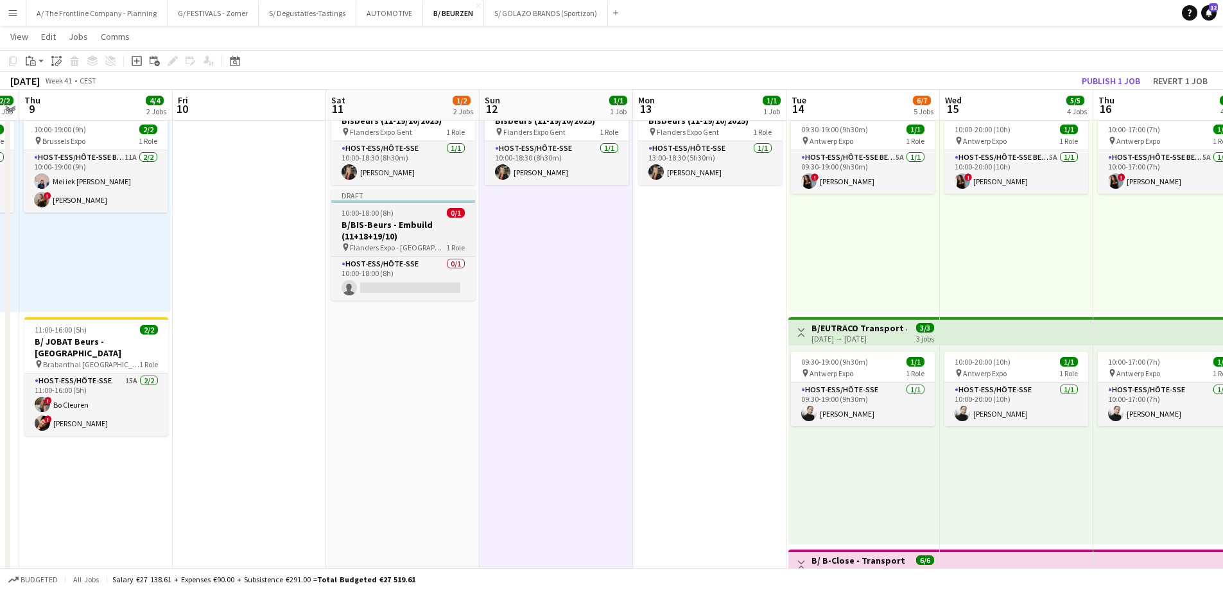
click at [447, 215] on span "0/1" at bounding box center [456, 213] width 18 height 10
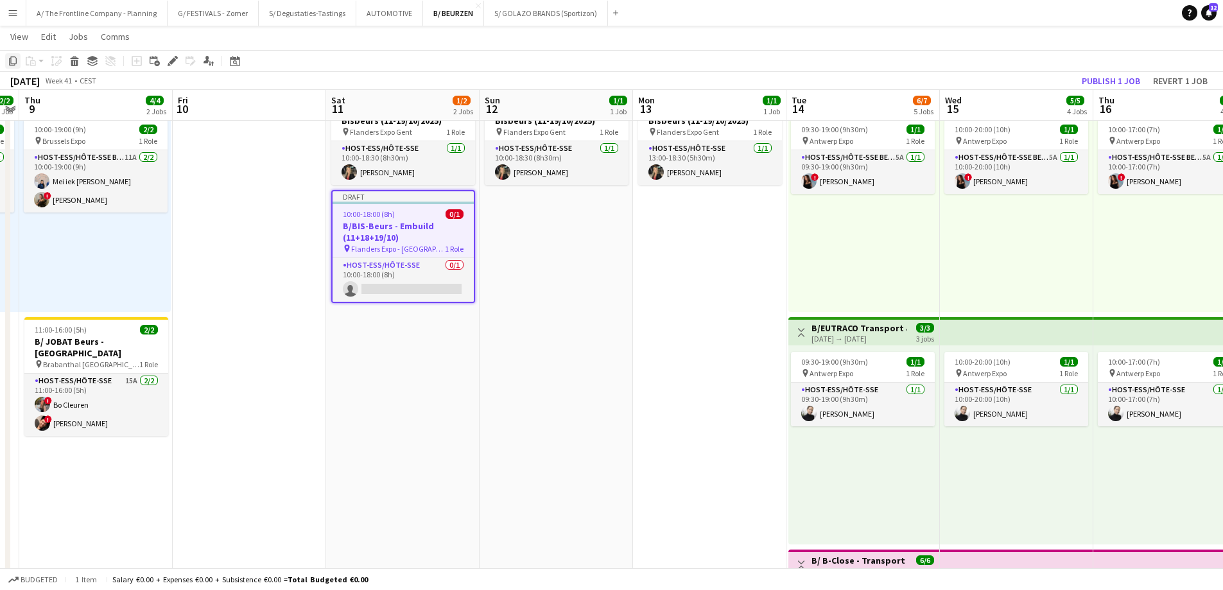
click at [15, 59] on icon "Copy" at bounding box center [13, 61] width 10 height 10
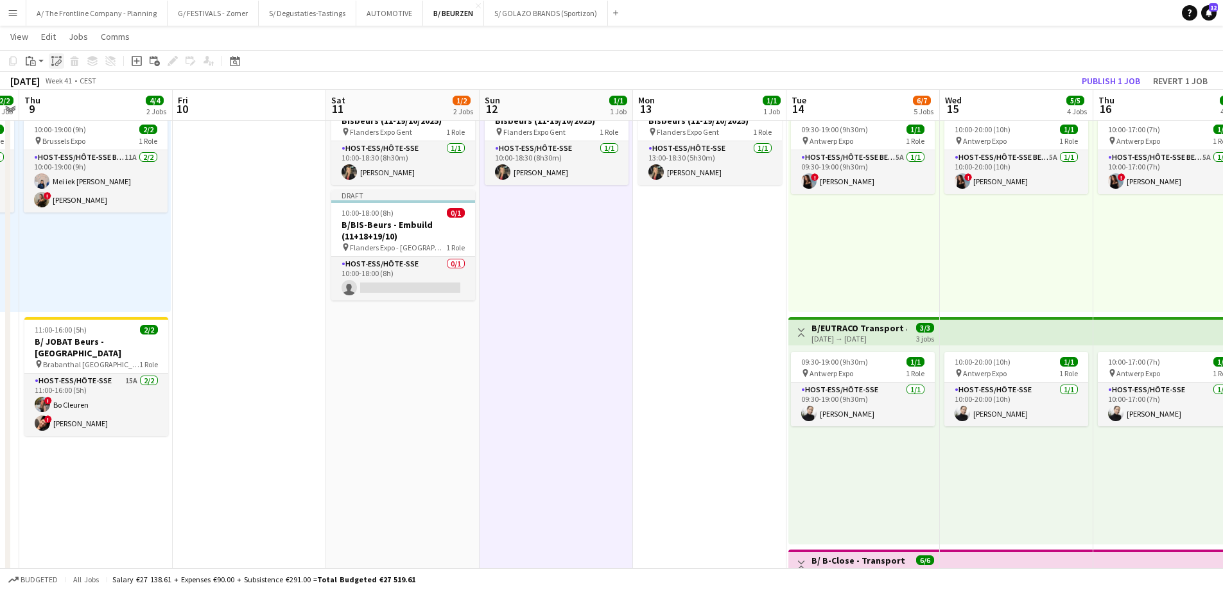
click at [57, 60] on icon "Paste linked Job" at bounding box center [56, 61] width 10 height 10
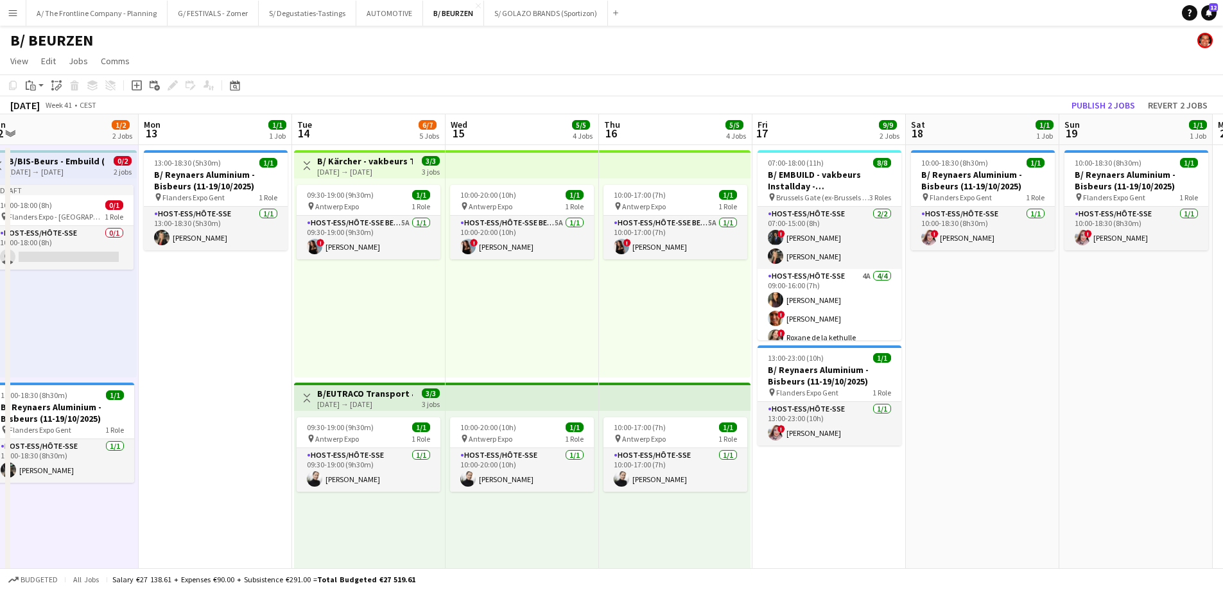
drag, startPoint x: 758, startPoint y: 280, endPoint x: 409, endPoint y: 310, distance: 350.6
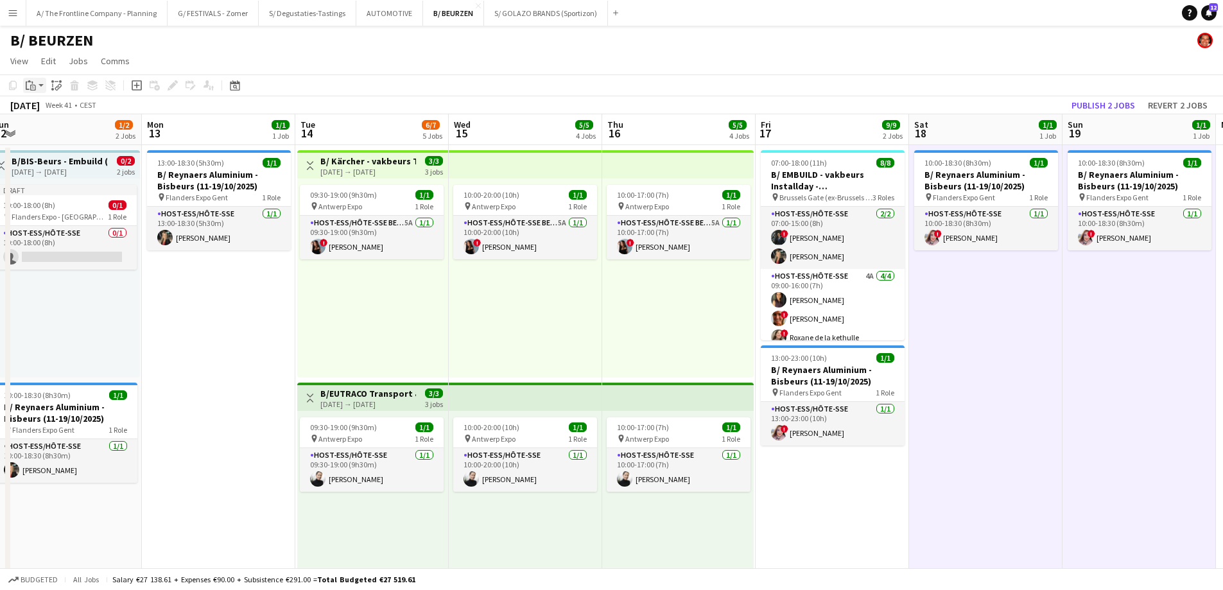
click at [33, 84] on icon "Paste" at bounding box center [31, 85] width 10 height 10
click at [56, 85] on icon "Paste linked Job" at bounding box center [56, 85] width 10 height 10
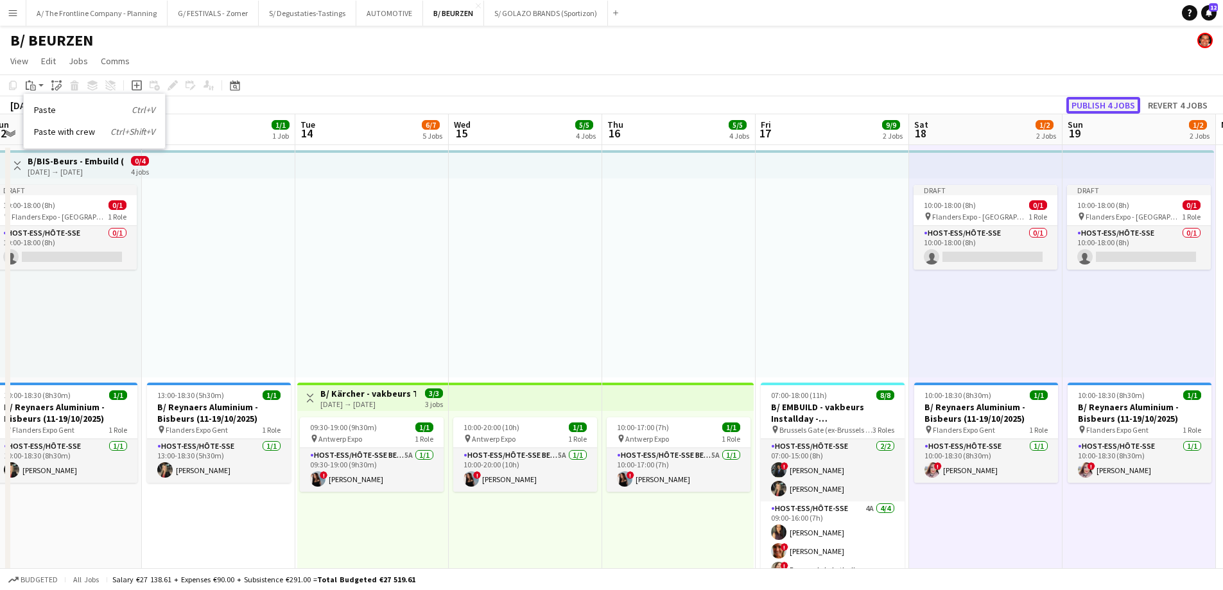
click at [1101, 107] on button "Publish 4 jobs" at bounding box center [1103, 105] width 74 height 17
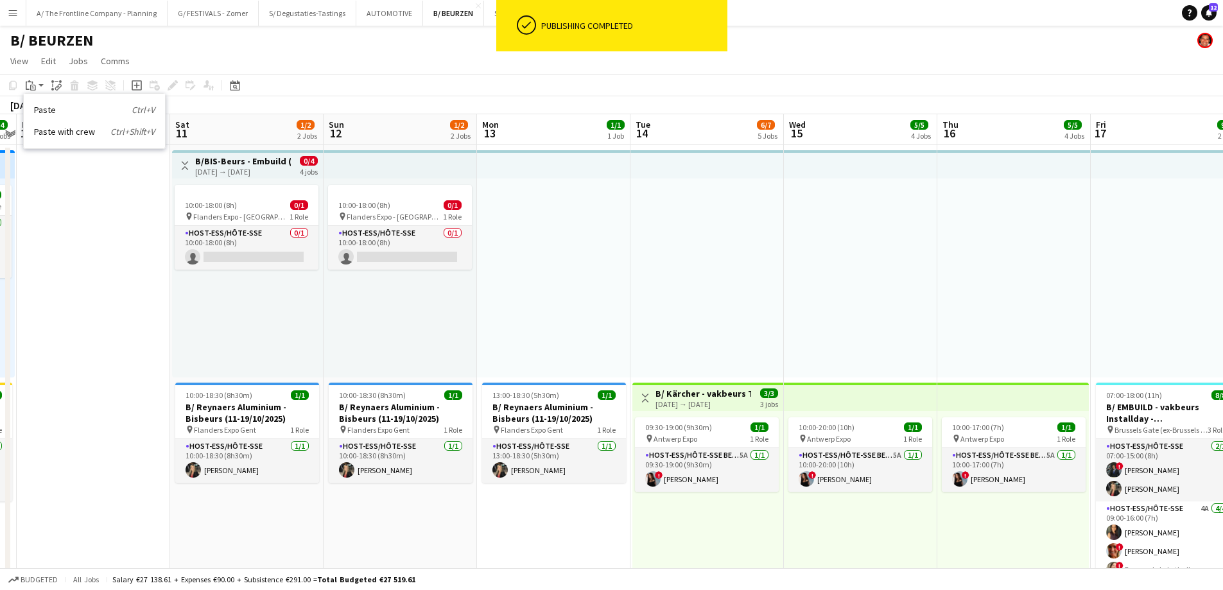
scroll to position [0, 367]
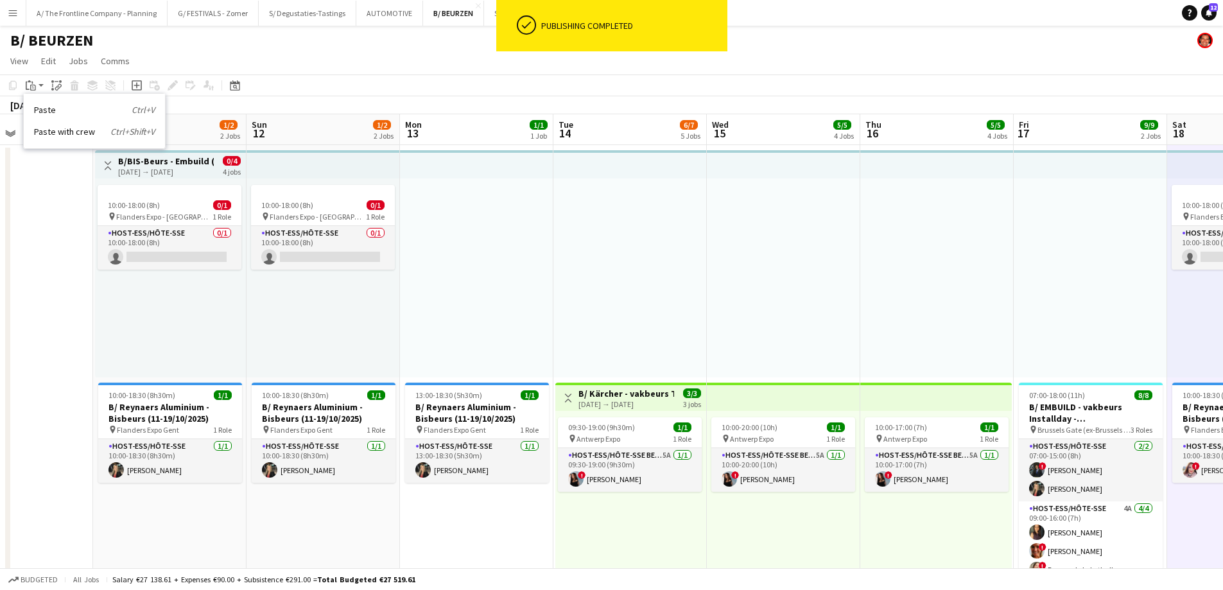
drag, startPoint x: 398, startPoint y: 284, endPoint x: 656, endPoint y: 283, distance: 258.1
click at [541, 286] on div at bounding box center [476, 277] width 153 height 199
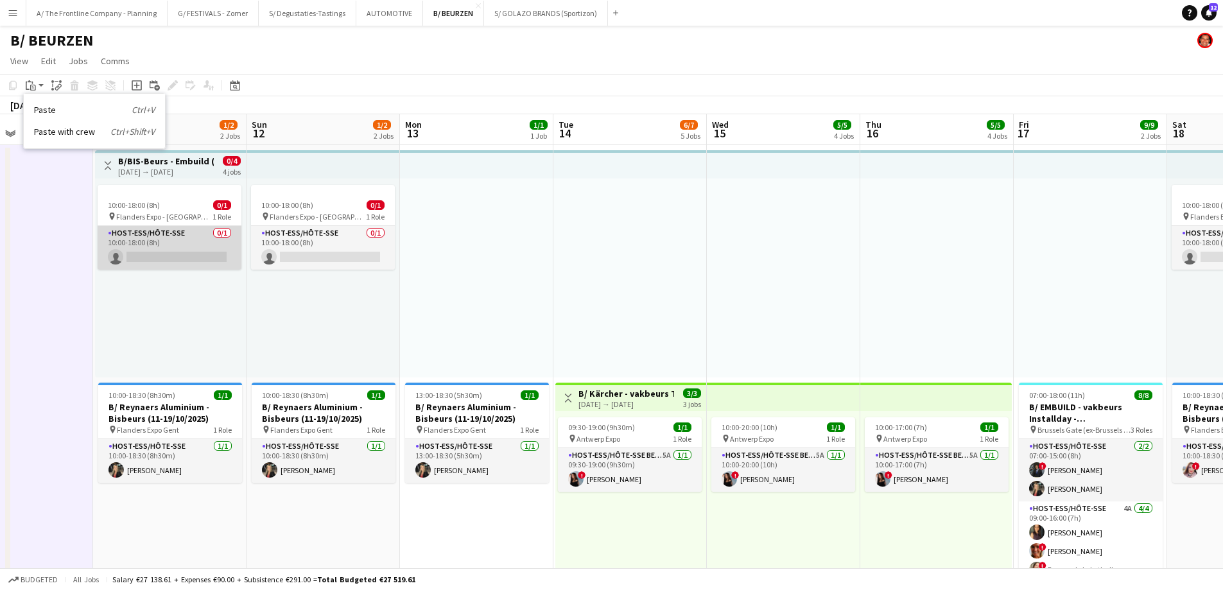
click at [123, 248] on app-card-role "Host-ess/Hôte-sse 0/1 10:00-18:00 (8h) single-neutral-actions" at bounding box center [170, 248] width 144 height 44
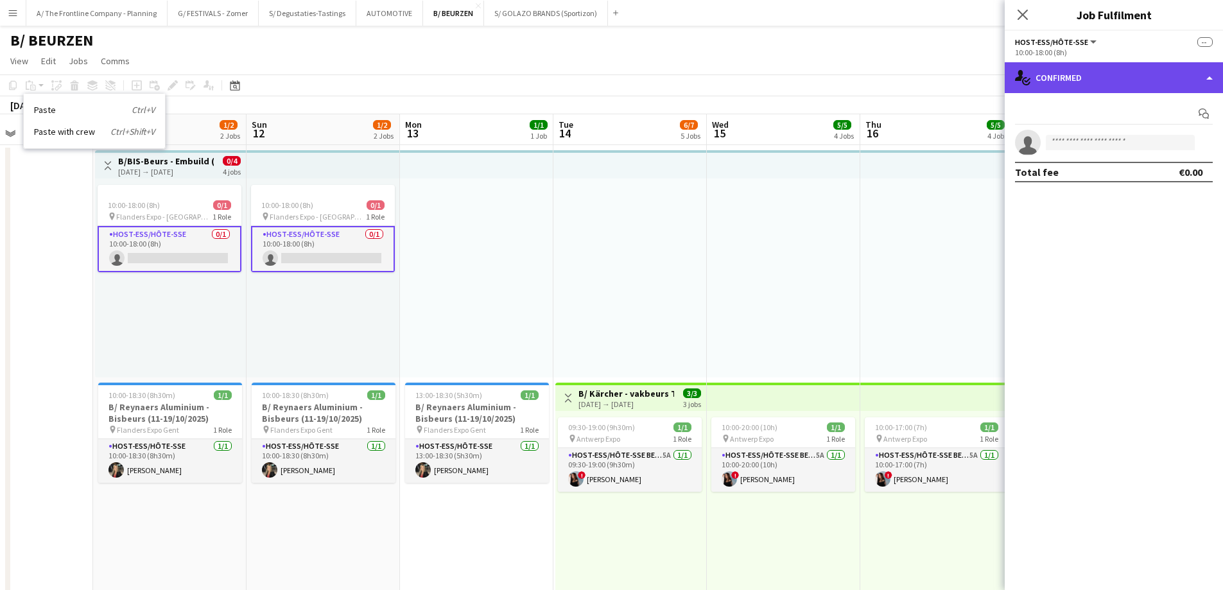
click at [1148, 77] on div "single-neutral-actions-check-2 Confirmed" at bounding box center [1114, 77] width 218 height 31
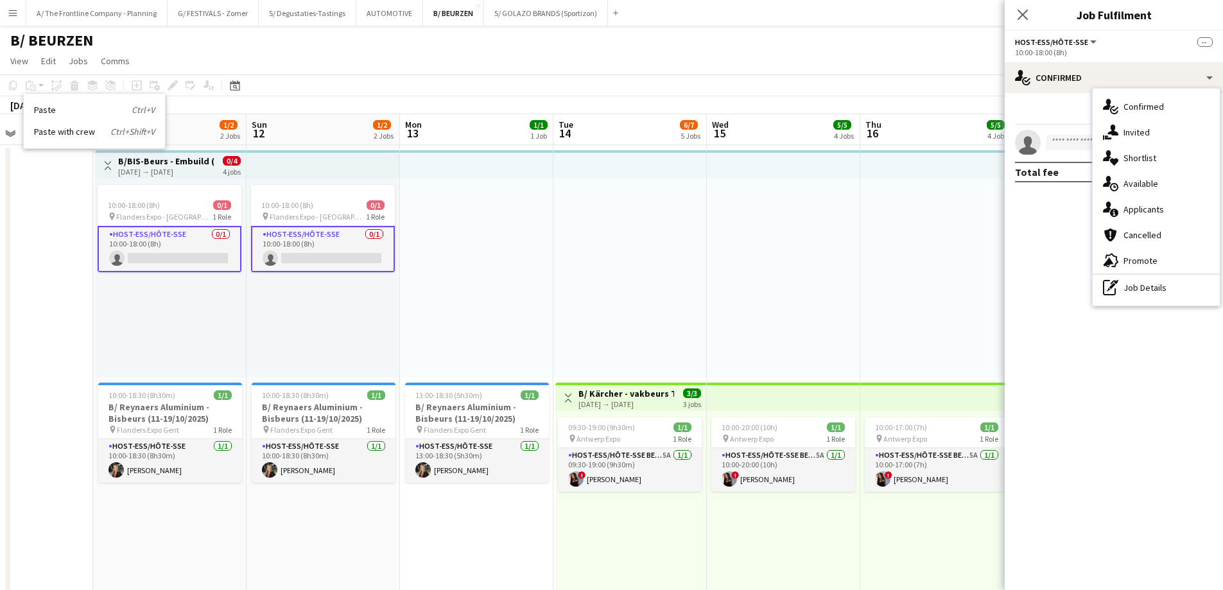
click at [648, 259] on div at bounding box center [629, 277] width 153 height 199
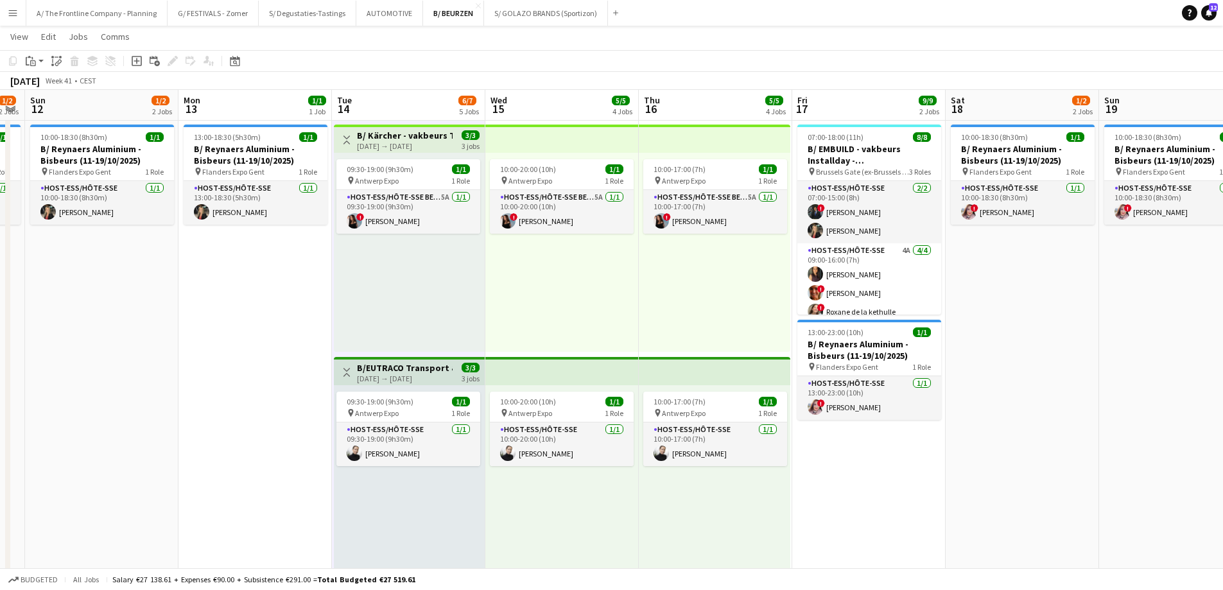
scroll to position [0, 365]
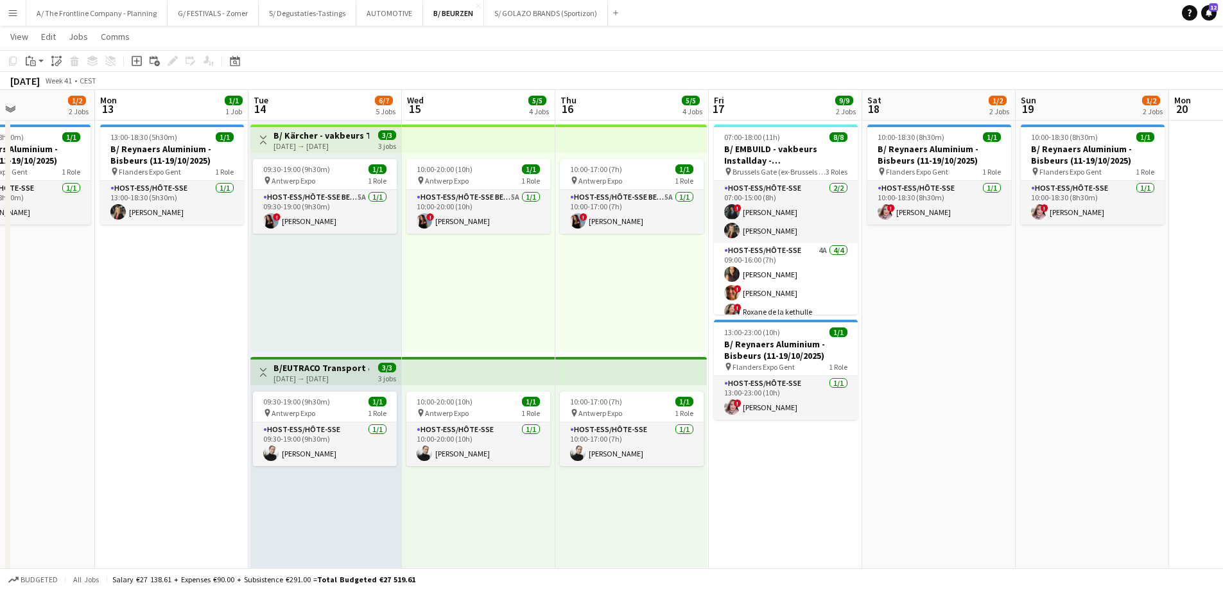
drag, startPoint x: 747, startPoint y: 301, endPoint x: 442, endPoint y: 303, distance: 305.0
click at [442, 303] on app-calendar-viewport "Fri 10 Sat 11 1/2 2 Jobs Sun 12 1/2 2 Jobs Mon 13 1/1 1 Job Tue 14 6/7 5 Jobs W…" at bounding box center [611, 521] width 1223 height 1457
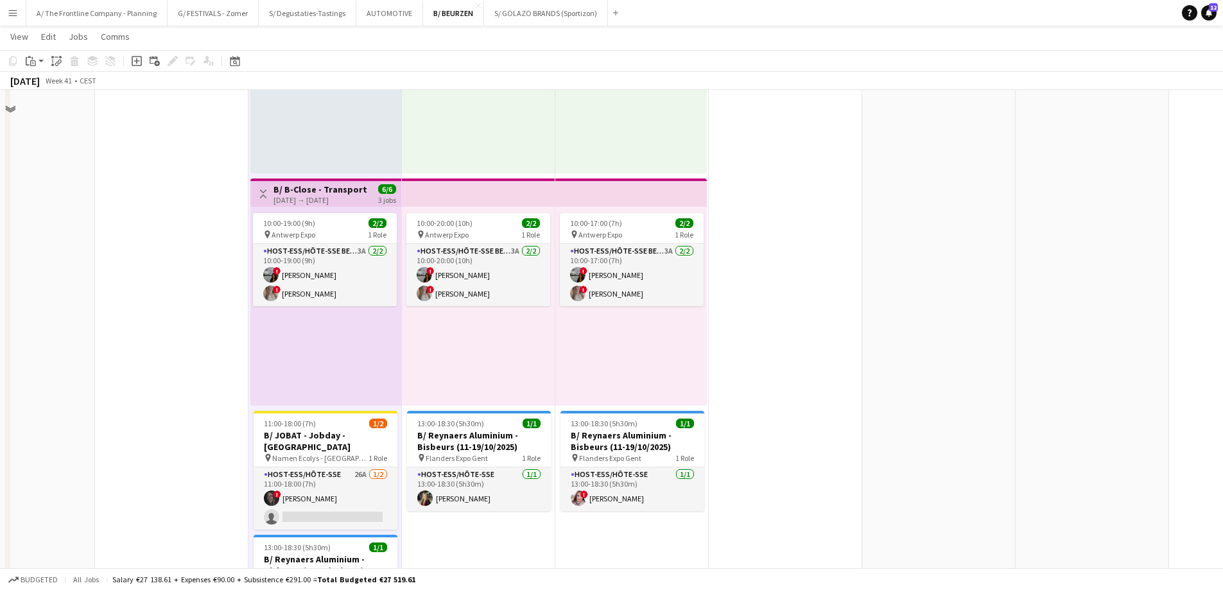
scroll to position [835, 0]
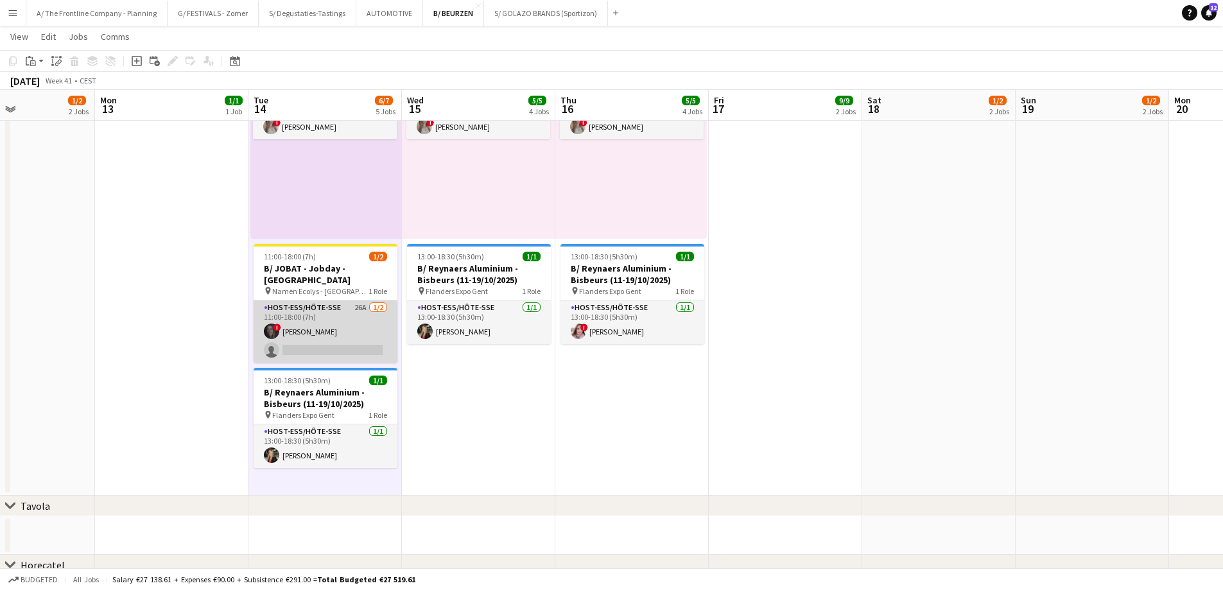
click at [329, 328] on app-card-role "Host-ess/Hôte-sse 26A [DATE] 11:00-18:00 (7h) ! [PERSON_NAME] single-neutral-ac…" at bounding box center [326, 331] width 144 height 62
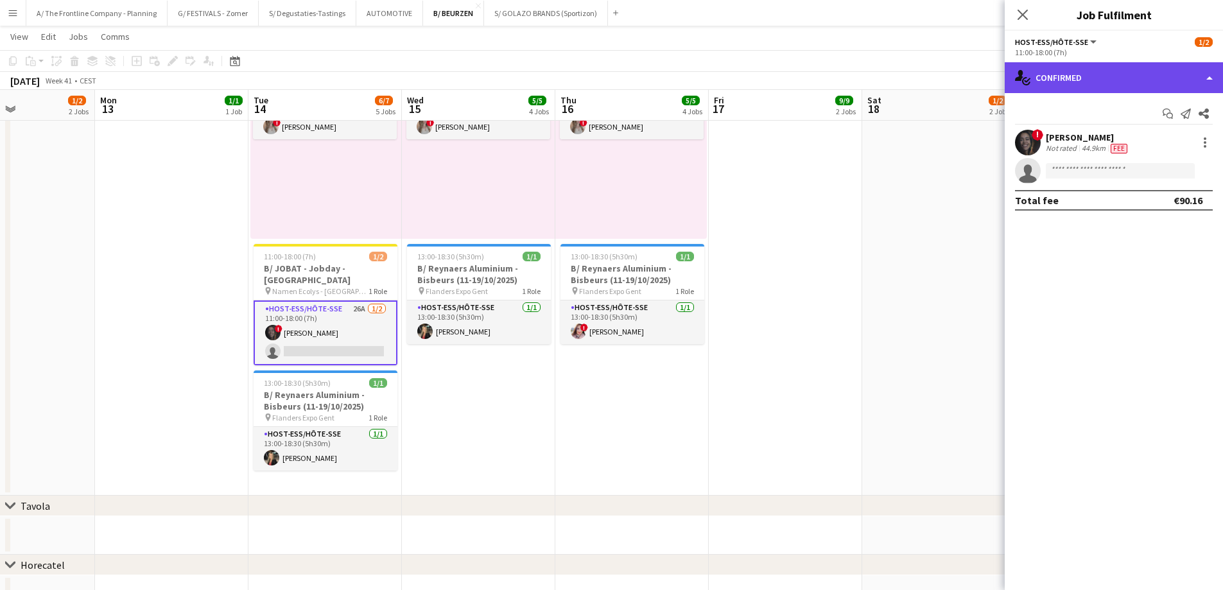
click at [1128, 76] on div "single-neutral-actions-check-2 Confirmed" at bounding box center [1114, 77] width 218 height 31
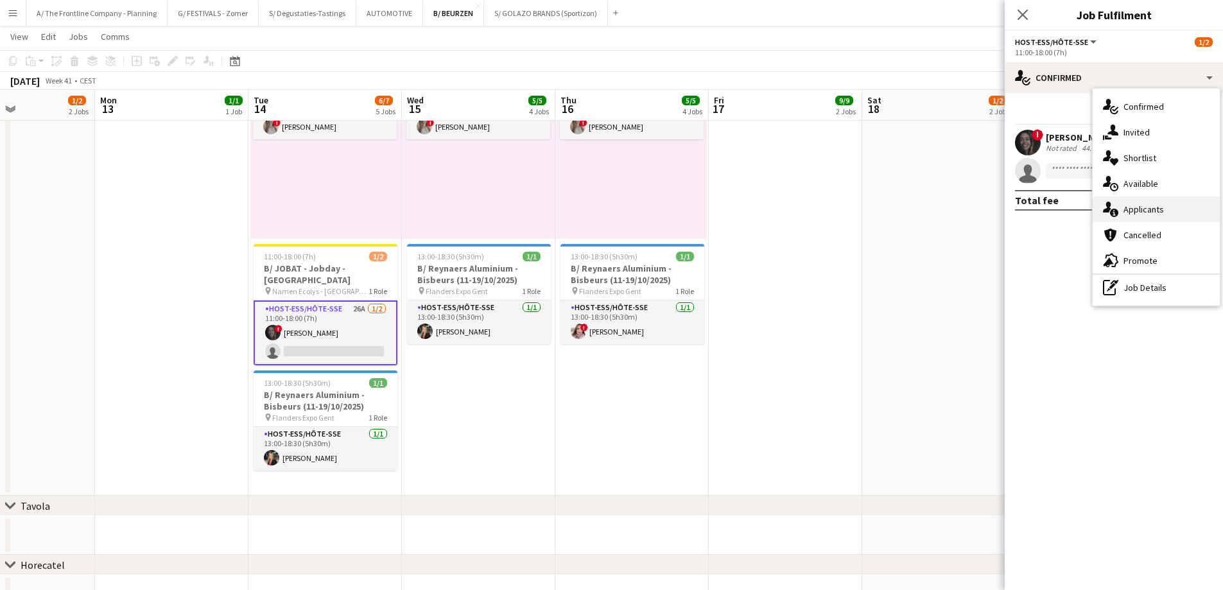
click at [1133, 211] on span "Applicants" at bounding box center [1144, 210] width 40 height 12
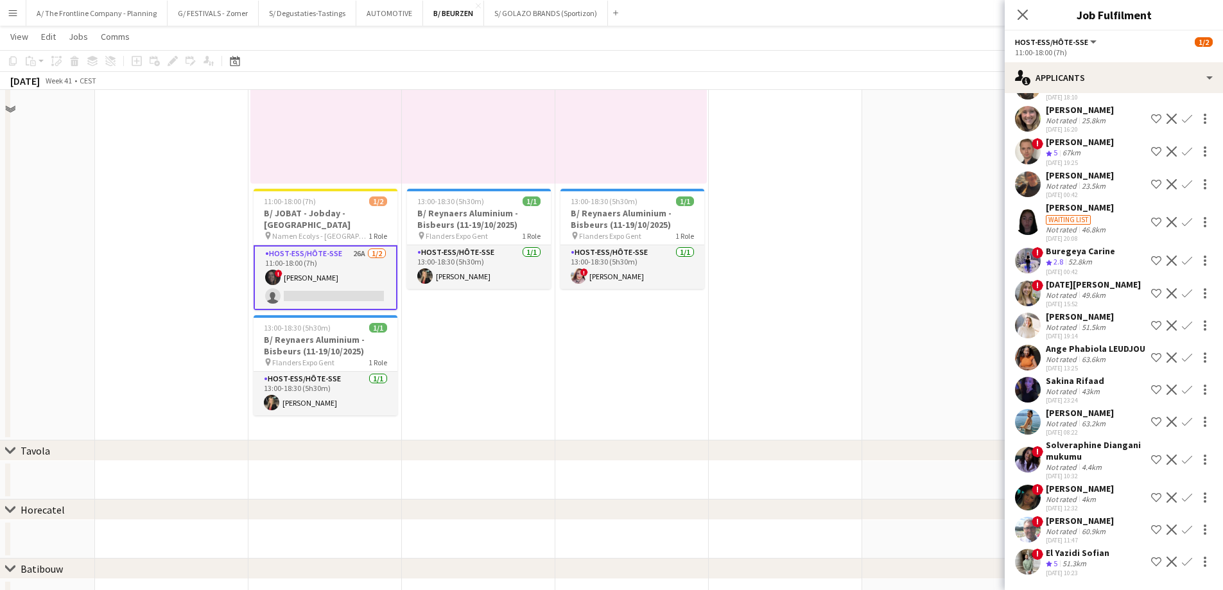
scroll to position [939, 0]
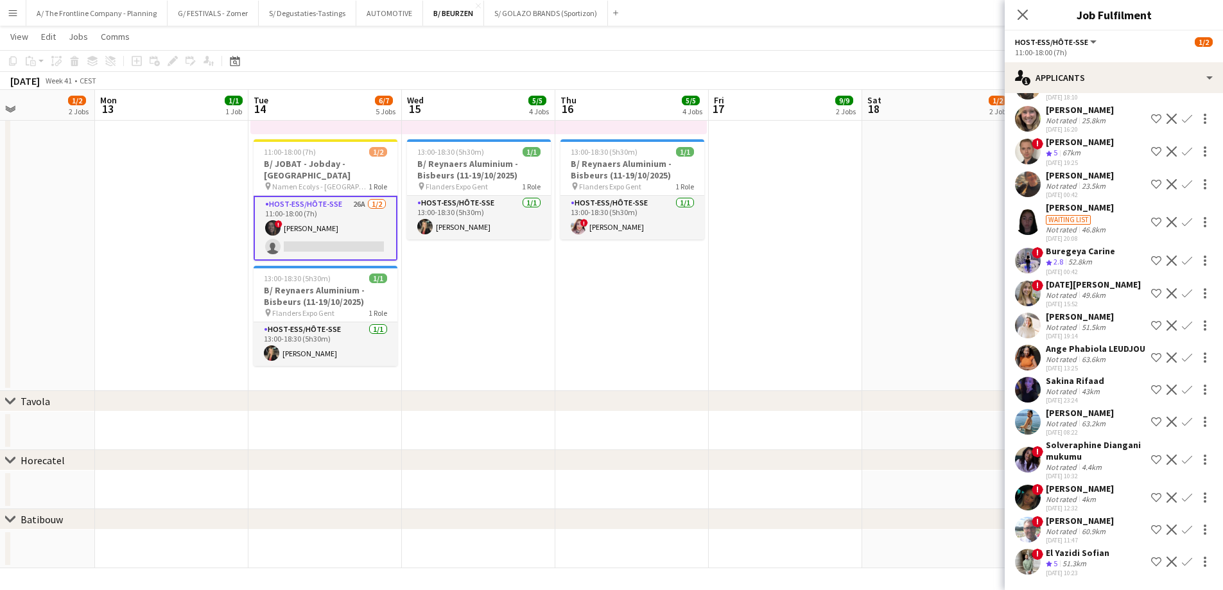
click at [1077, 494] on div "Not rated" at bounding box center [1062, 499] width 33 height 10
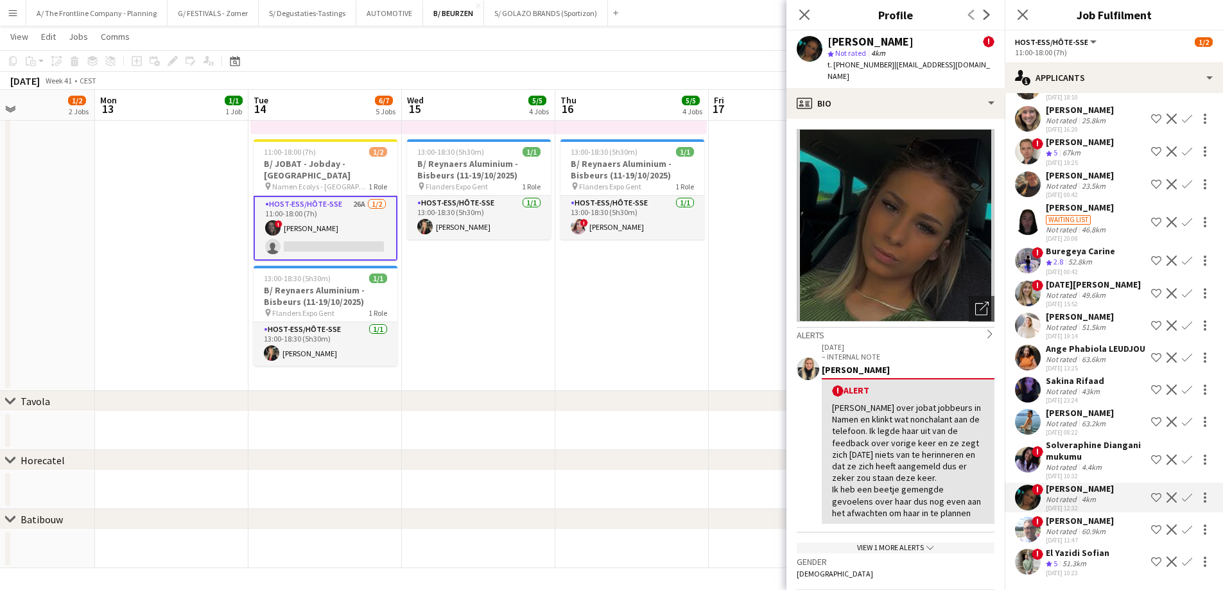
click at [1066, 419] on div "Not rated" at bounding box center [1062, 424] width 33 height 10
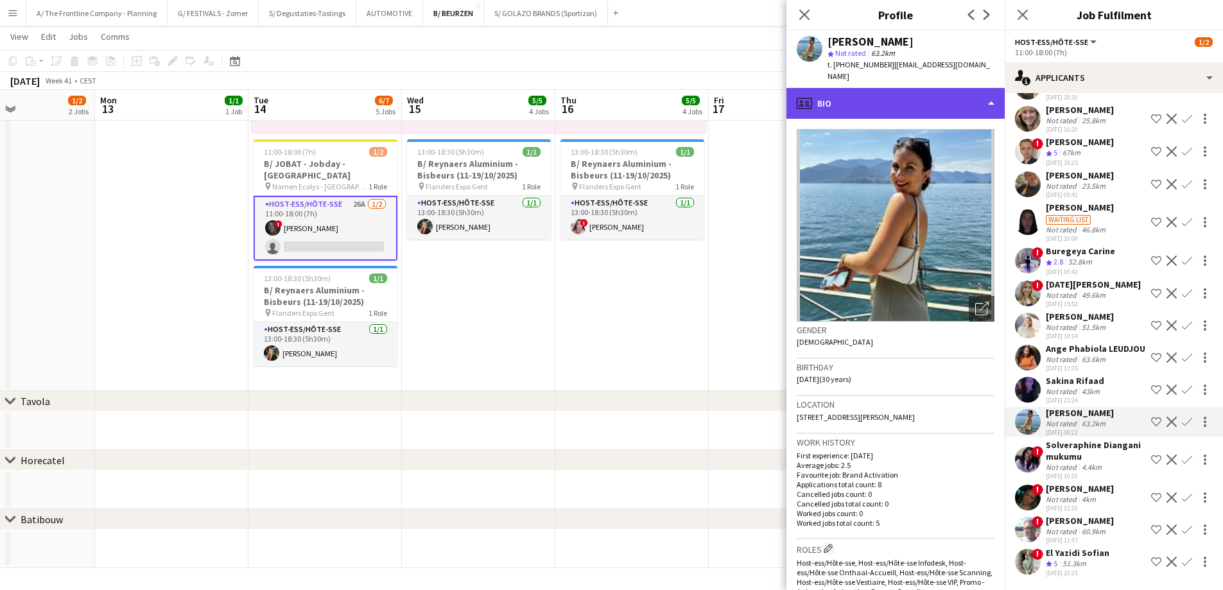
click at [887, 89] on div "profile Bio" at bounding box center [895, 103] width 218 height 31
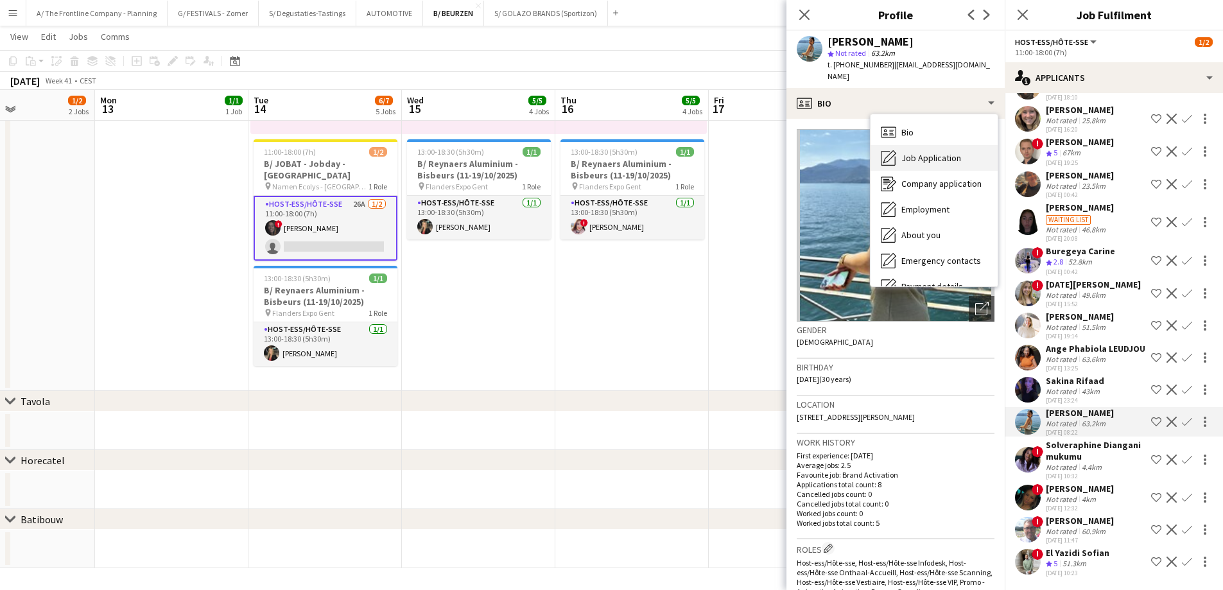
click at [938, 153] on div "Job Application Job Application" at bounding box center [934, 158] width 127 height 26
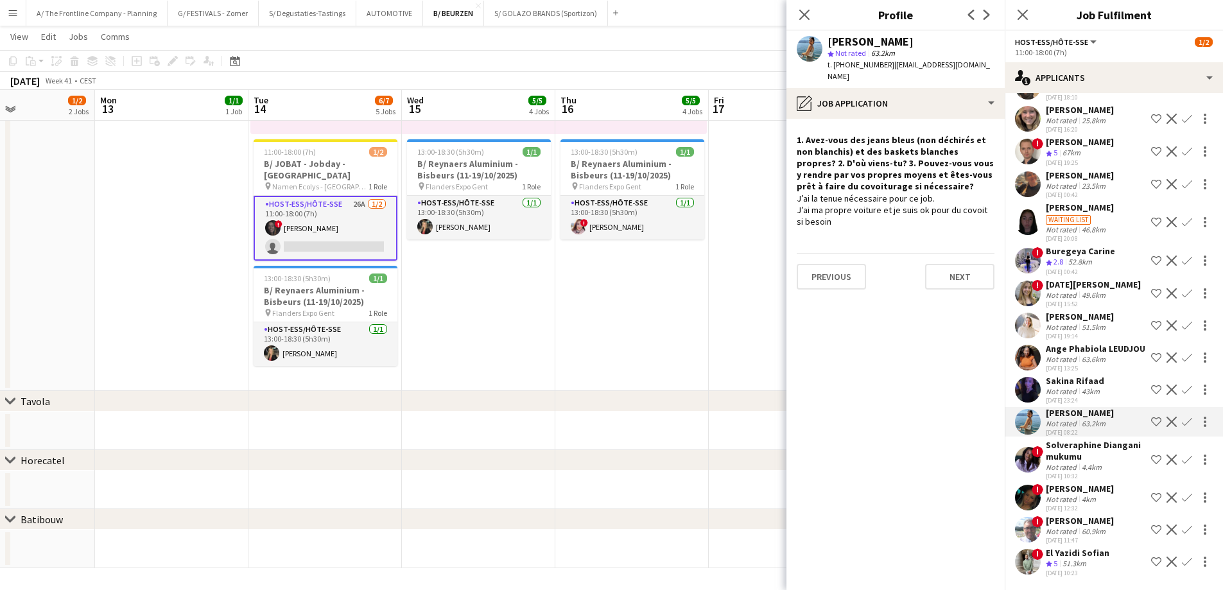
click at [1082, 375] on div "Sakina Rifaad" at bounding box center [1075, 381] width 58 height 12
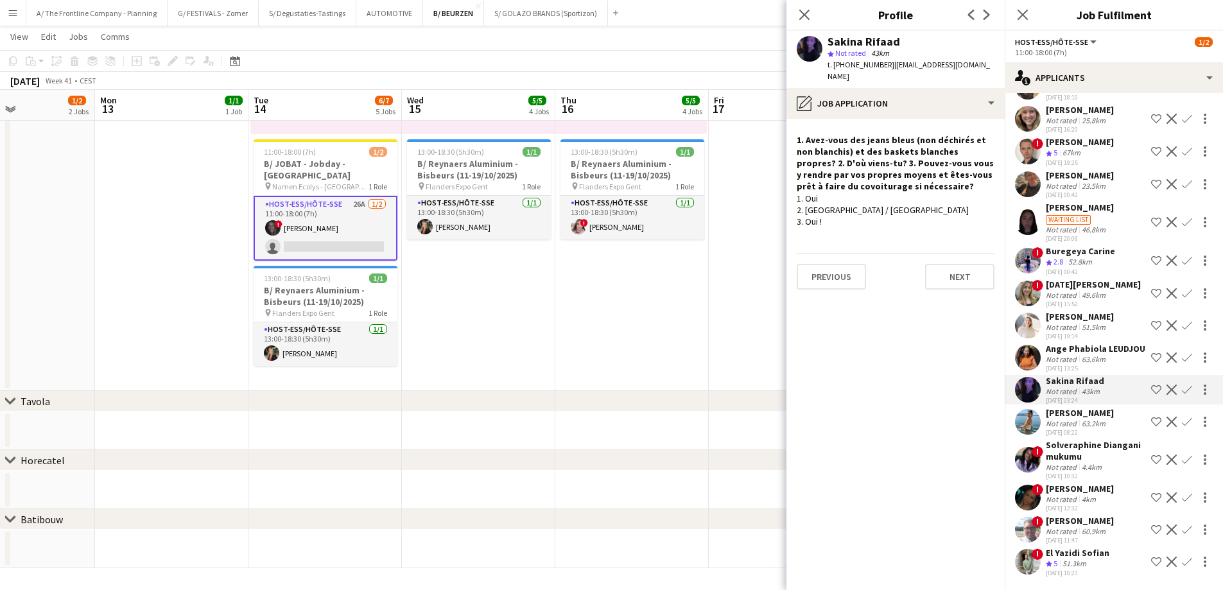
click at [1058, 343] on div "Ange Phabiola LEUDJOU" at bounding box center [1096, 349] width 100 height 12
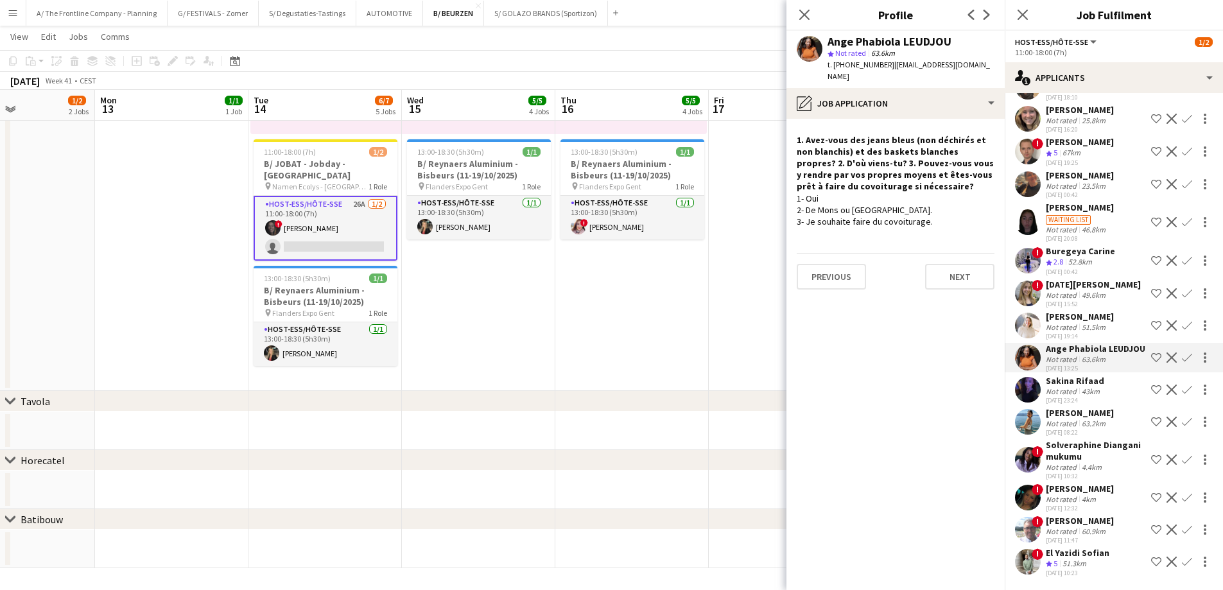
click at [1066, 290] on div "Not rated" at bounding box center [1062, 295] width 33 height 10
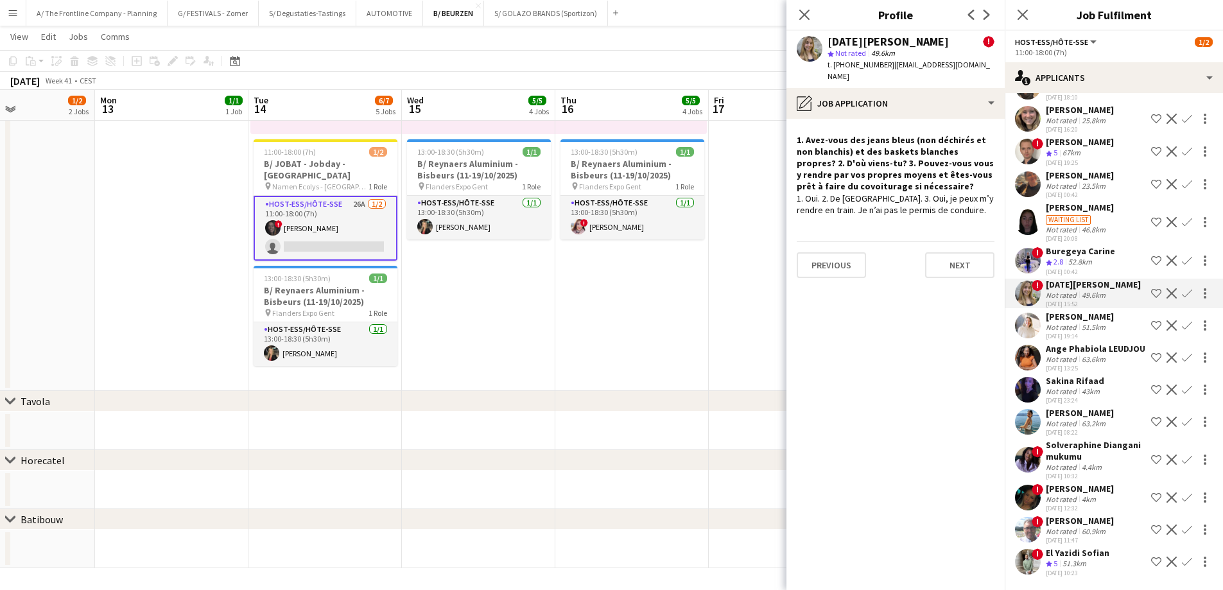
click at [1060, 245] on div "Buregeya Carine" at bounding box center [1080, 251] width 69 height 12
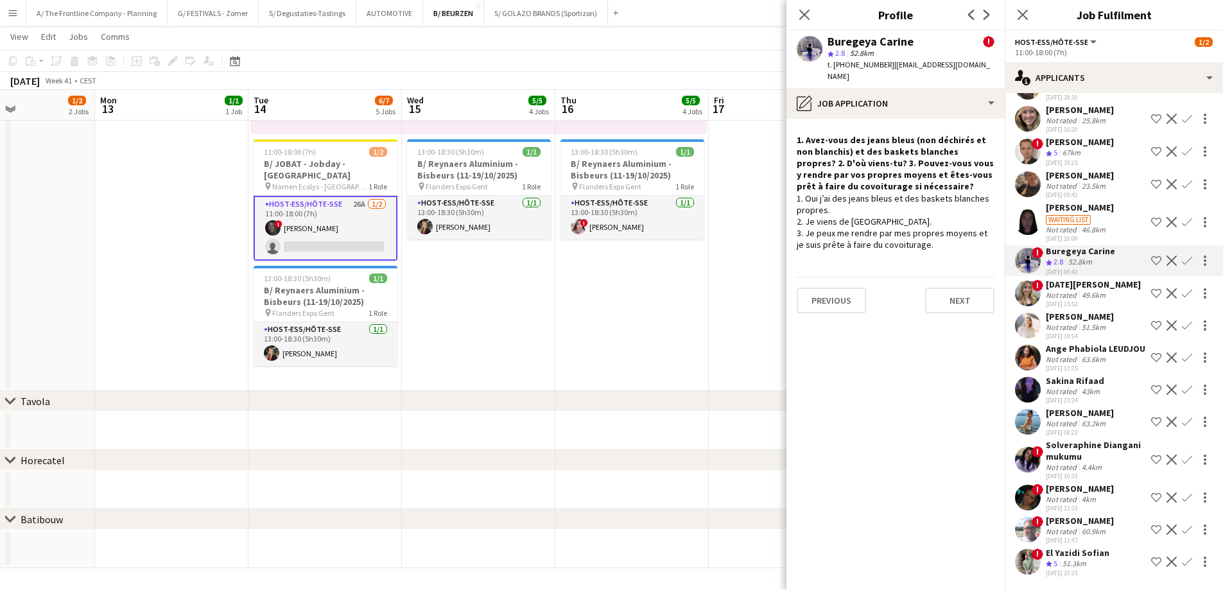
click at [1066, 215] on div "Waiting list" at bounding box center [1068, 220] width 45 height 10
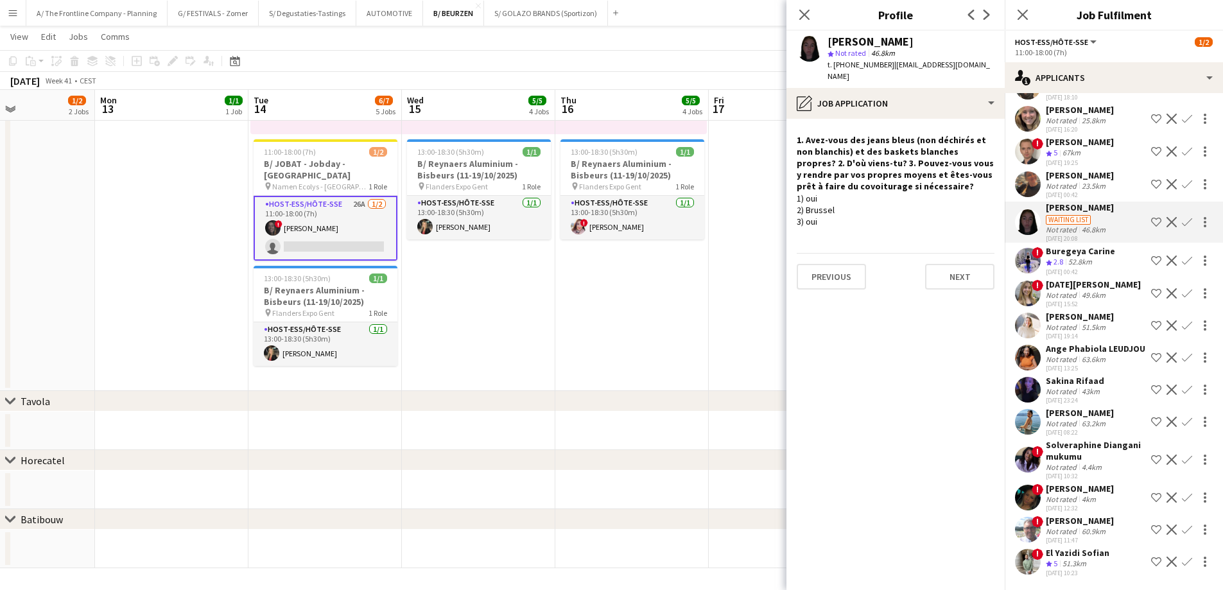
click at [1062, 169] on div "[PERSON_NAME]" at bounding box center [1080, 175] width 68 height 12
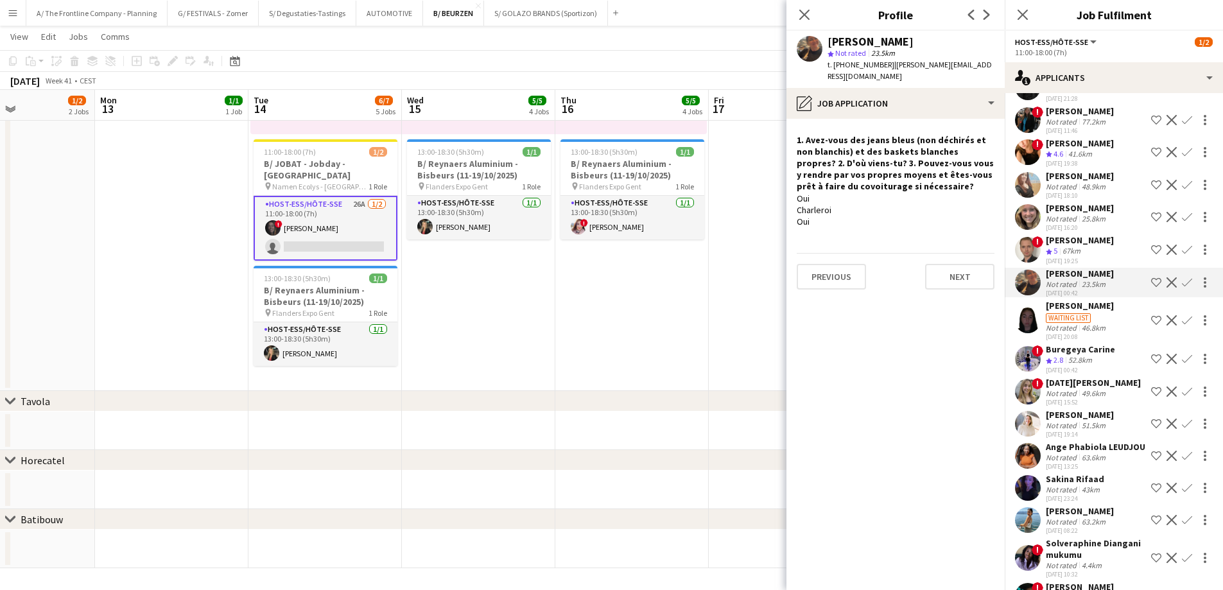
scroll to position [320, 0]
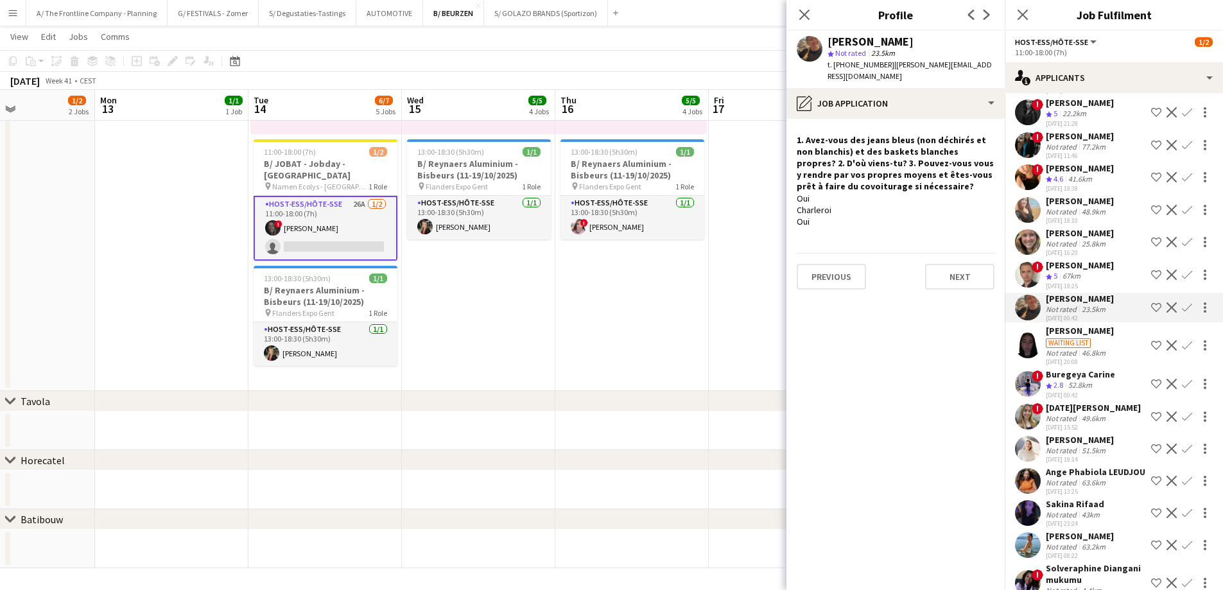
click at [1073, 248] on div "Not rated" at bounding box center [1062, 244] width 33 height 10
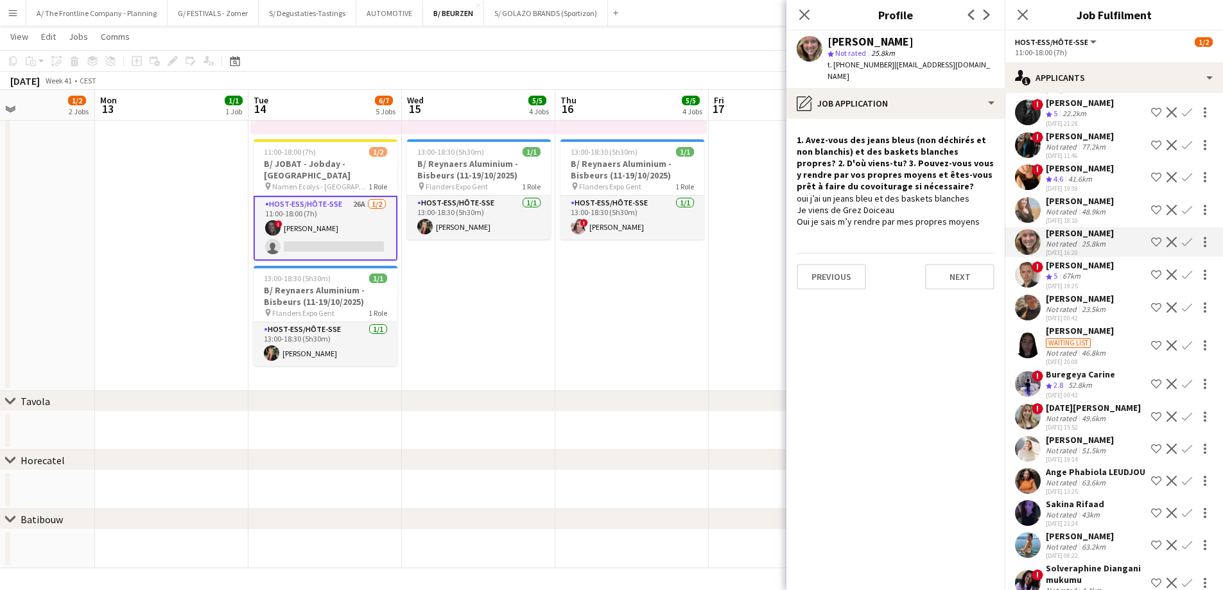
click at [1067, 109] on div "[PERSON_NAME]" at bounding box center [1080, 103] width 68 height 12
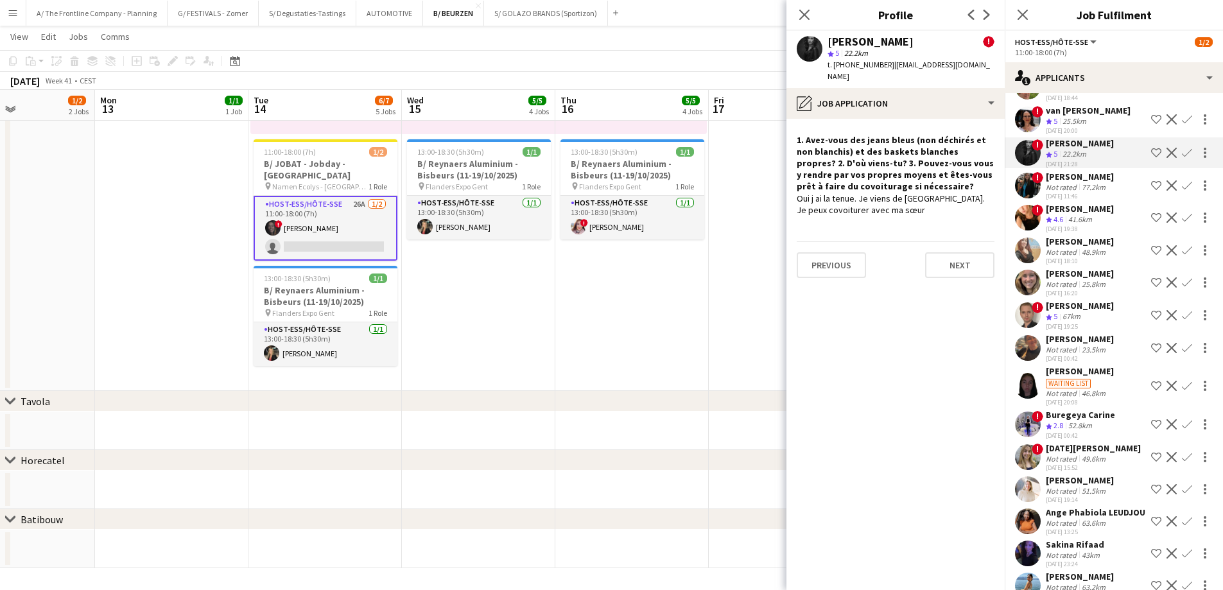
scroll to position [256, 0]
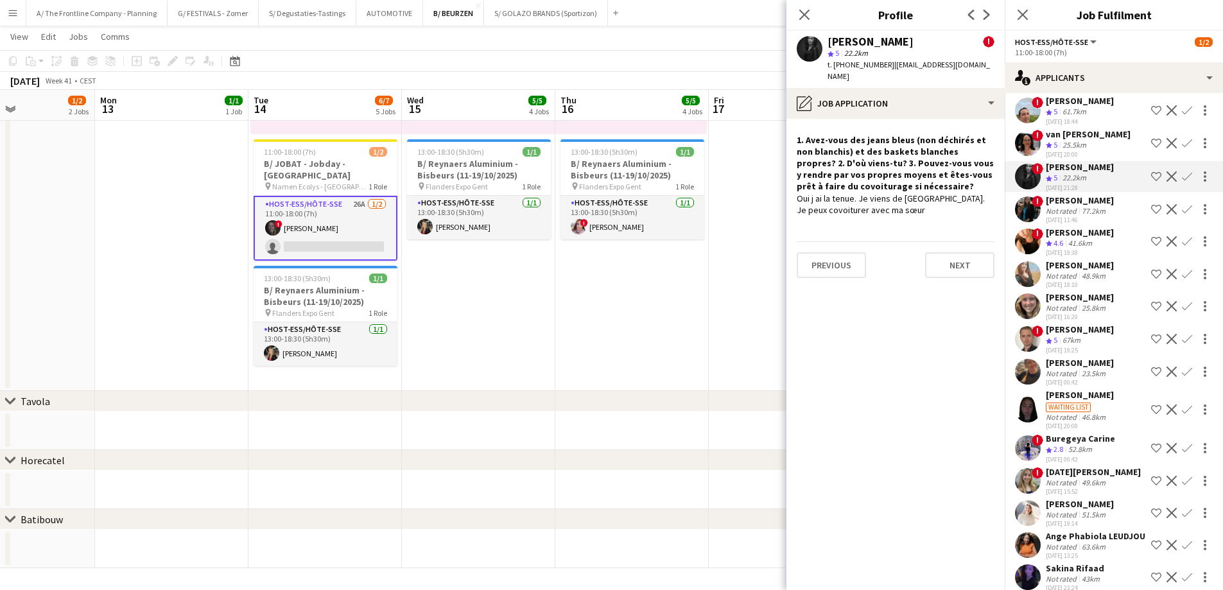
click at [349, 222] on app-card-role "Host-ess/Hôte-sse 26A [DATE] 11:00-18:00 (7h) ! [PERSON_NAME] single-neutral-ac…" at bounding box center [326, 228] width 144 height 65
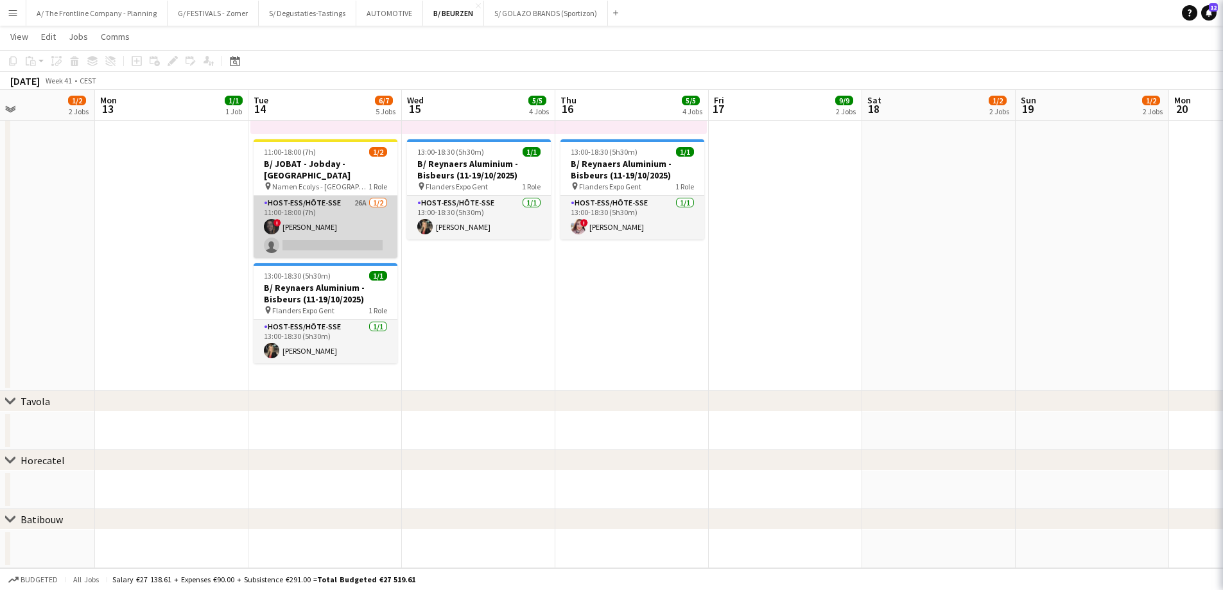
scroll to position [0, 0]
click at [335, 225] on app-card-role "Host-ess/Hôte-sse 26A [DATE] 11:00-18:00 (7h) ! [PERSON_NAME] single-neutral-ac…" at bounding box center [326, 227] width 144 height 62
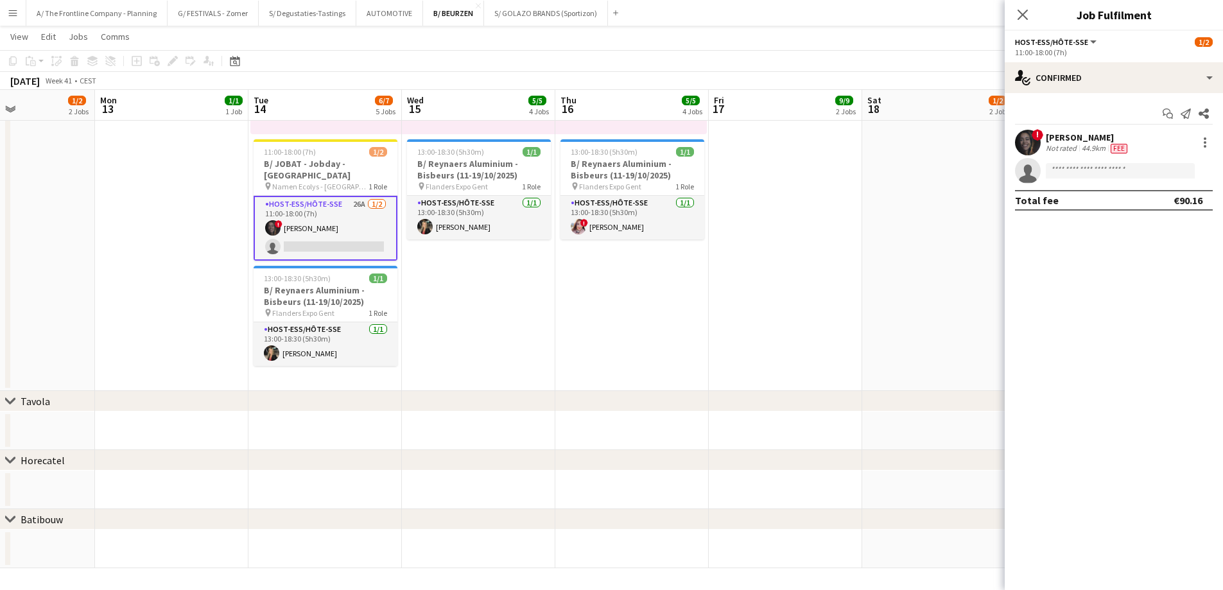
click at [1075, 147] on div "Not rated" at bounding box center [1062, 148] width 33 height 10
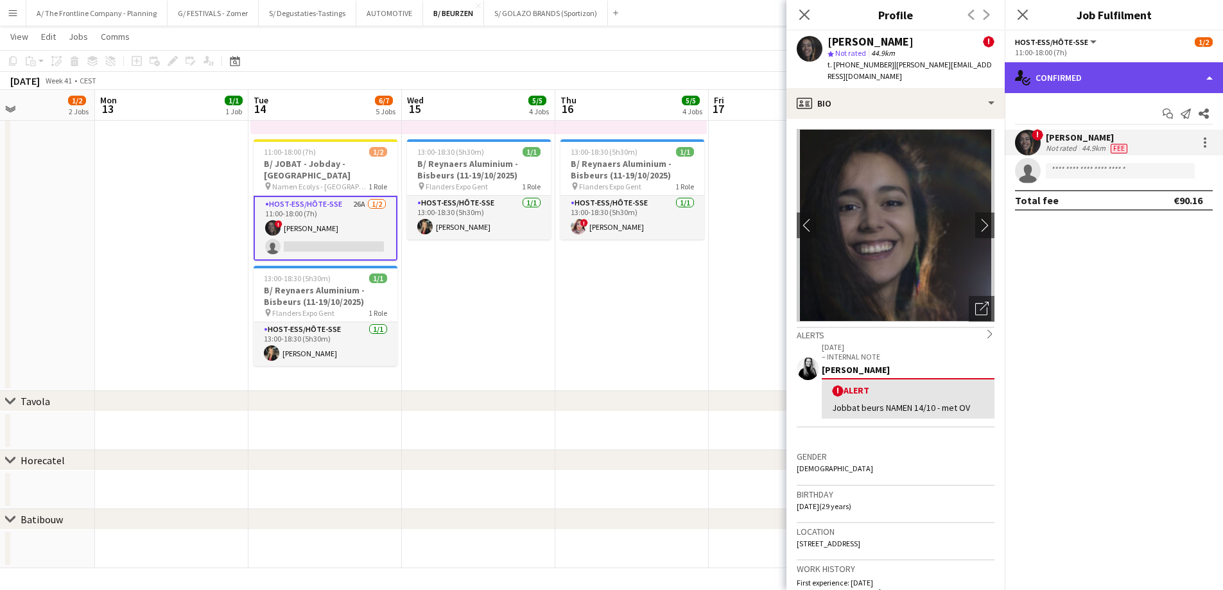
click at [1075, 76] on div "single-neutral-actions-check-2 Confirmed" at bounding box center [1114, 77] width 218 height 31
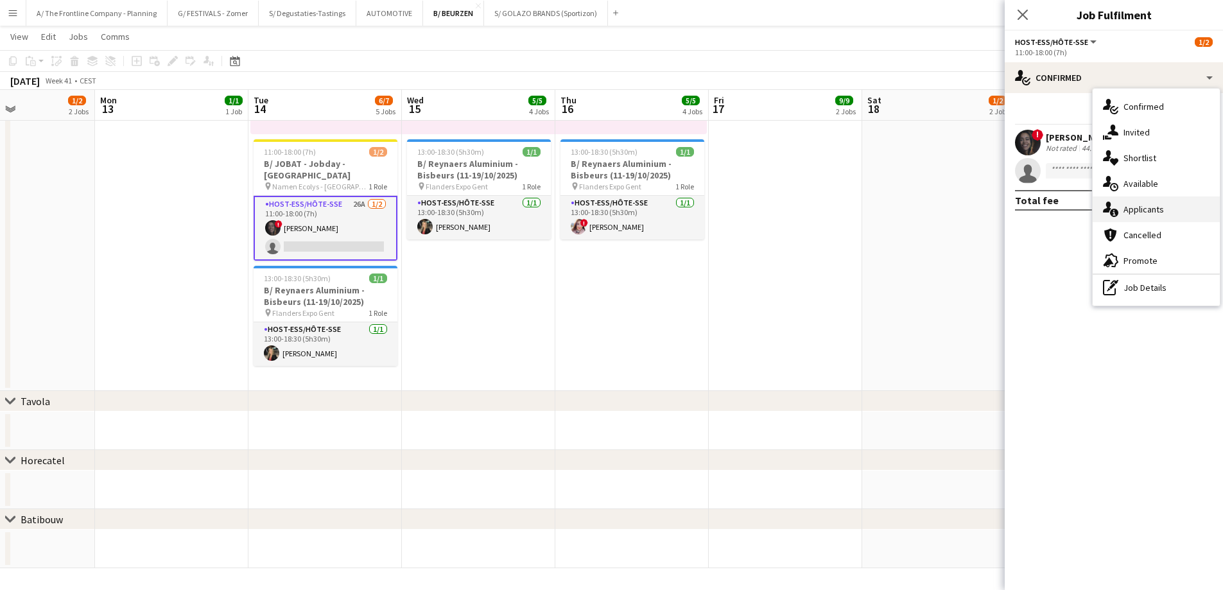
click at [1127, 204] on span "Applicants" at bounding box center [1144, 210] width 40 height 12
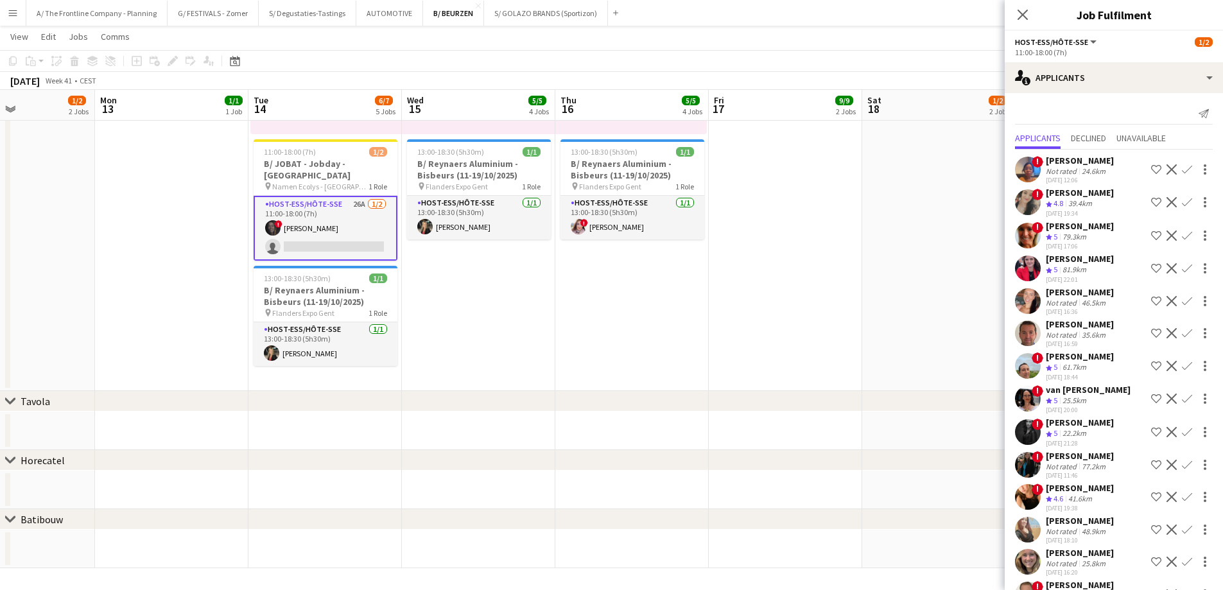
click at [1084, 176] on div "24.6km" at bounding box center [1093, 171] width 29 height 10
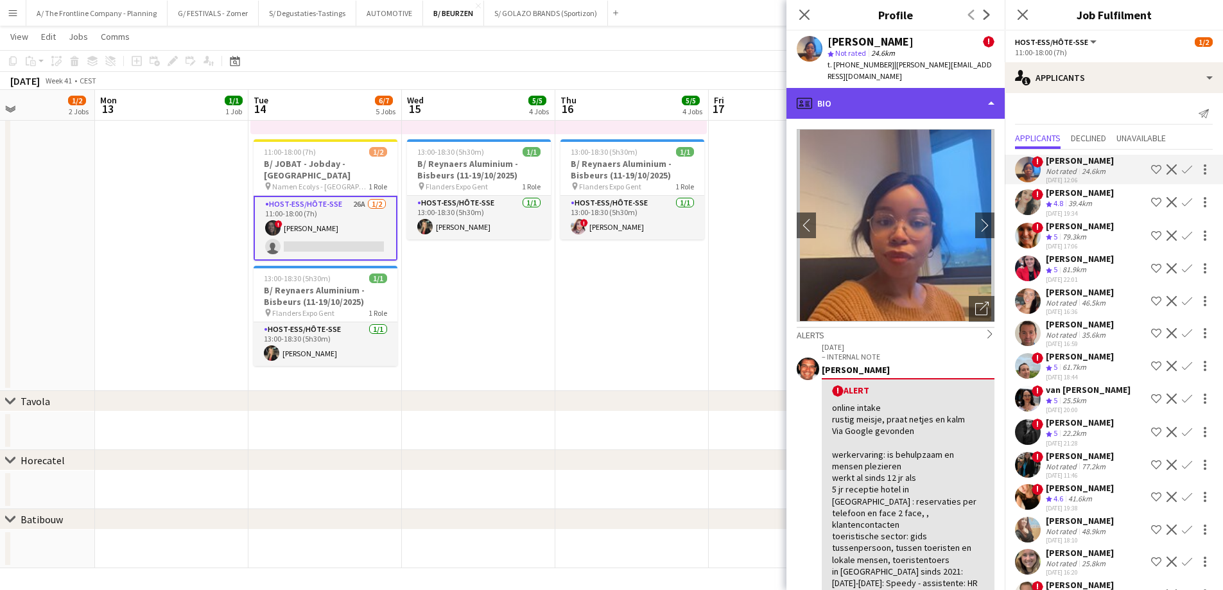
click at [898, 96] on div "profile Bio" at bounding box center [895, 103] width 218 height 31
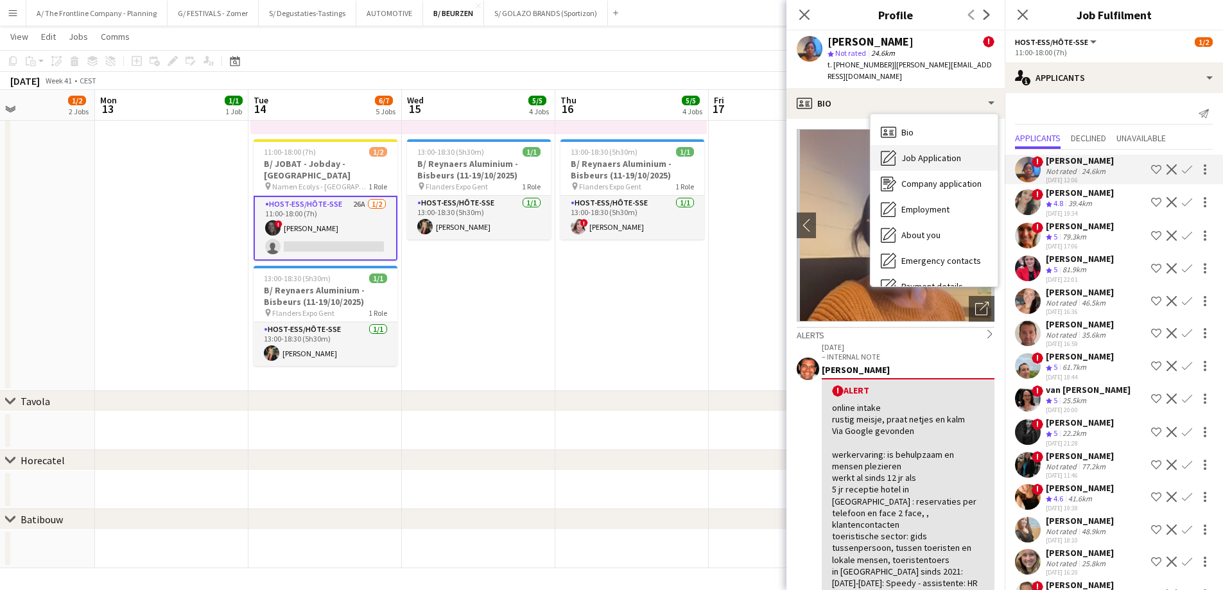
click at [899, 148] on div "Job Application Job Application" at bounding box center [934, 158] width 127 height 26
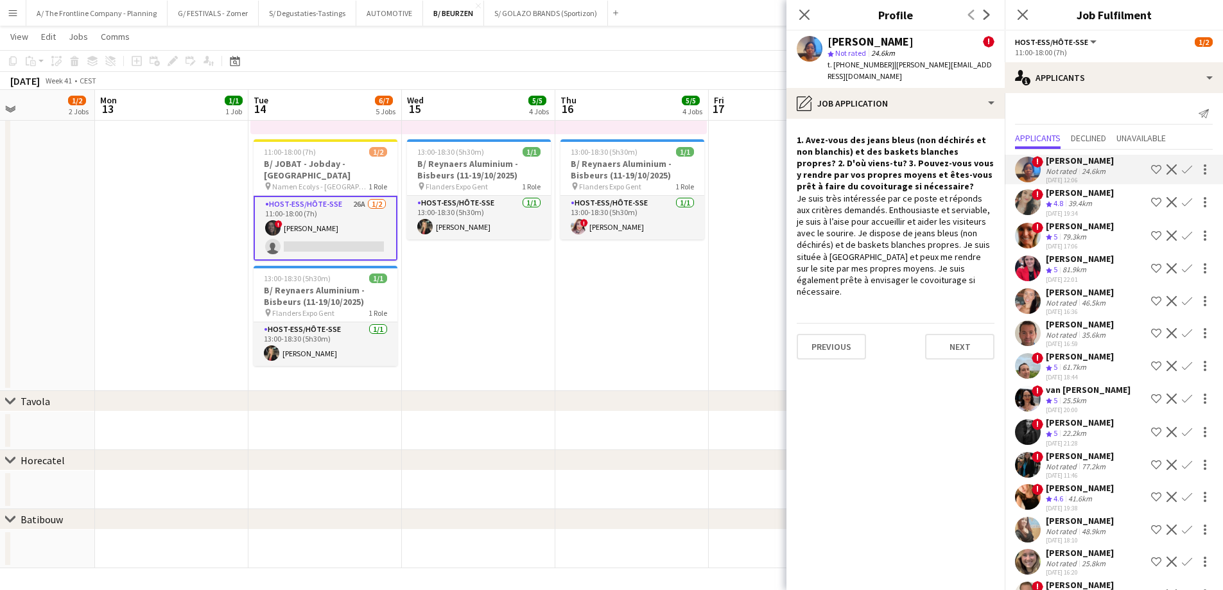
click at [1080, 209] on div "39.4km" at bounding box center [1080, 203] width 29 height 11
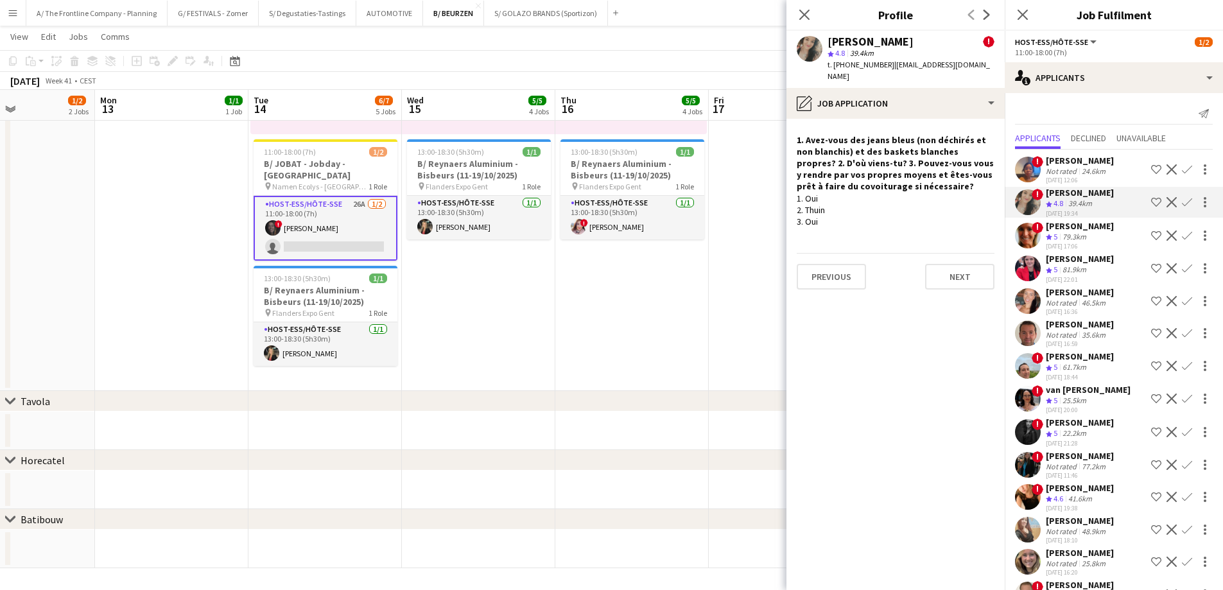
click at [1068, 275] on div "81.9km" at bounding box center [1074, 270] width 29 height 11
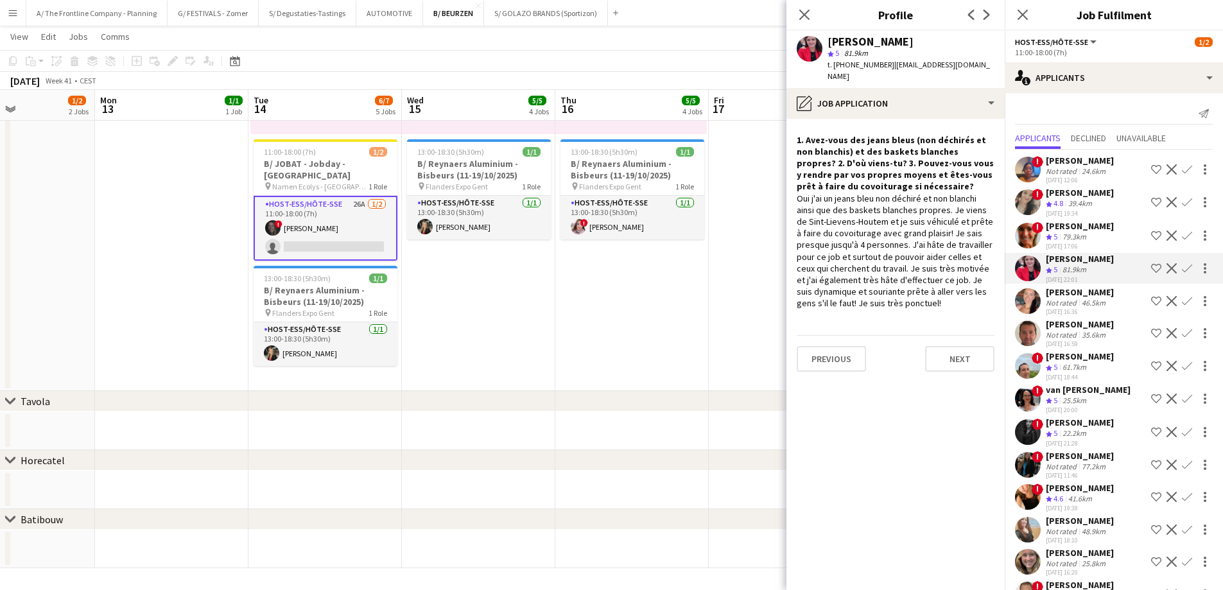
click at [1069, 298] on div "[PERSON_NAME]" at bounding box center [1080, 292] width 68 height 12
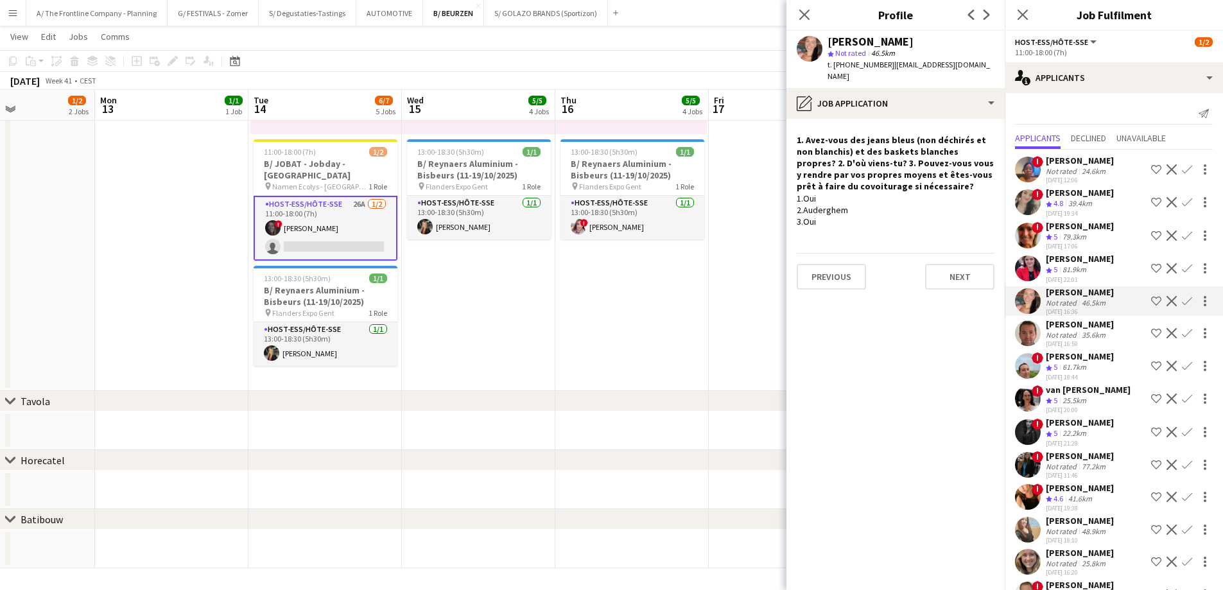
click at [1070, 275] on div "81.9km" at bounding box center [1074, 270] width 29 height 11
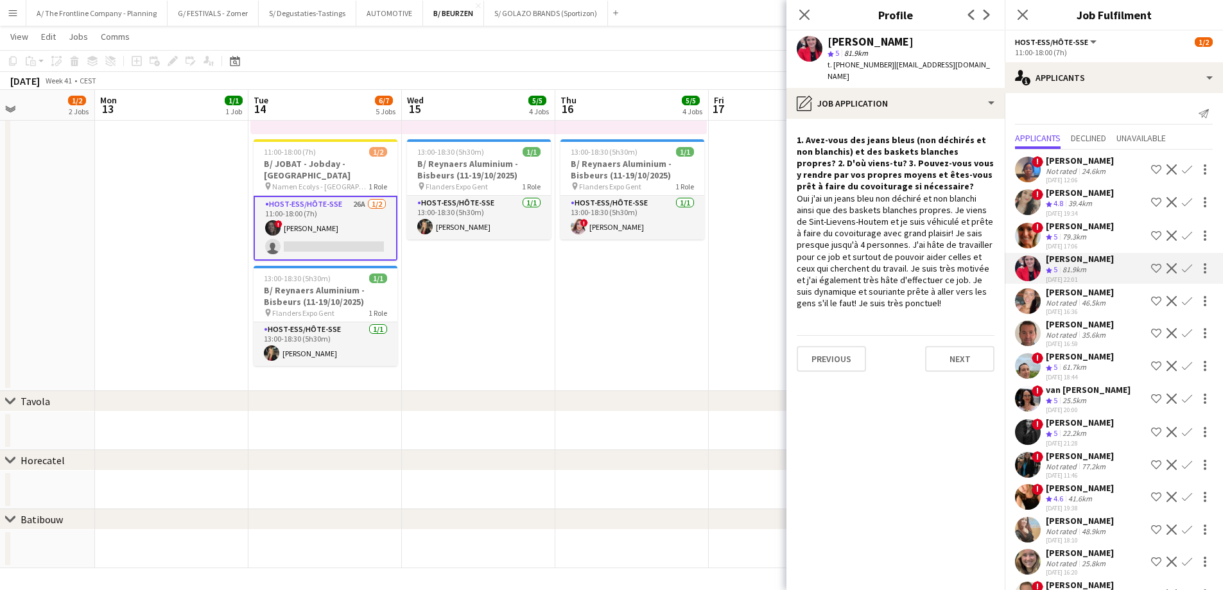
click at [1079, 330] on div "[PERSON_NAME]" at bounding box center [1080, 324] width 68 height 12
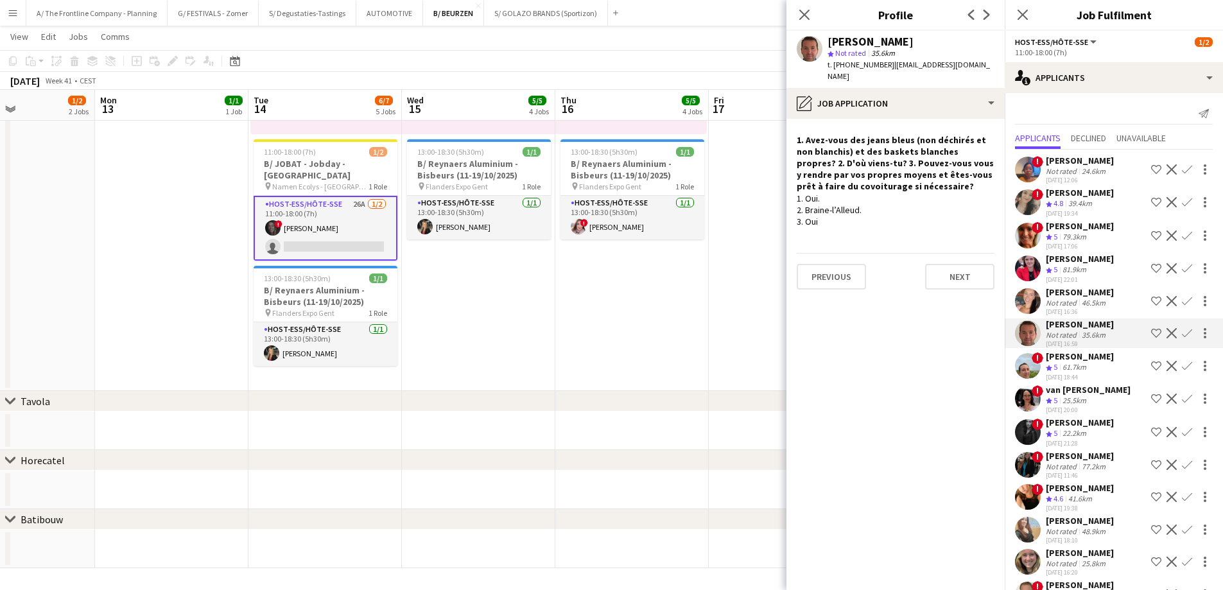
click at [1066, 373] on div "61.7km" at bounding box center [1074, 367] width 29 height 11
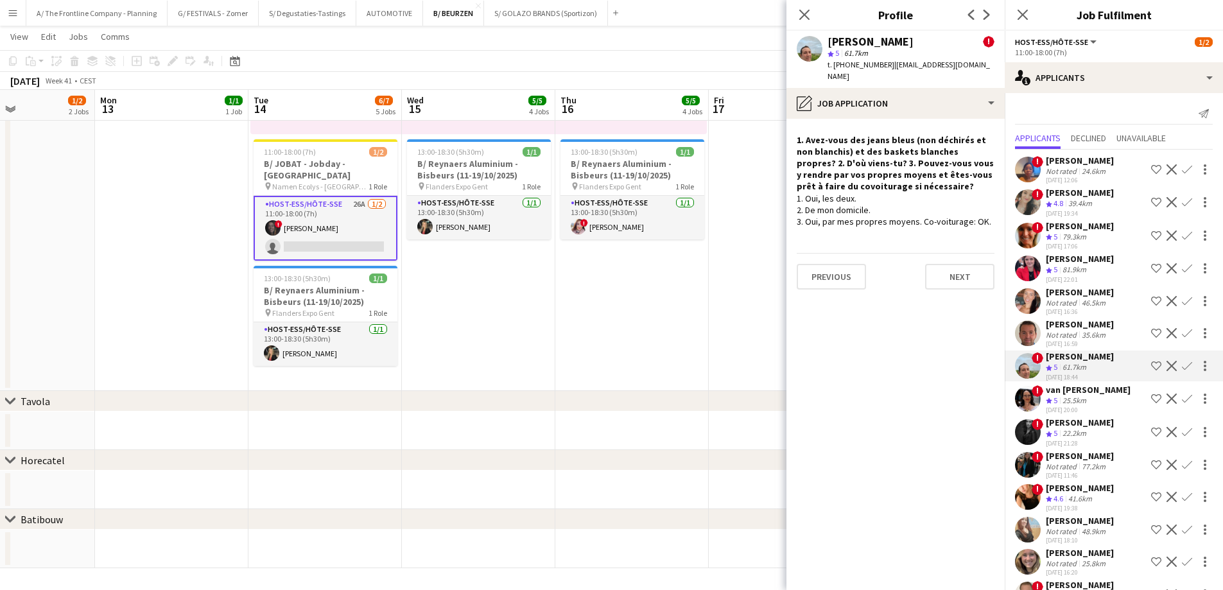
click at [1052, 395] on div "van [PERSON_NAME]" at bounding box center [1088, 390] width 85 height 12
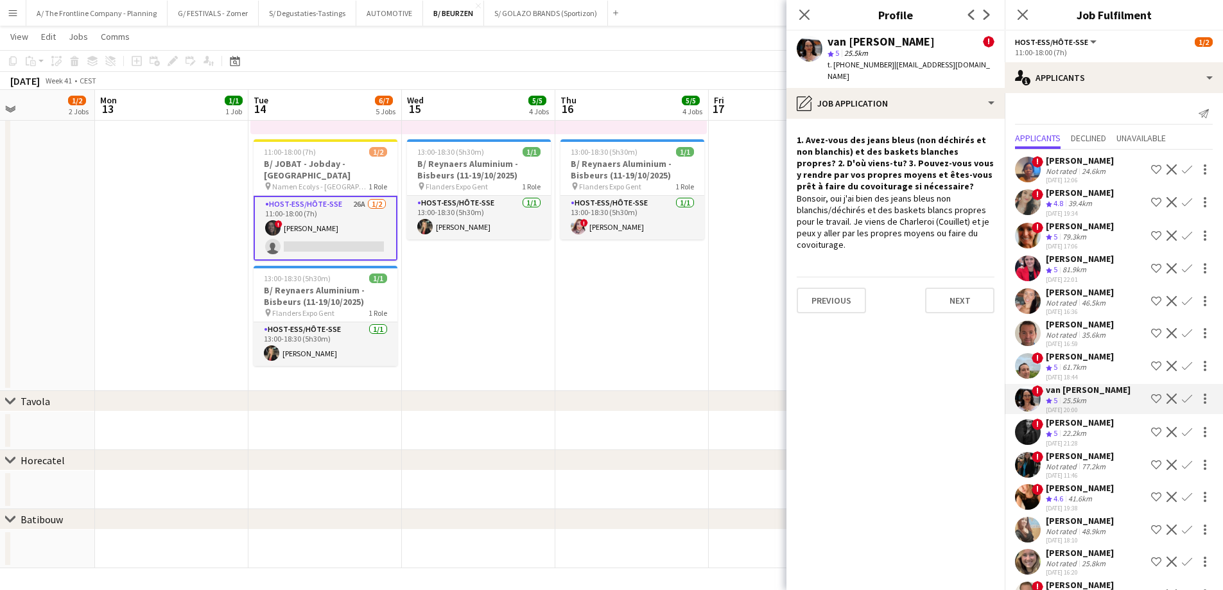
click at [1063, 471] on div "Not rated" at bounding box center [1062, 467] width 33 height 10
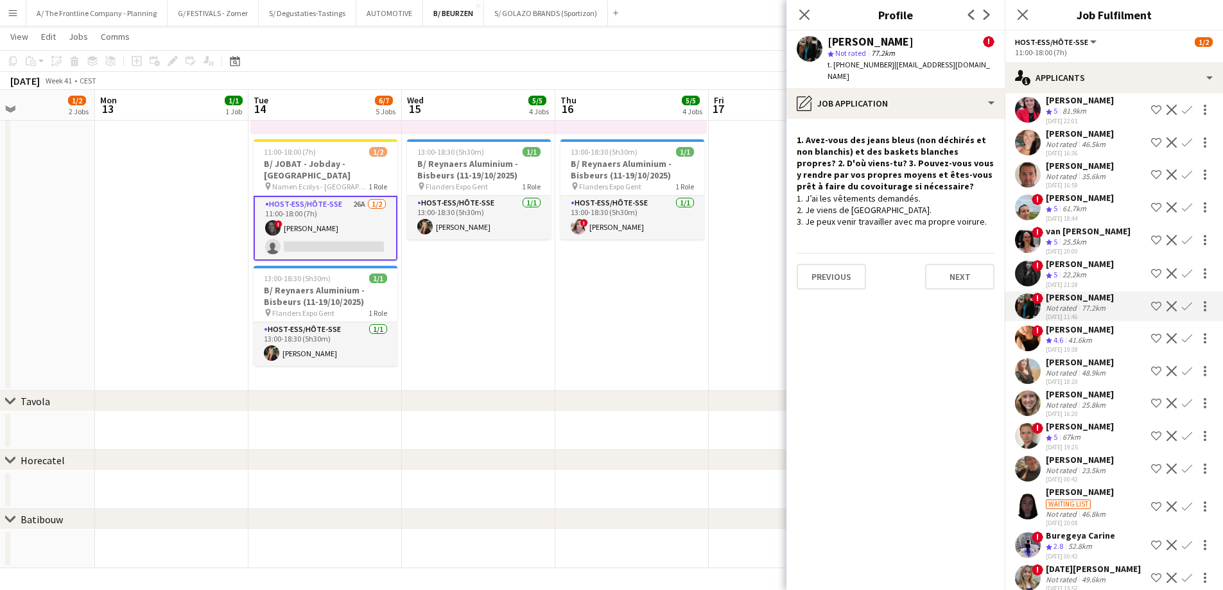
scroll to position [321, 0]
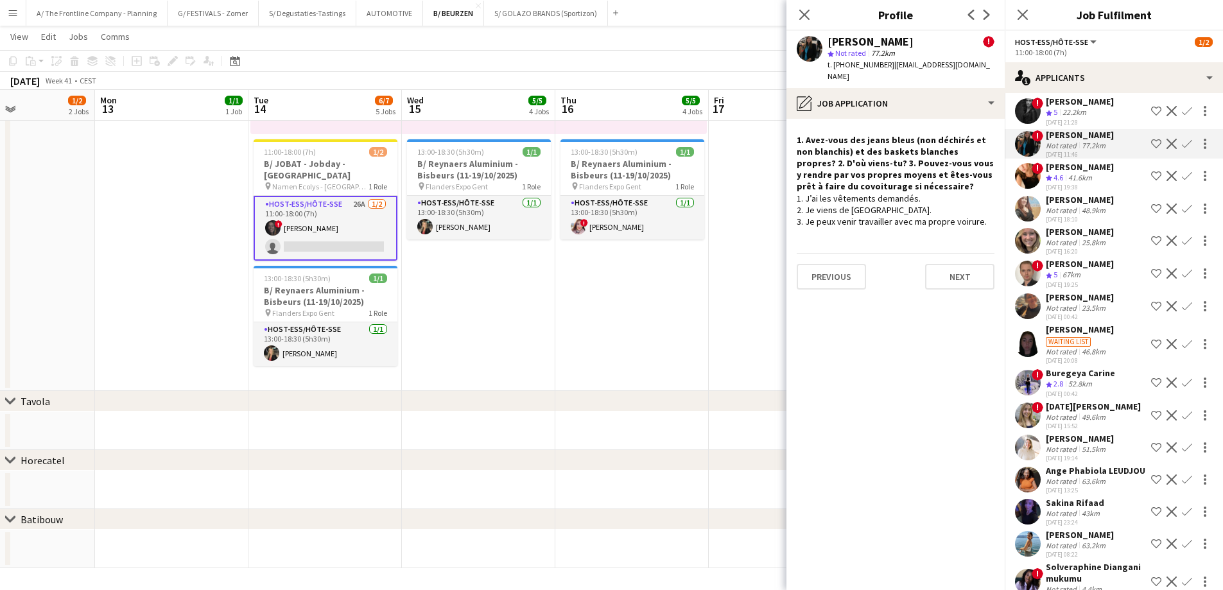
click at [1064, 173] on div "[PERSON_NAME]" at bounding box center [1080, 167] width 68 height 12
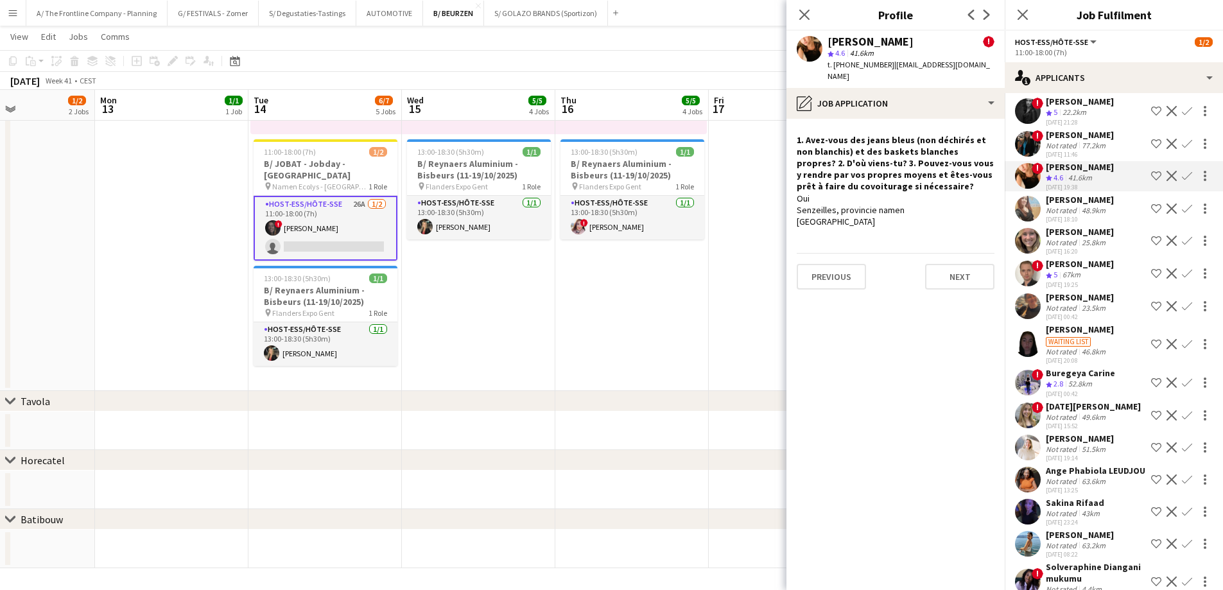
click at [1068, 215] on div "Not rated" at bounding box center [1062, 210] width 33 height 10
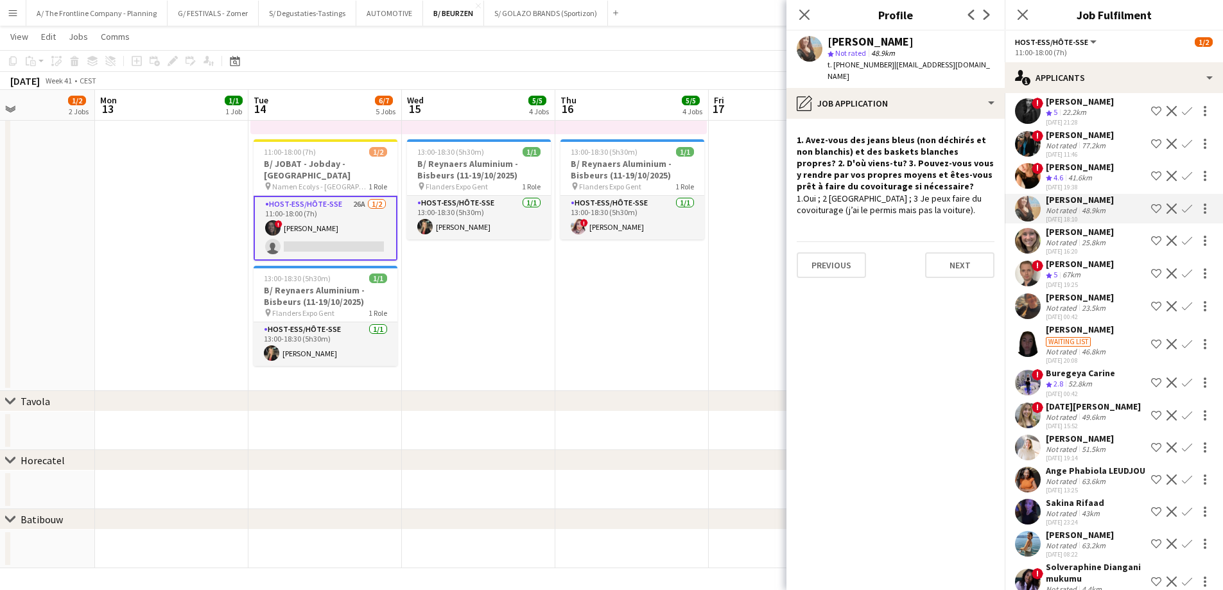
click at [1070, 247] on div "Not rated" at bounding box center [1062, 243] width 33 height 10
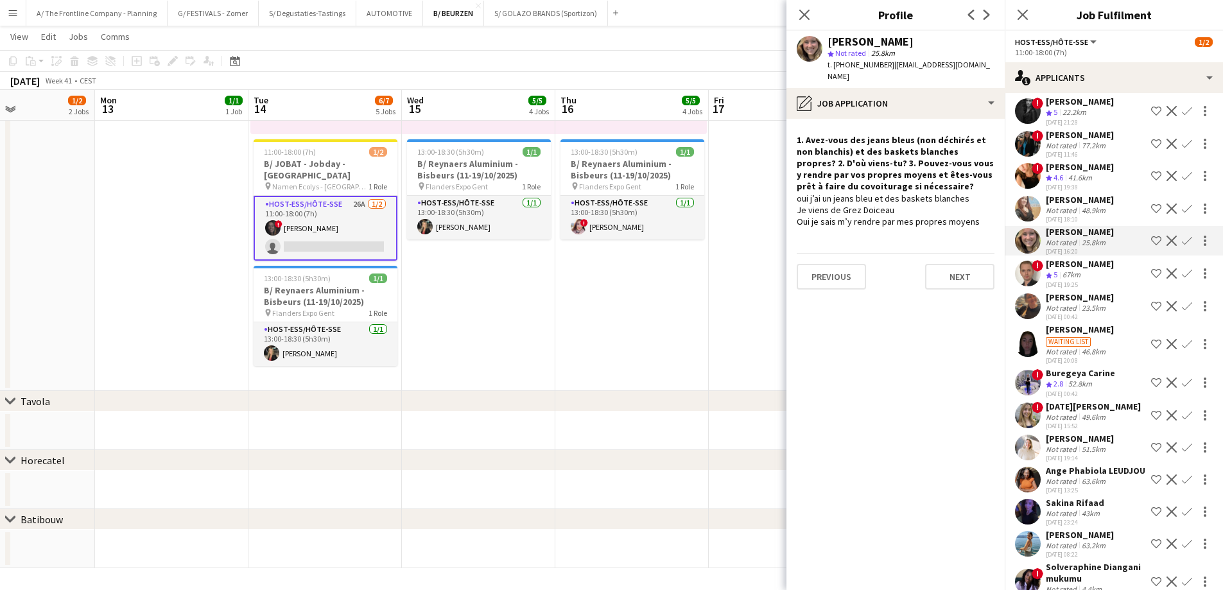
click at [9, 17] on app-icon "Menu" at bounding box center [13, 13] width 10 height 10
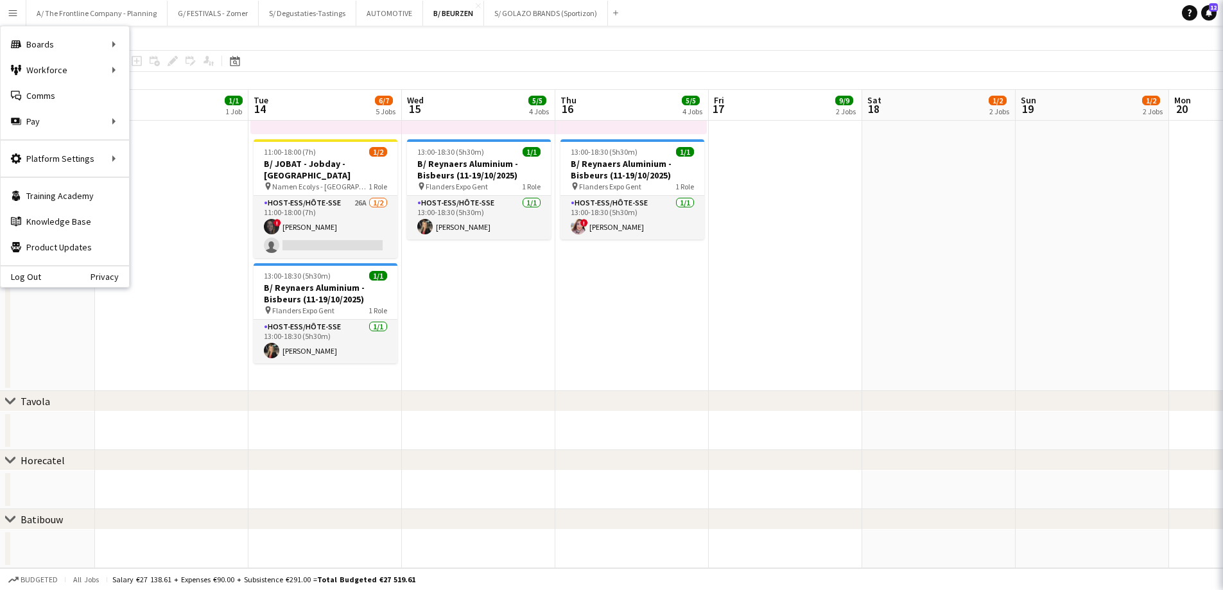
scroll to position [0, 0]
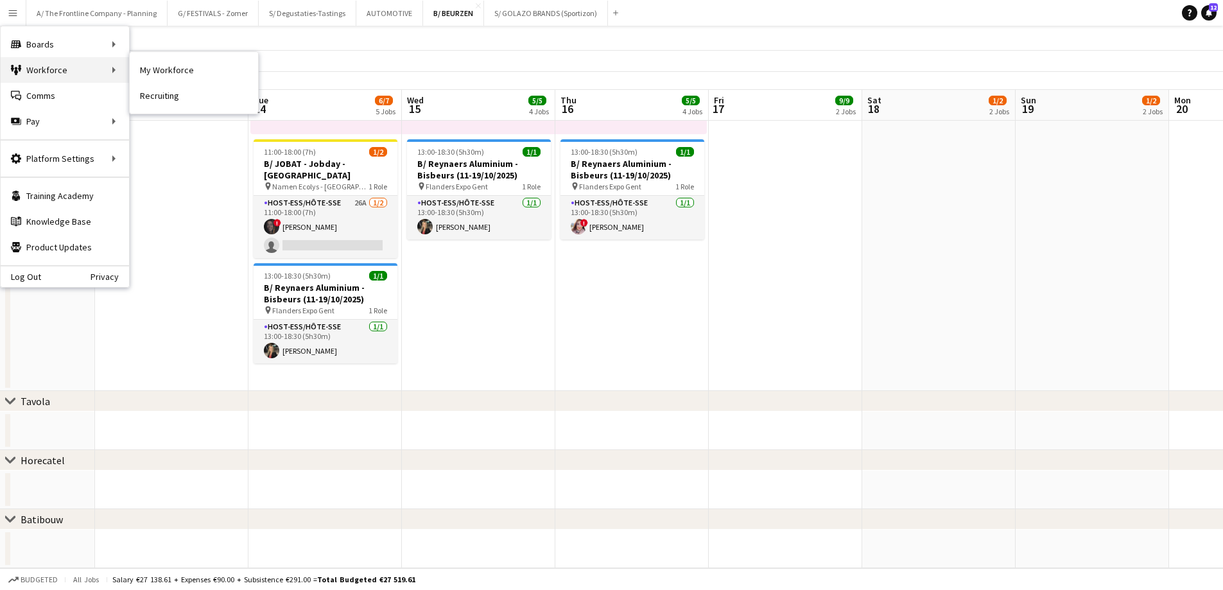
click at [63, 77] on div "Workforce Workforce" at bounding box center [65, 70] width 128 height 26
click at [190, 76] on link "My Workforce" at bounding box center [194, 70] width 128 height 26
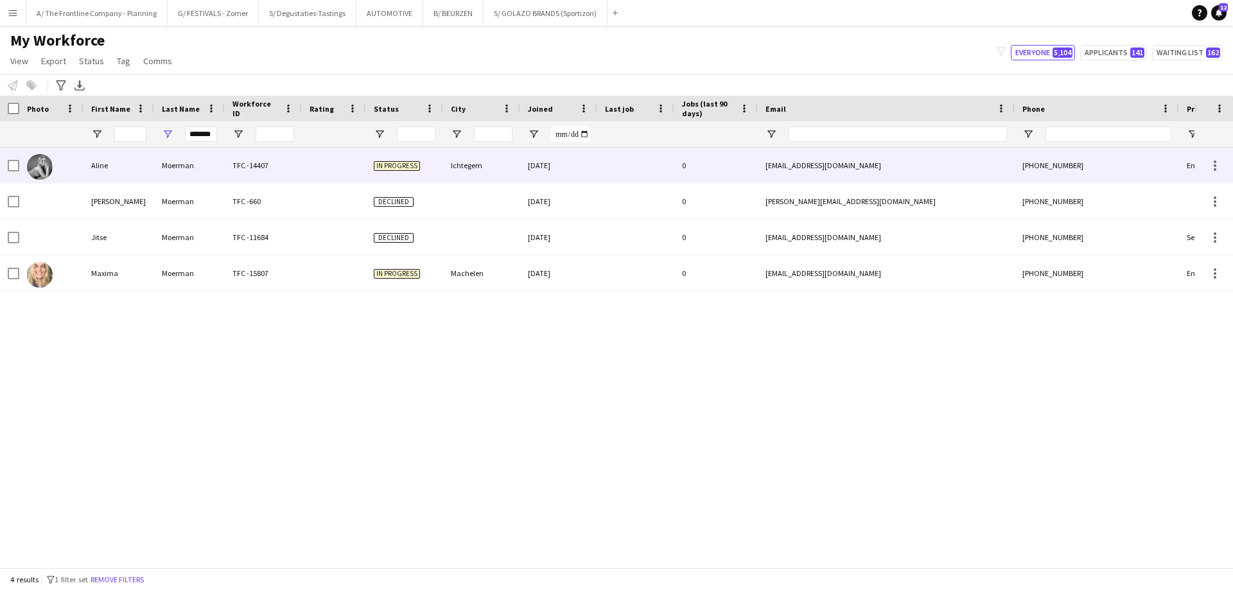
click at [101, 164] on div "Aline" at bounding box center [118, 165] width 71 height 35
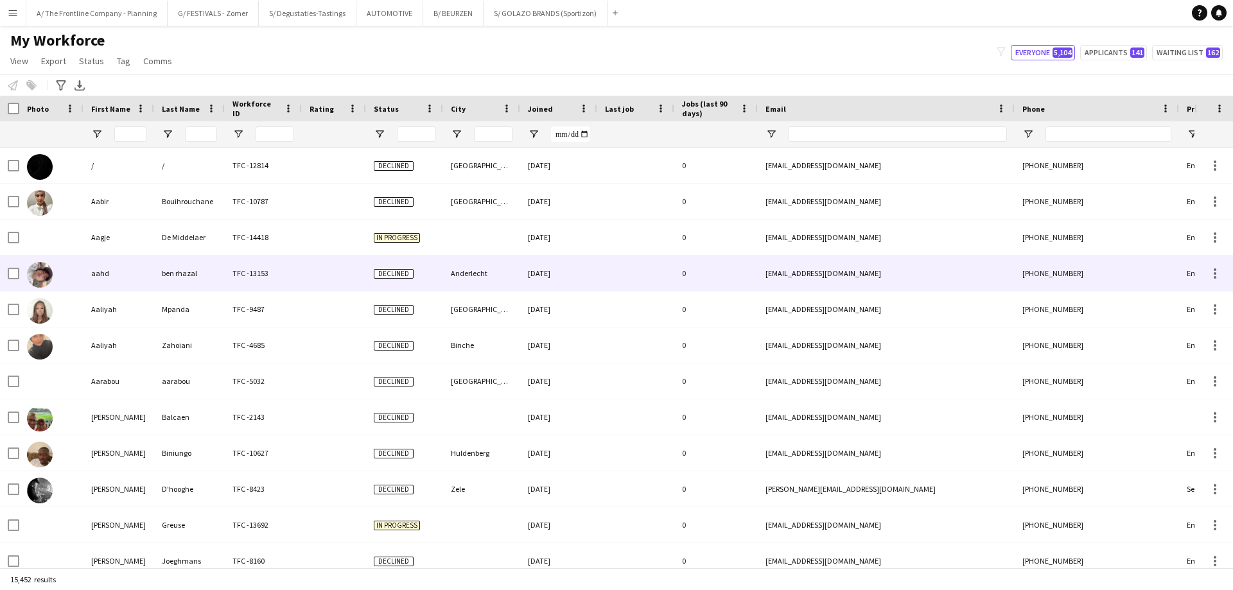
type input "*******"
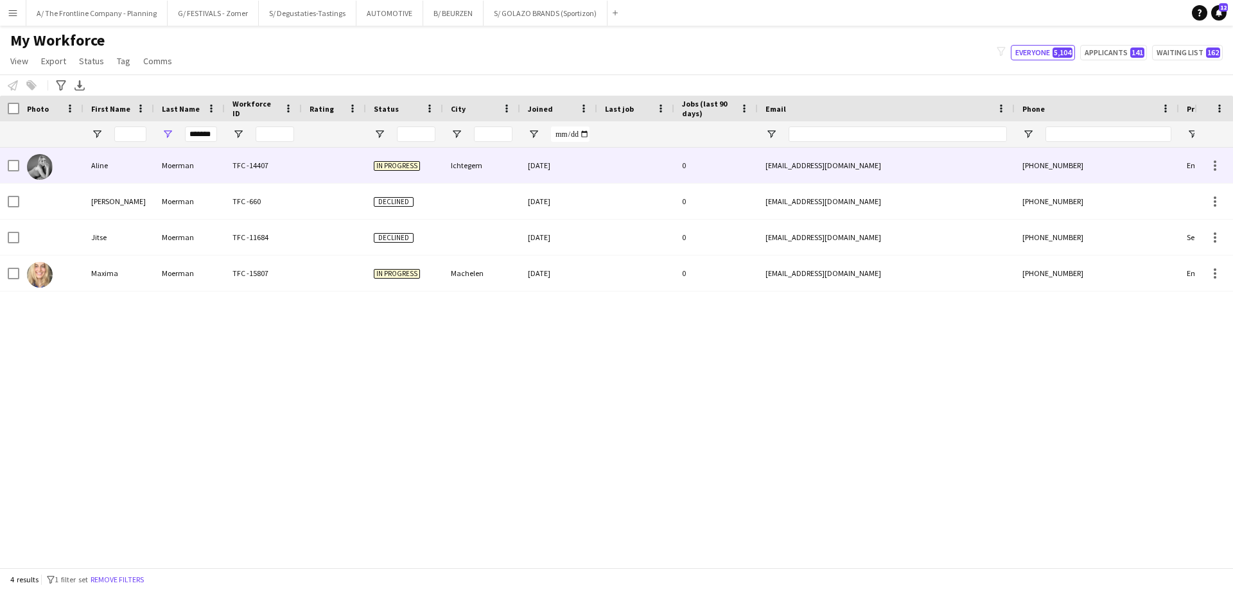
click at [85, 171] on div "Aline" at bounding box center [118, 165] width 71 height 35
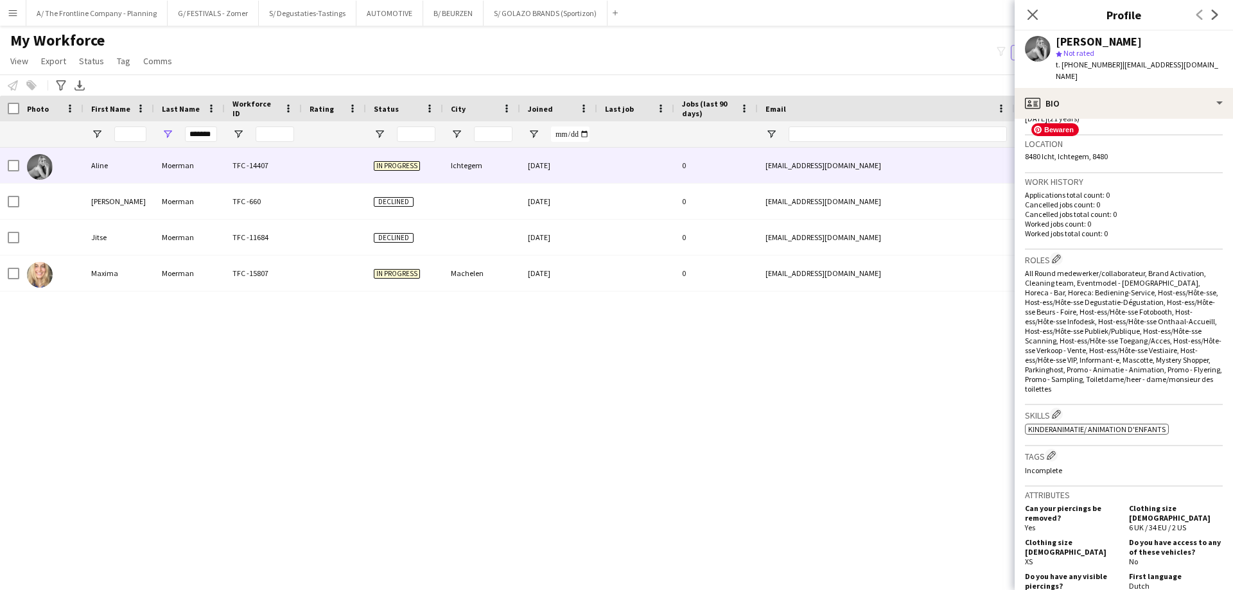
scroll to position [321, 0]
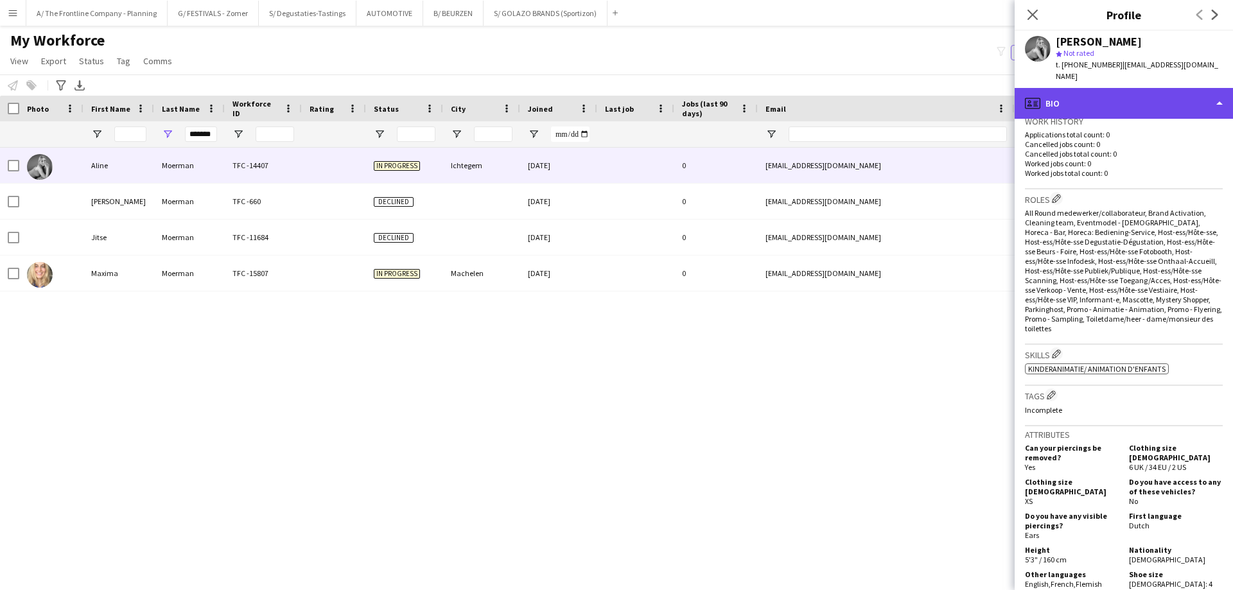
click at [1105, 88] on div "profile Bio" at bounding box center [1123, 103] width 218 height 31
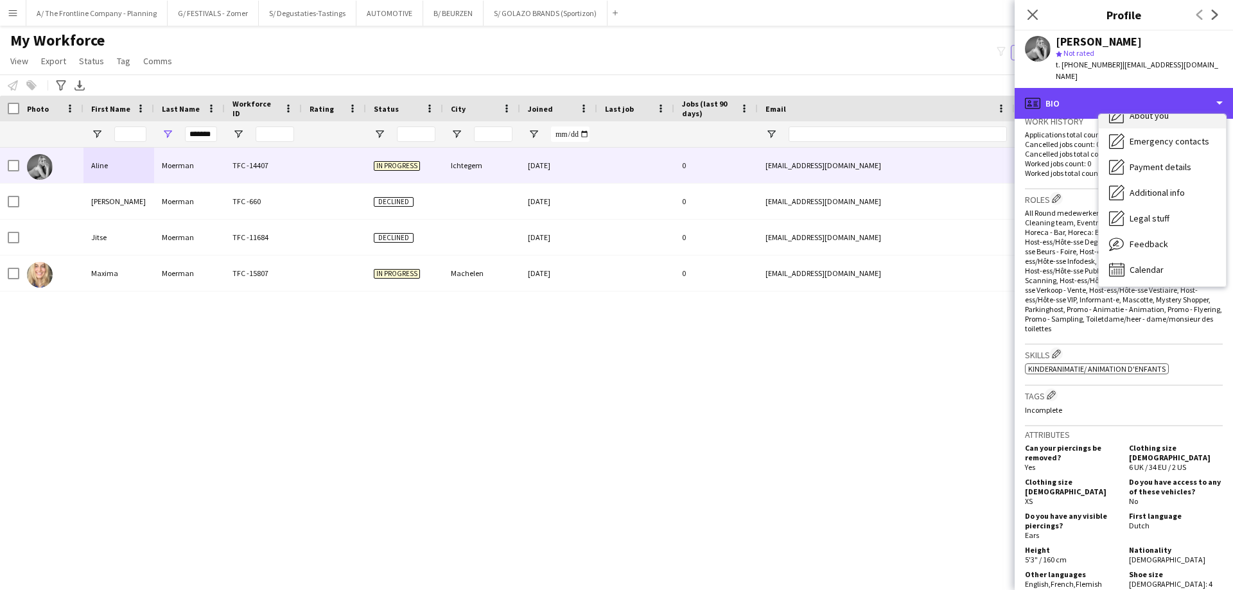
scroll to position [95, 0]
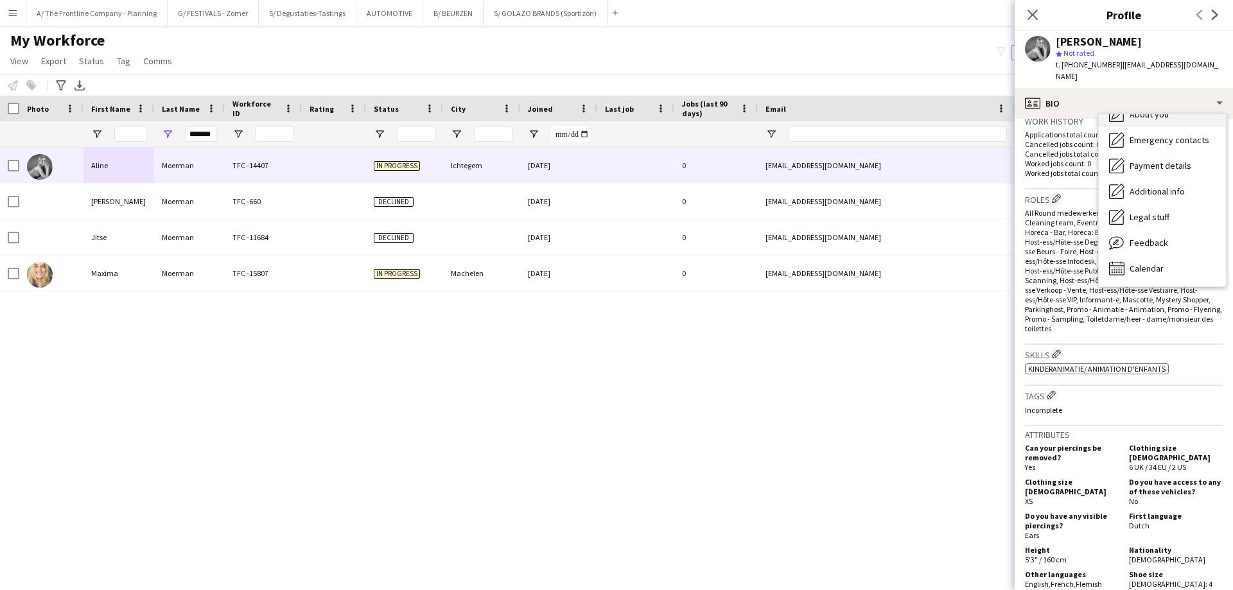
click at [1158, 109] on span "About you" at bounding box center [1148, 115] width 39 height 12
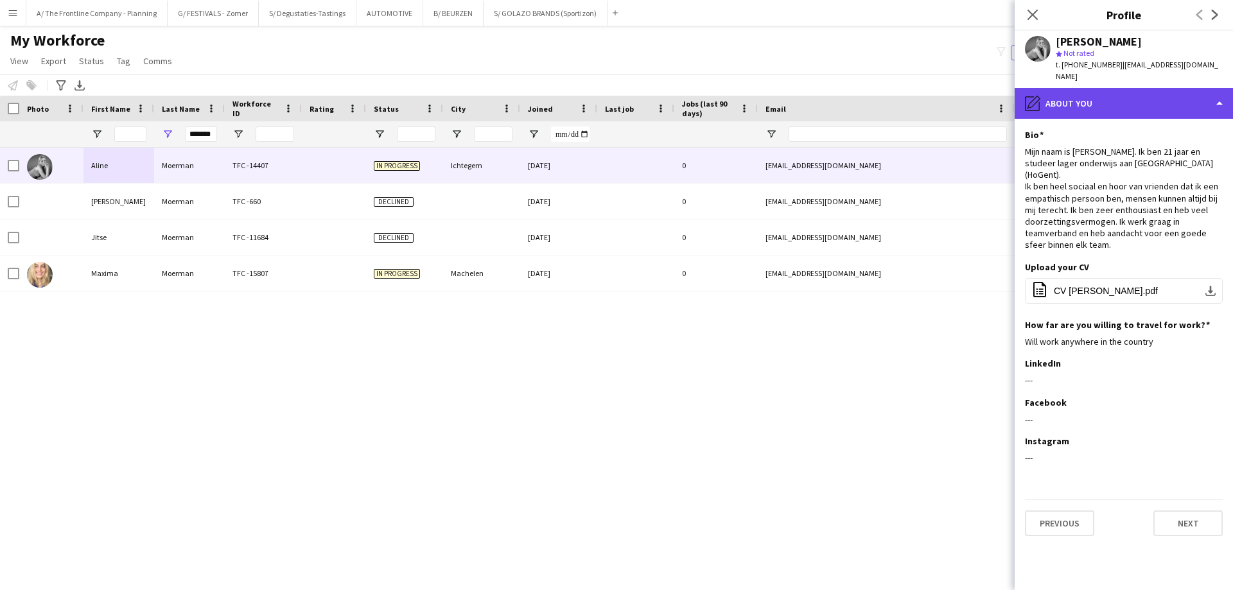
click at [1111, 96] on div "pencil4 About you" at bounding box center [1123, 103] width 218 height 31
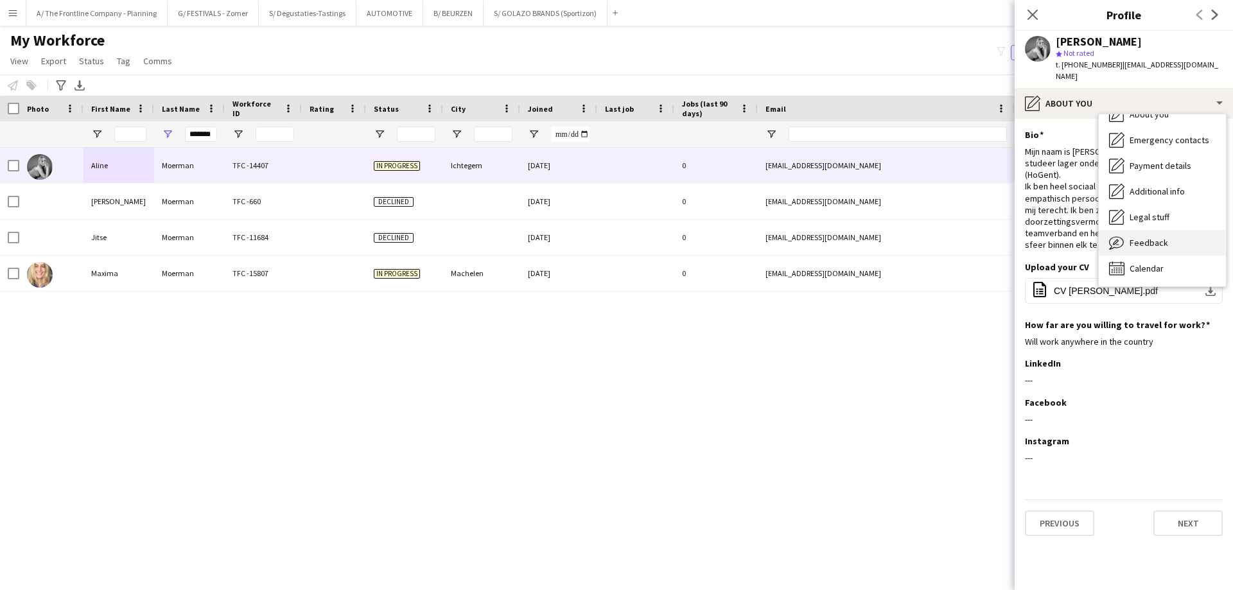
click at [1140, 237] on span "Feedback" at bounding box center [1148, 243] width 39 height 12
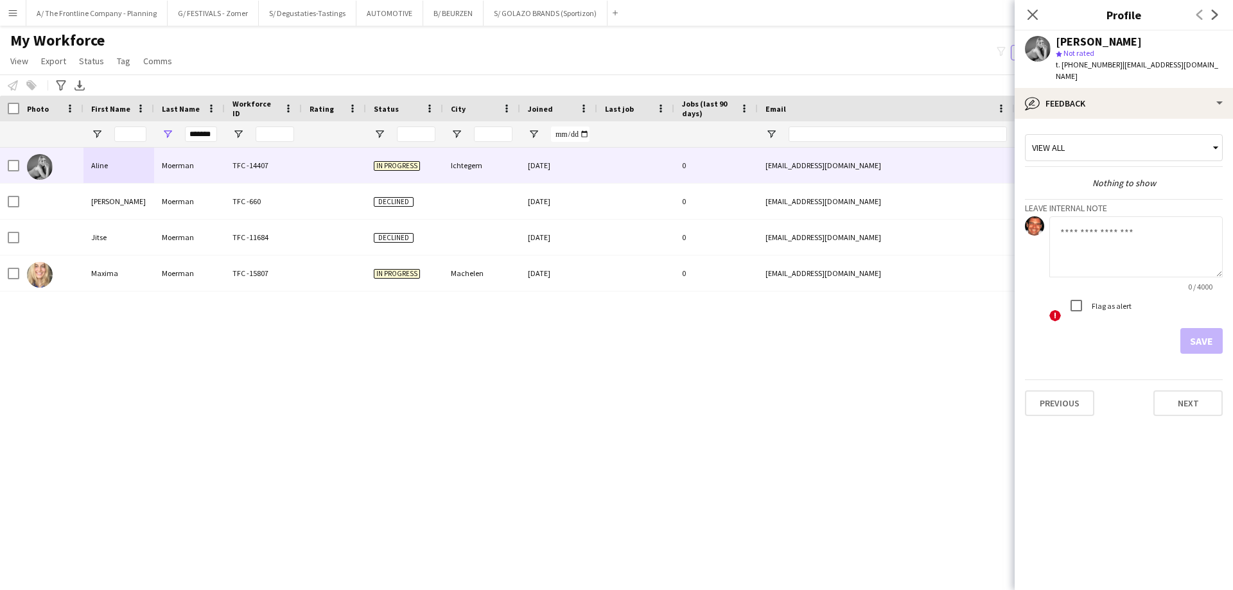
click at [1104, 255] on textarea at bounding box center [1135, 246] width 173 height 61
click at [1057, 219] on textarea "**********" at bounding box center [1135, 246] width 173 height 61
type textarea "**********"
click at [1191, 328] on button "Save" at bounding box center [1201, 341] width 42 height 26
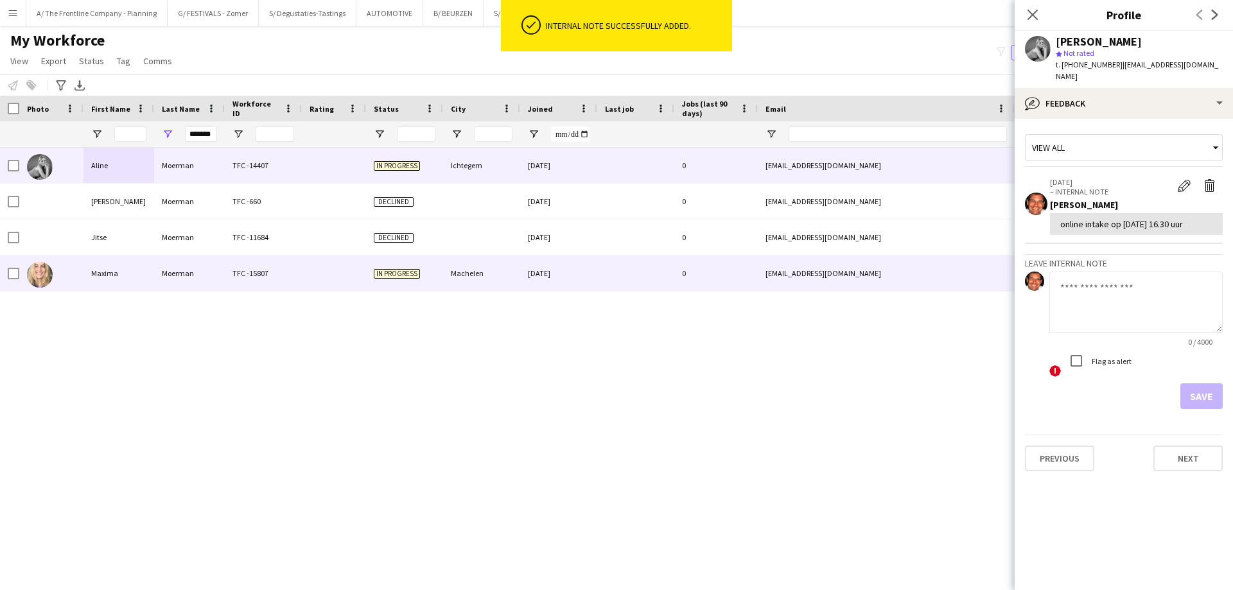
click at [75, 276] on div at bounding box center [51, 273] width 64 height 35
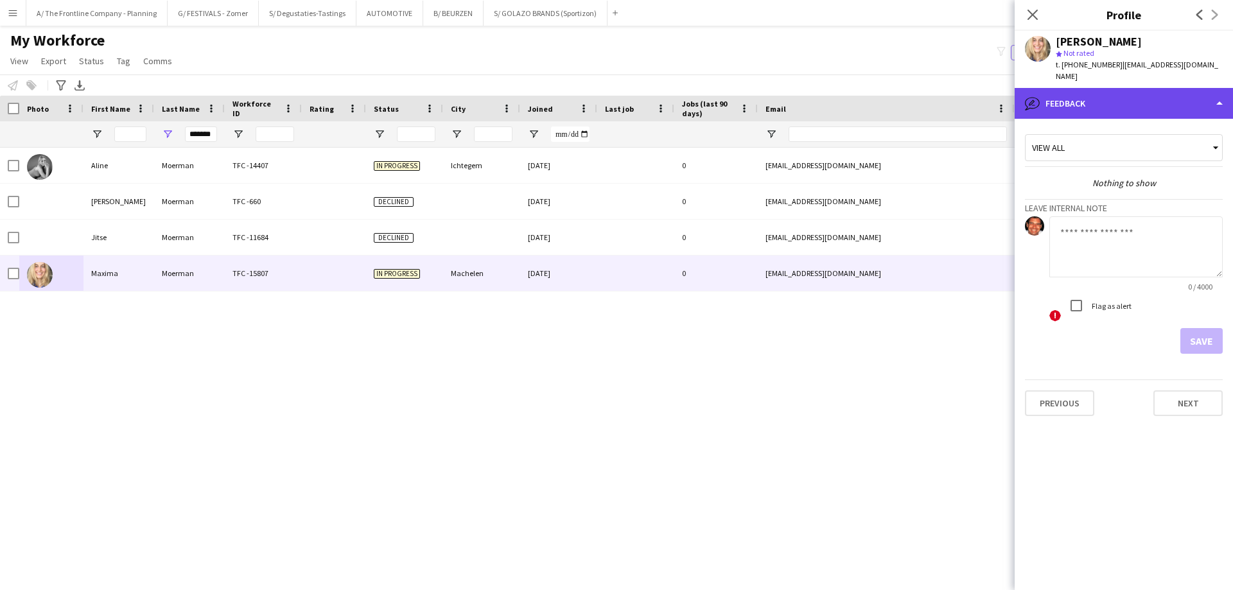
click at [1127, 99] on div "bubble-pencil Feedback" at bounding box center [1123, 103] width 218 height 31
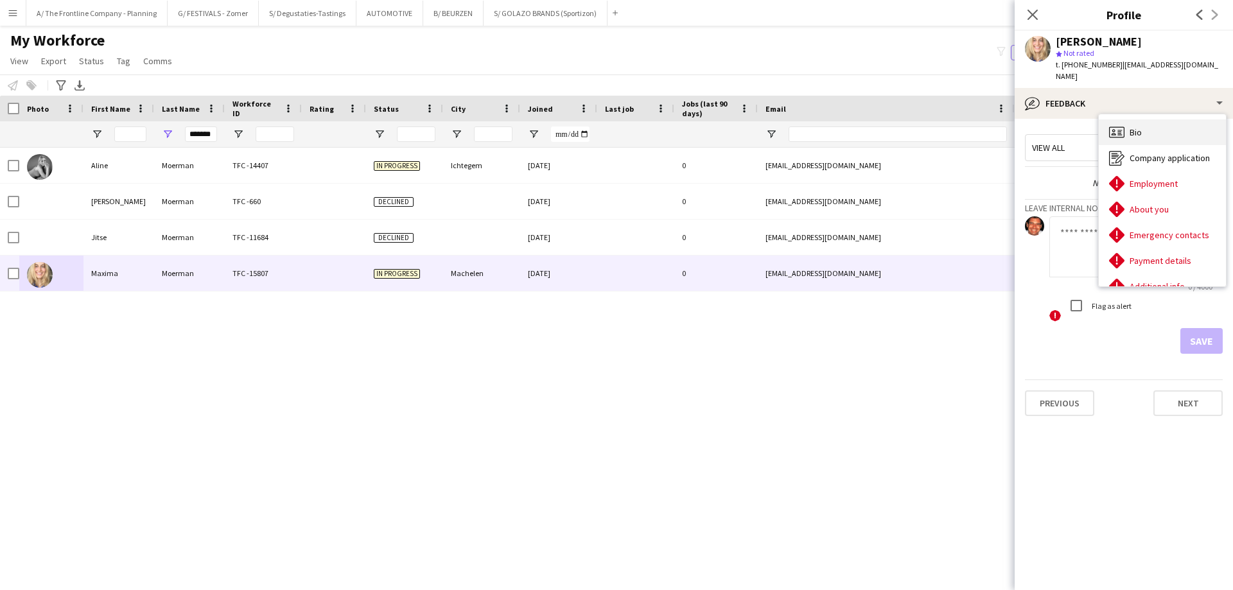
click at [1137, 126] on span "Bio" at bounding box center [1135, 132] width 12 height 12
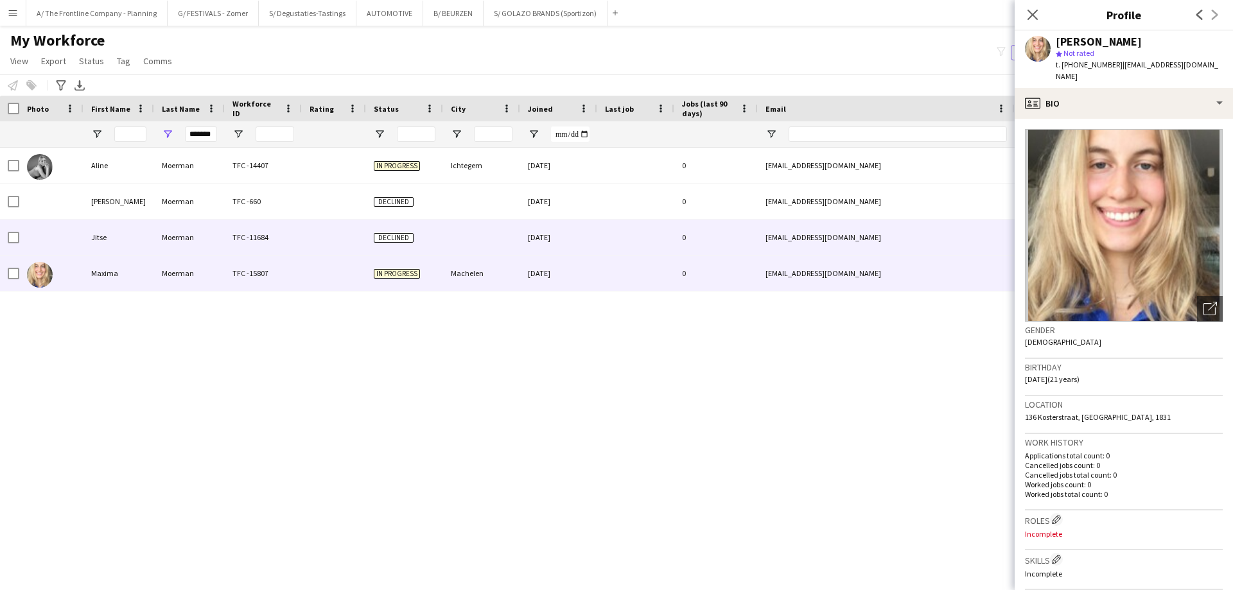
click at [139, 239] on div "Jitse" at bounding box center [118, 237] width 71 height 35
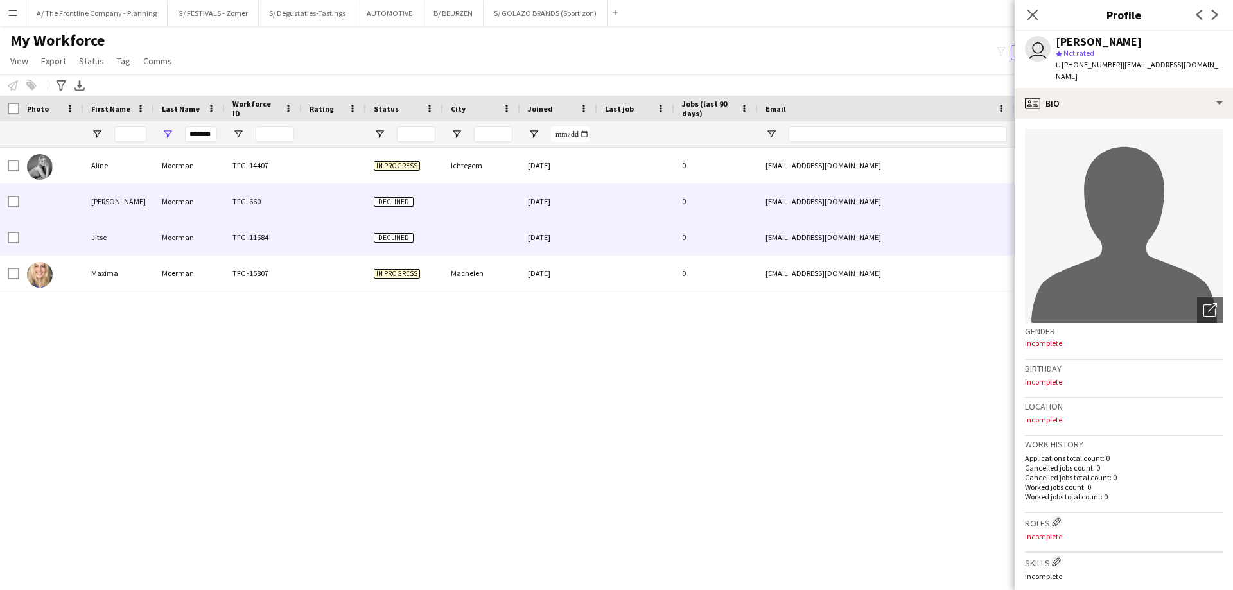
click at [190, 201] on div "Moerman" at bounding box center [189, 201] width 71 height 35
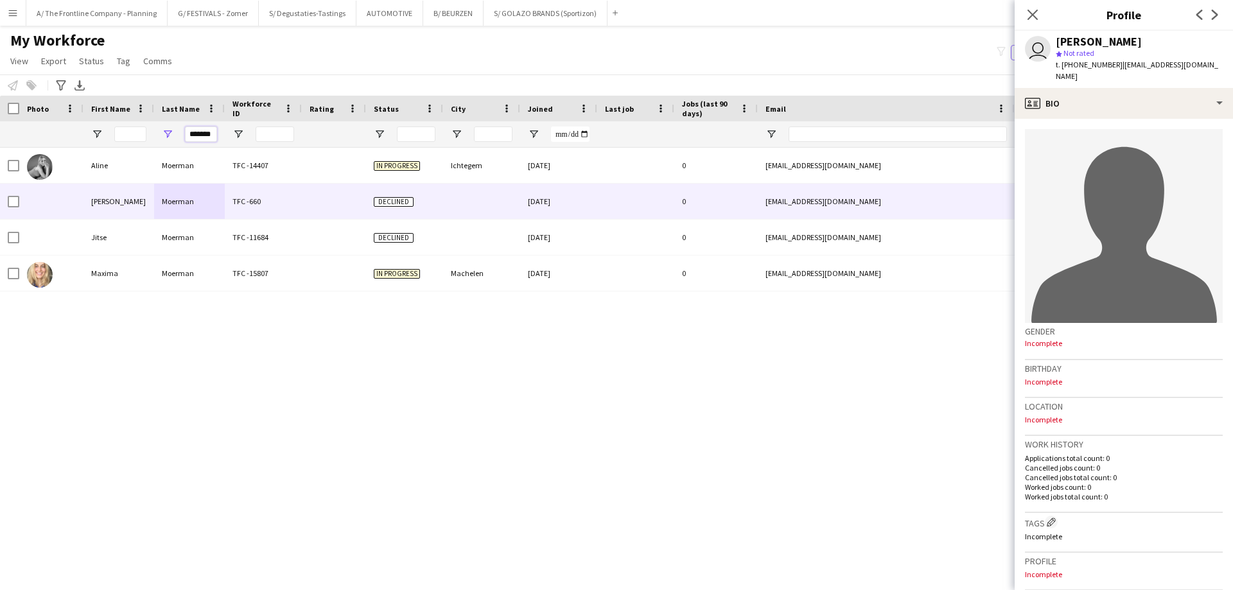
click at [194, 131] on input "*******" at bounding box center [201, 133] width 32 height 15
type input "*****"
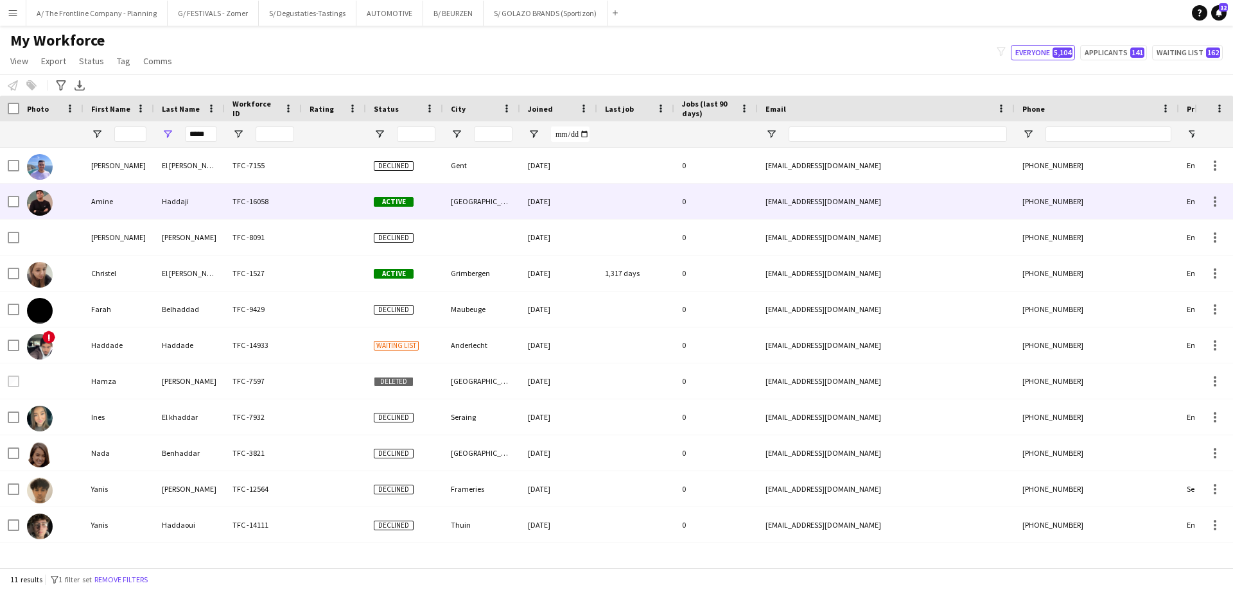
click at [127, 191] on div "Amine" at bounding box center [118, 201] width 71 height 35
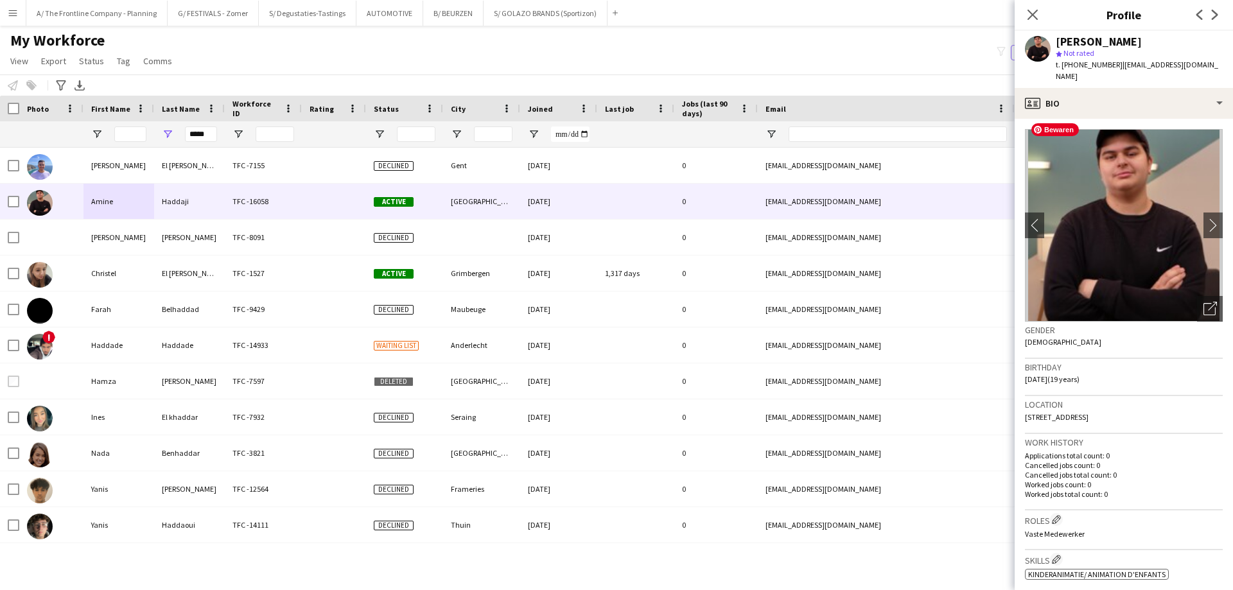
click at [1127, 129] on img at bounding box center [1124, 225] width 198 height 193
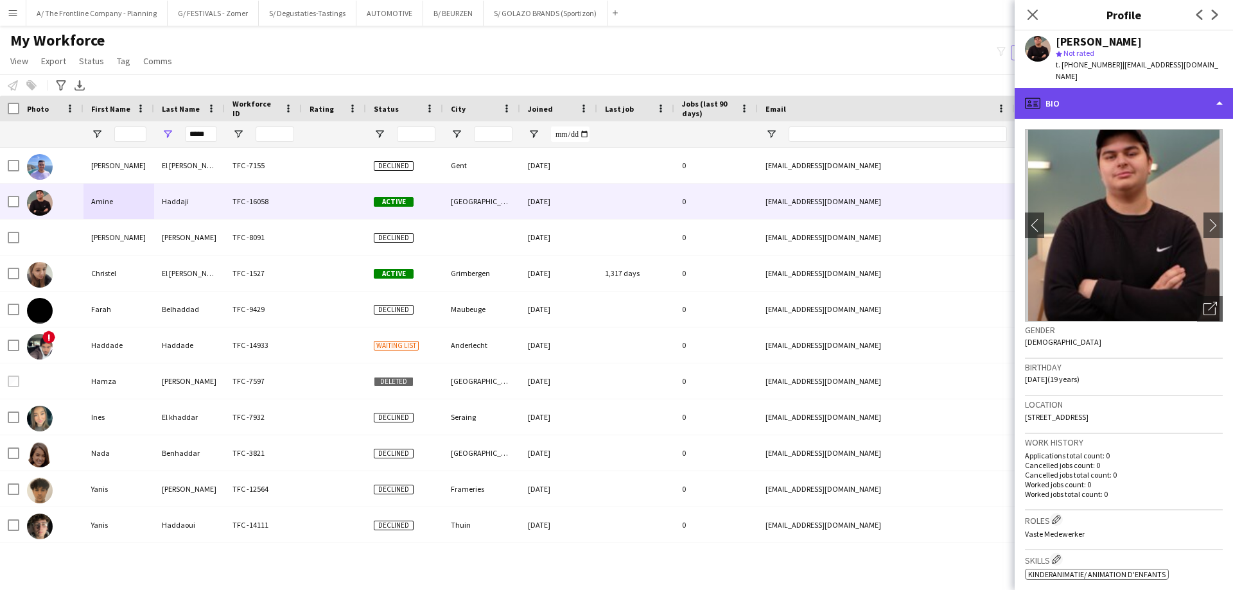
click at [1136, 105] on div "profile Bio" at bounding box center [1123, 103] width 218 height 31
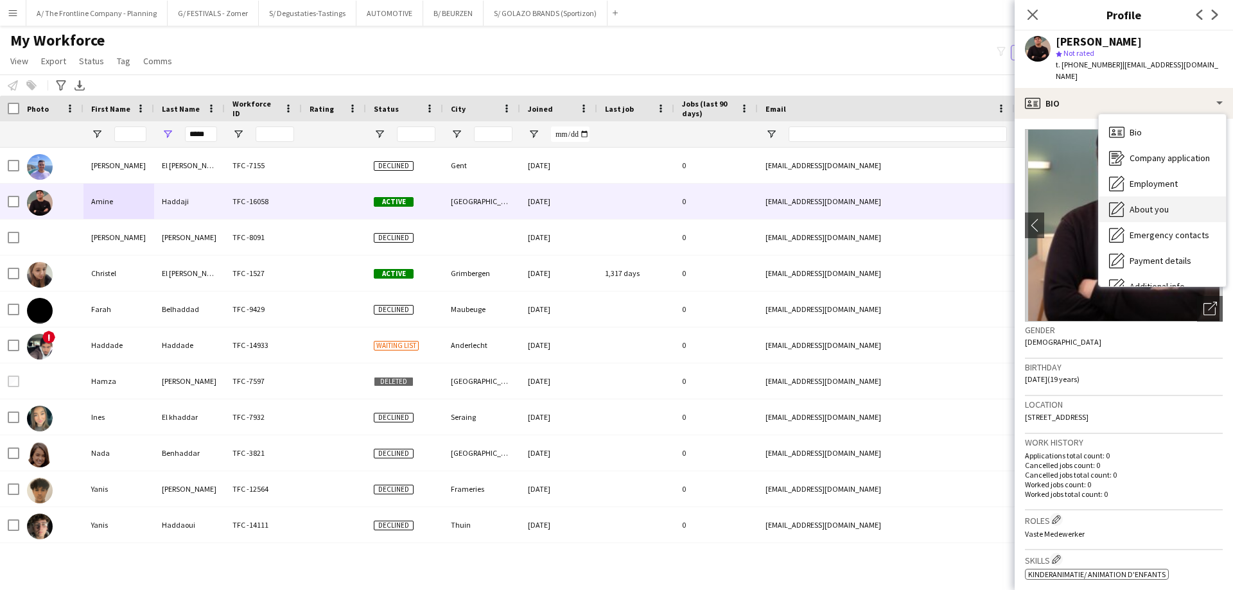
click at [1158, 204] on span "About you" at bounding box center [1148, 210] width 39 height 12
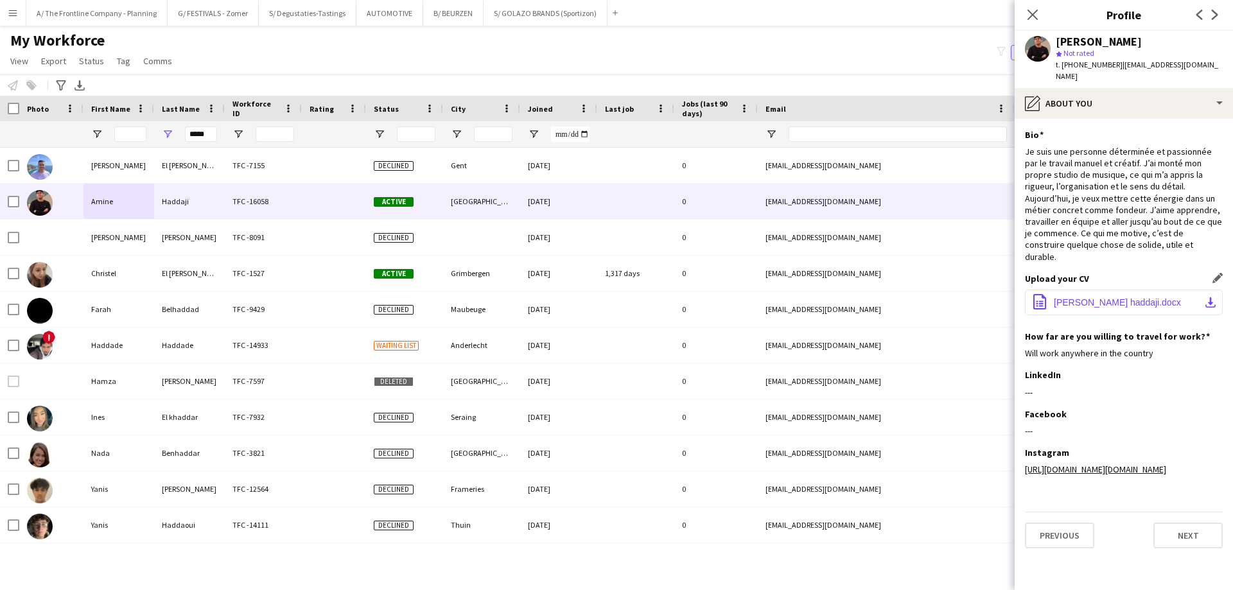
click at [1115, 297] on span "Cv Amine haddaji.docx" at bounding box center [1117, 302] width 127 height 10
